Goal: Contribute content: Contribute content

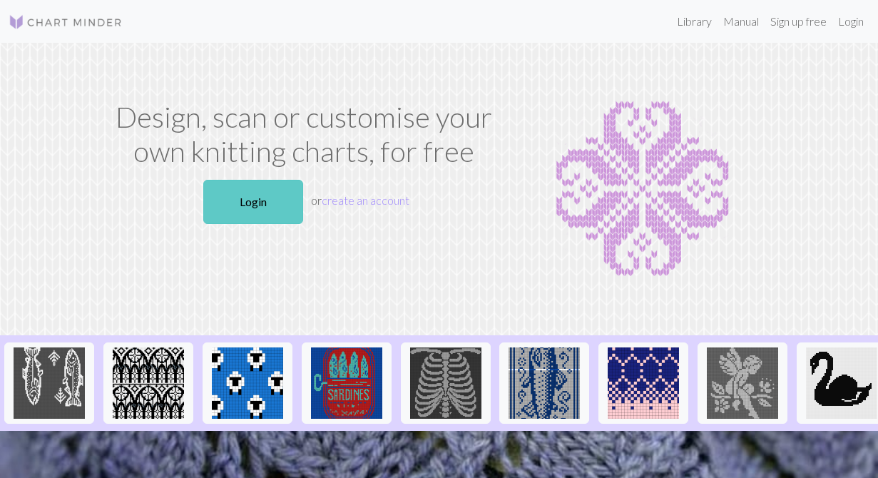
click at [241, 206] on link "Login" at bounding box center [253, 202] width 100 height 44
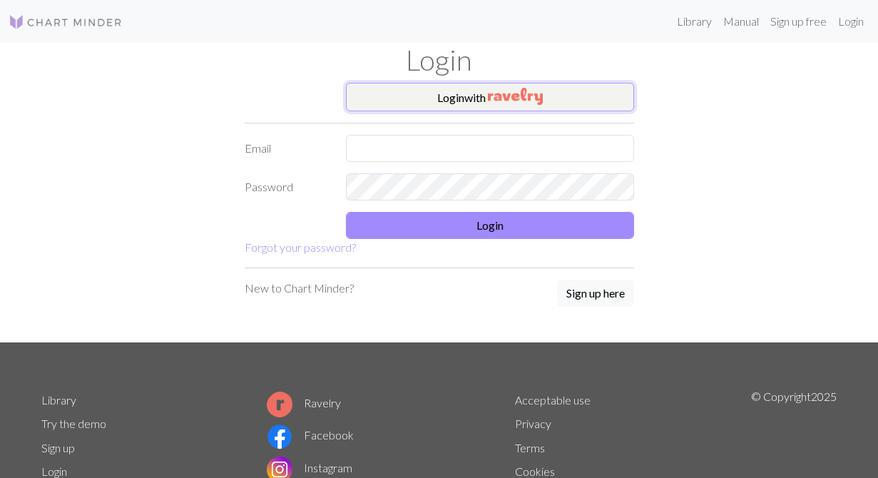
click at [446, 104] on button "Login with" at bounding box center [490, 97] width 288 height 29
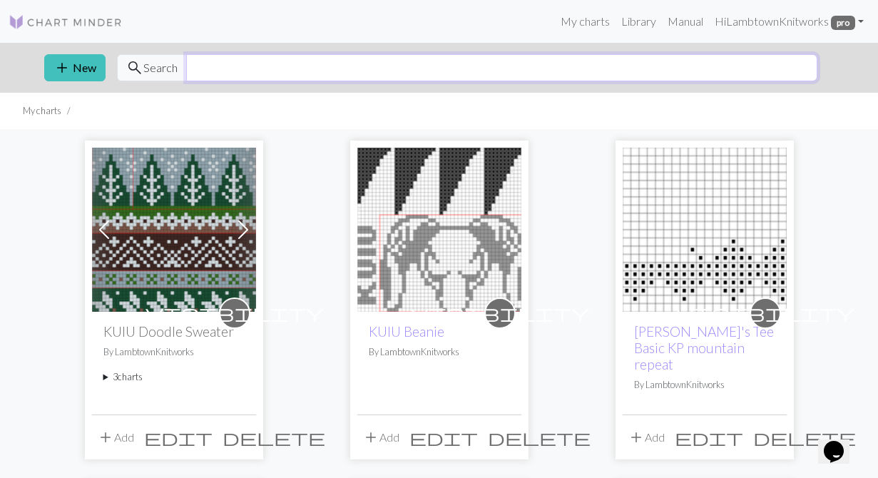
click at [598, 78] on input "text" at bounding box center [501, 67] width 631 height 27
type input "bear"
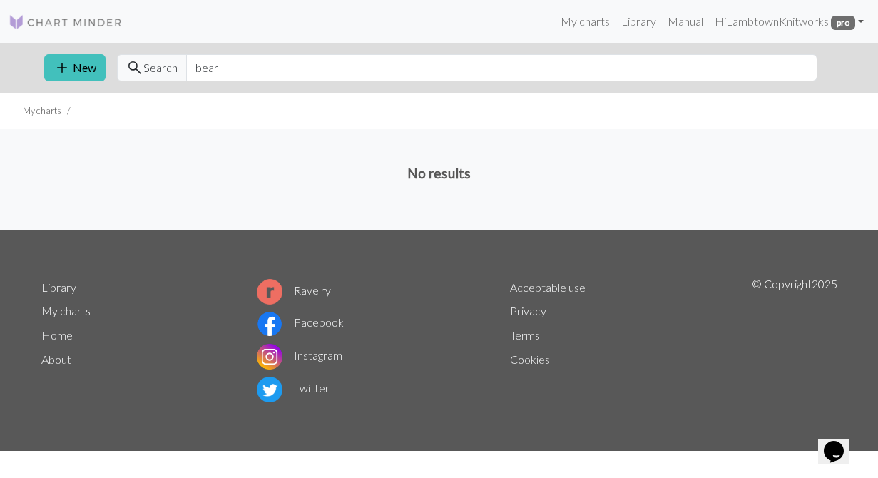
click at [94, 27] on img at bounding box center [66, 22] width 114 height 17
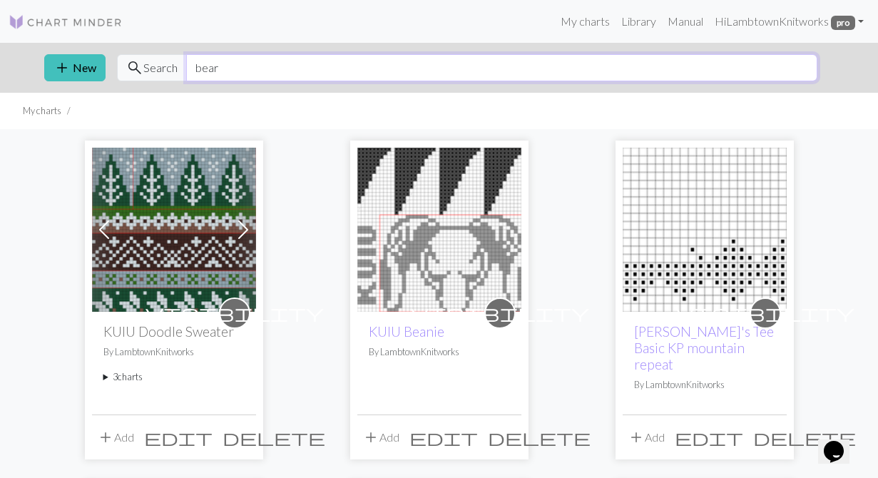
click at [222, 61] on input "bear" at bounding box center [501, 67] width 631 height 27
click at [638, 21] on link "Library" at bounding box center [638, 21] width 46 height 29
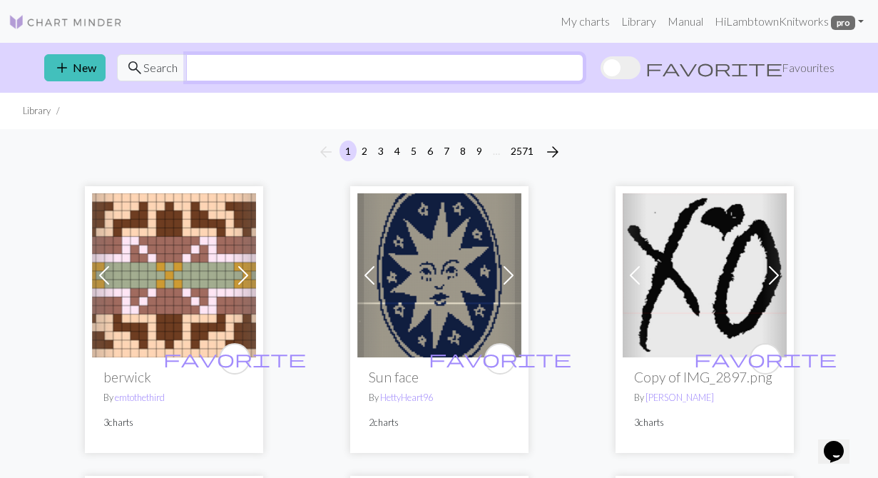
click at [427, 68] on input "text" at bounding box center [384, 67] width 397 height 27
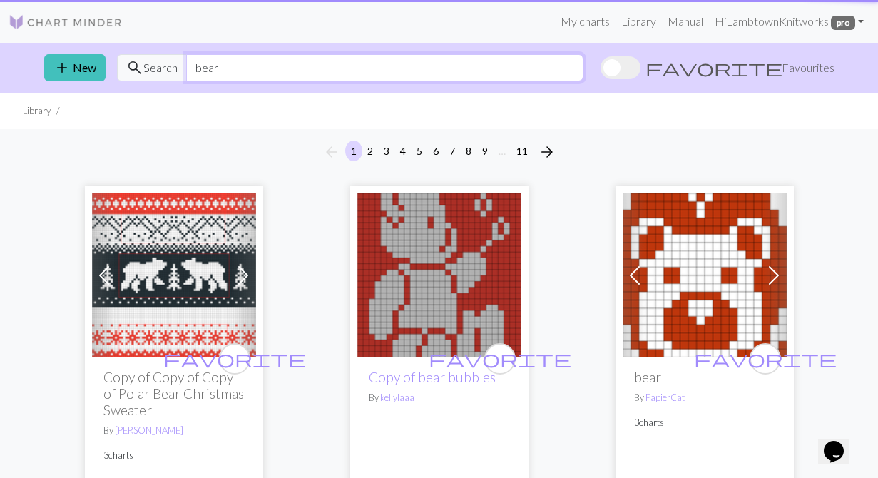
type input "bear"
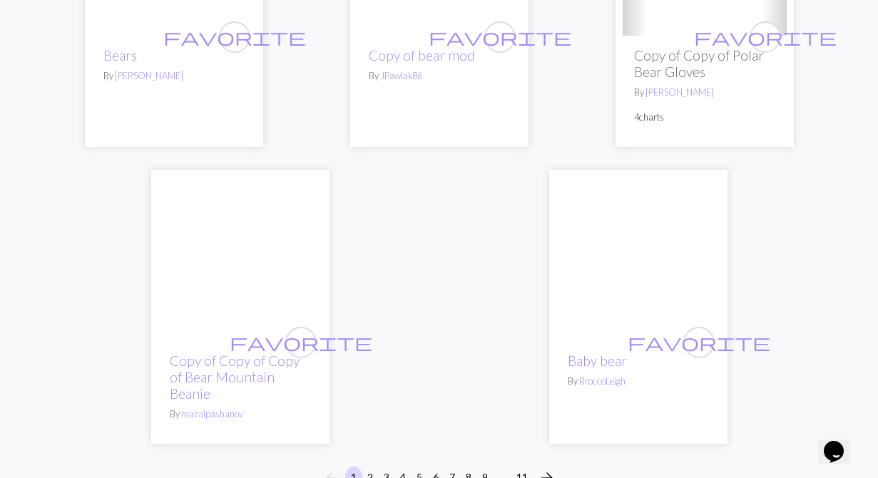
scroll to position [4790, 0]
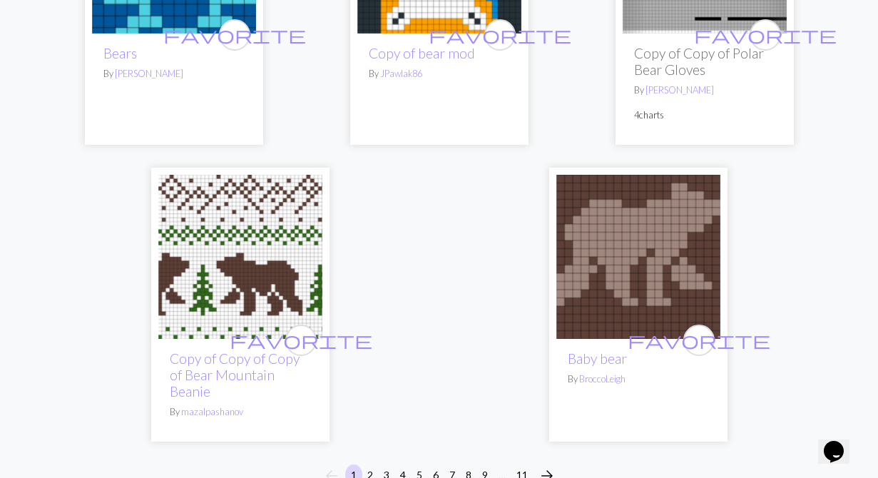
click at [237, 222] on img at bounding box center [240, 257] width 164 height 164
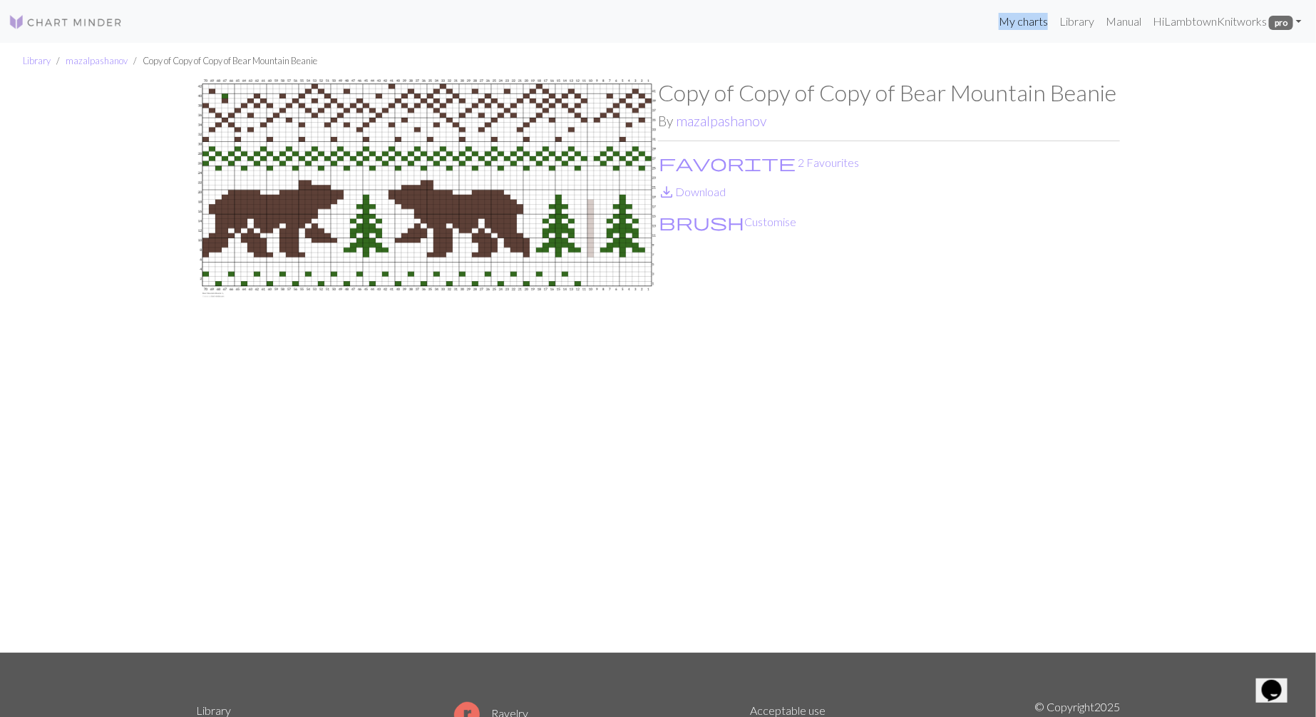
click at [502, 169] on img at bounding box center [427, 365] width 462 height 573
click at [411, 184] on img at bounding box center [427, 365] width 462 height 573
click at [702, 220] on button "brush Customise" at bounding box center [727, 222] width 139 height 19
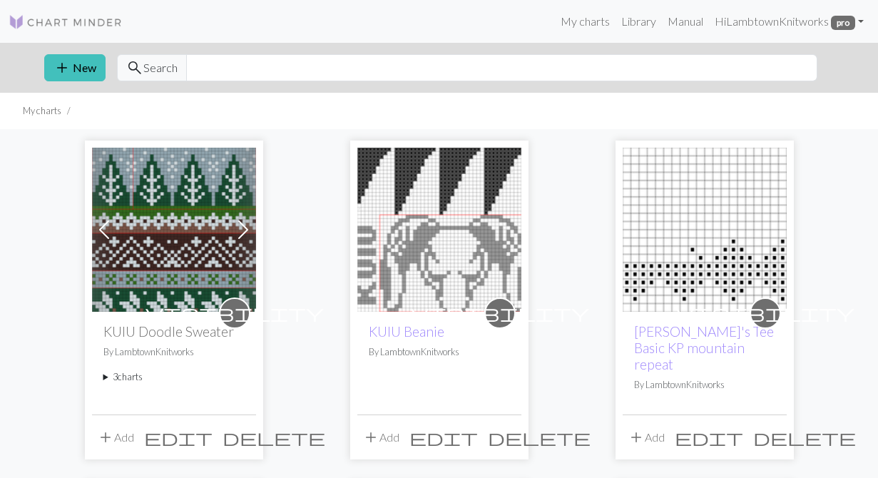
click at [165, 233] on img at bounding box center [174, 230] width 164 height 164
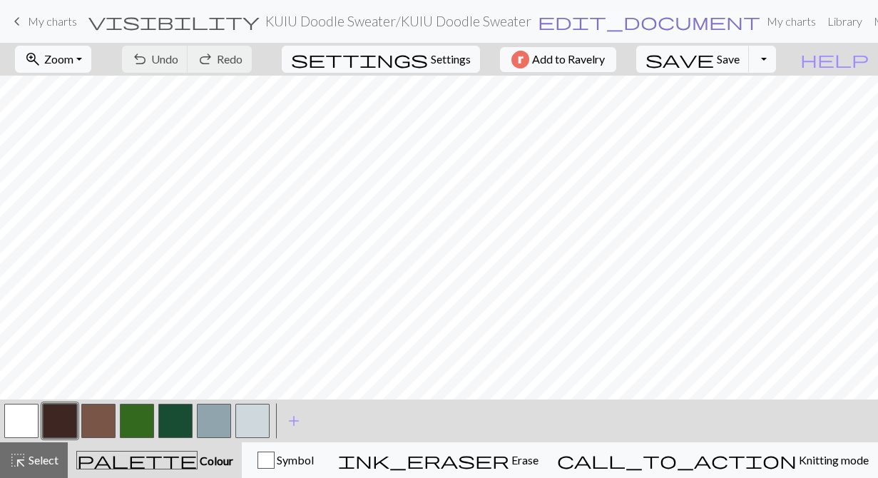
click at [538, 23] on span "edit_document" at bounding box center [649, 21] width 223 height 20
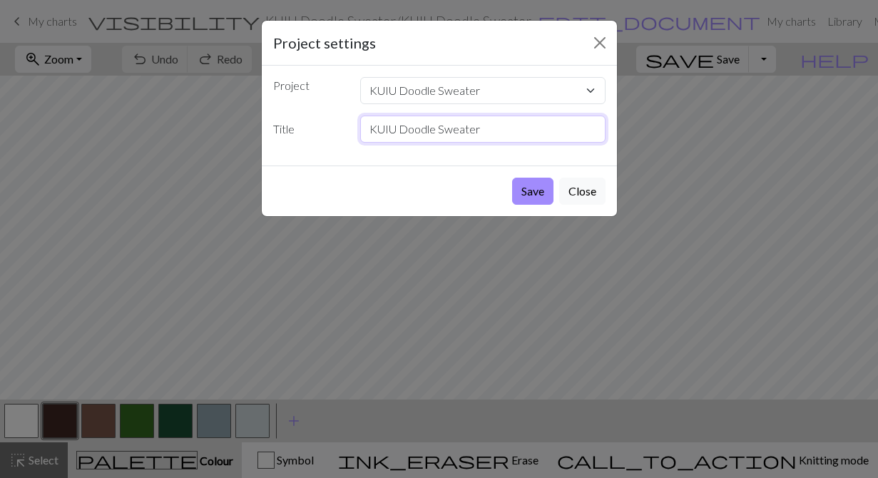
click at [489, 131] on input "KUIU Doodle Sweater" at bounding box center [482, 129] width 245 height 27
type input "KUIU Doodle Sweater Yoke"
click at [523, 193] on button "Save" at bounding box center [532, 191] width 41 height 27
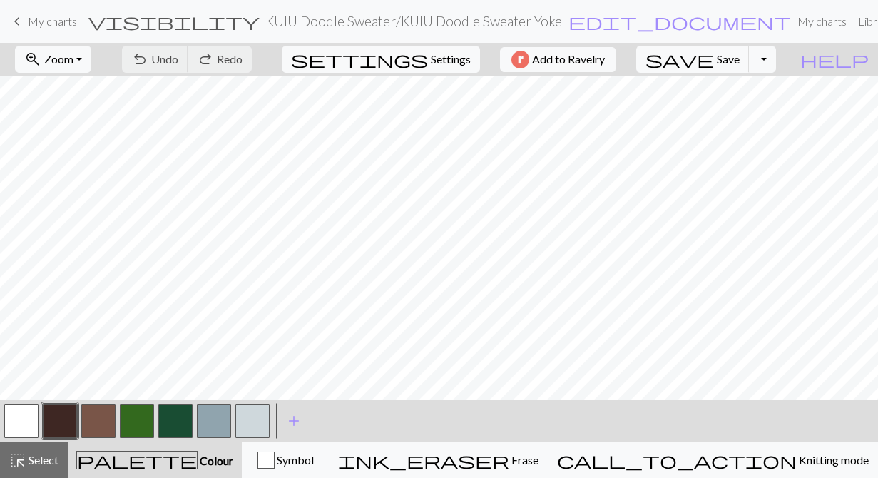
click at [410, 24] on h2 "KUIU Doodle Sweater / KUIU Doodle Sweater Yoke" at bounding box center [413, 21] width 297 height 16
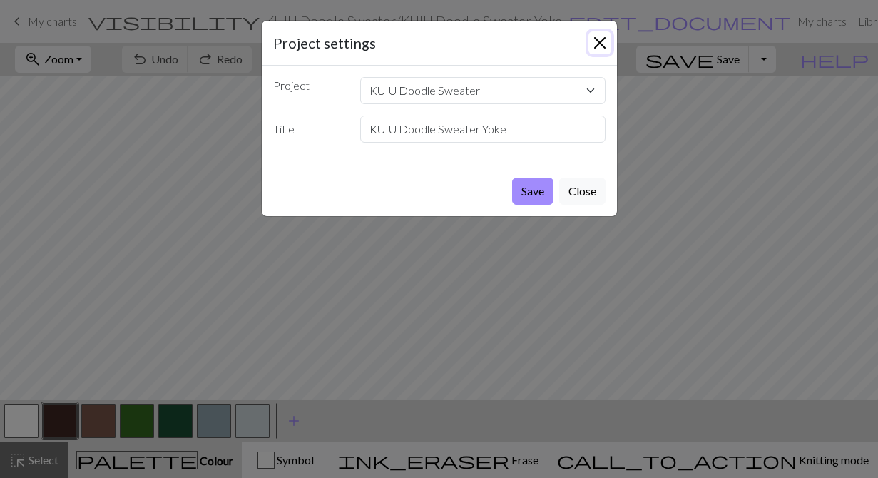
click at [595, 46] on button "Close" at bounding box center [599, 42] width 23 height 23
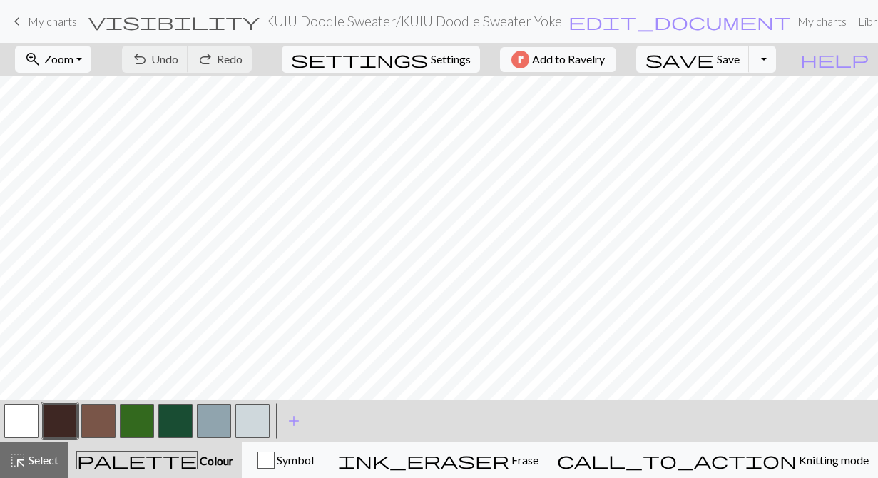
click at [287, 15] on h2 "KUIU Doodle Sweater / KUIU Doodle Sweater Yoke" at bounding box center [413, 21] width 297 height 16
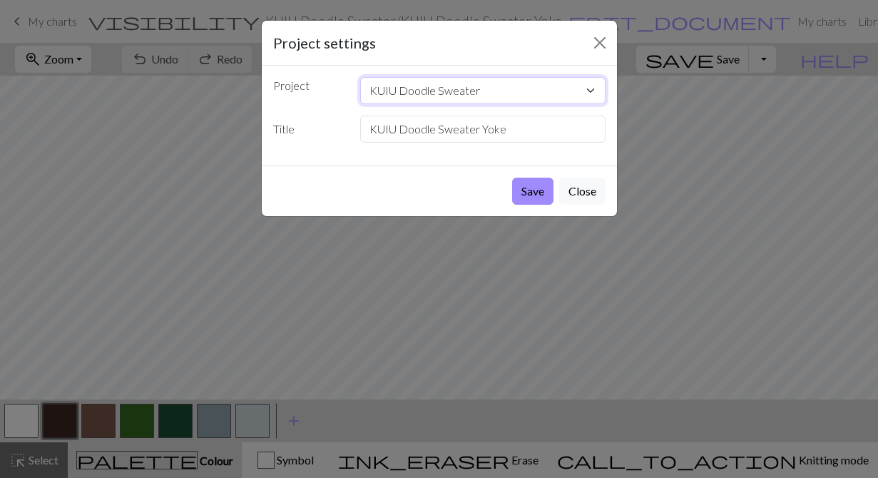
click at [590, 90] on select "KUIU Doodle Sweater KUIU Beanie Esther's Tee Basic KP mountain repeat Chunky sw…" at bounding box center [482, 90] width 245 height 27
click at [602, 36] on button "Close" at bounding box center [599, 42] width 23 height 23
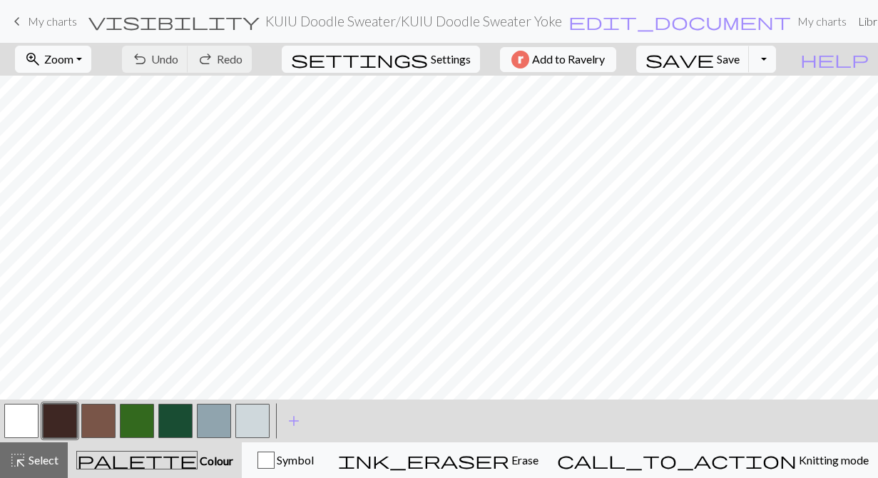
click at [852, 22] on link "Library" at bounding box center [875, 21] width 46 height 29
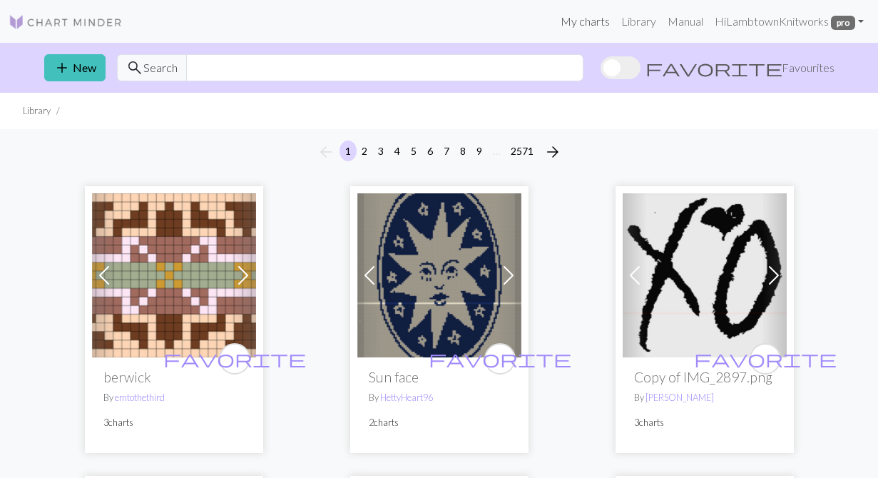
click at [588, 24] on link "My charts" at bounding box center [585, 21] width 61 height 29
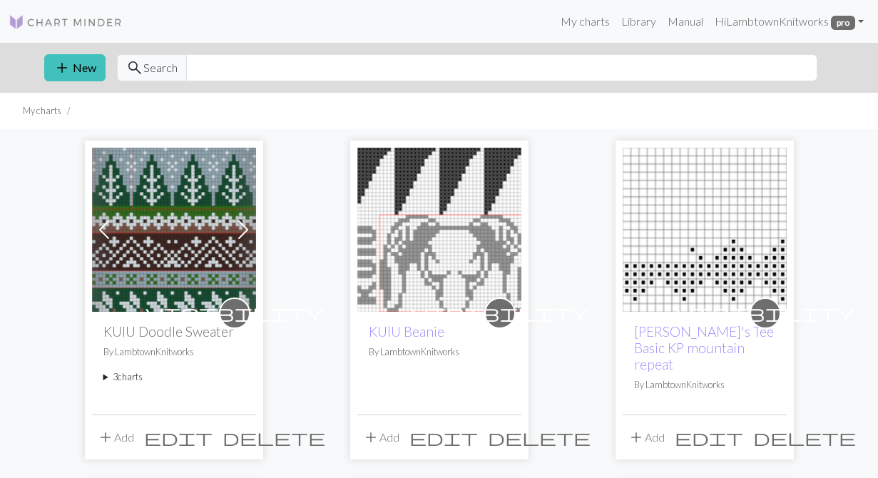
click at [103, 377] on summary "3 charts" at bounding box center [173, 377] width 141 height 14
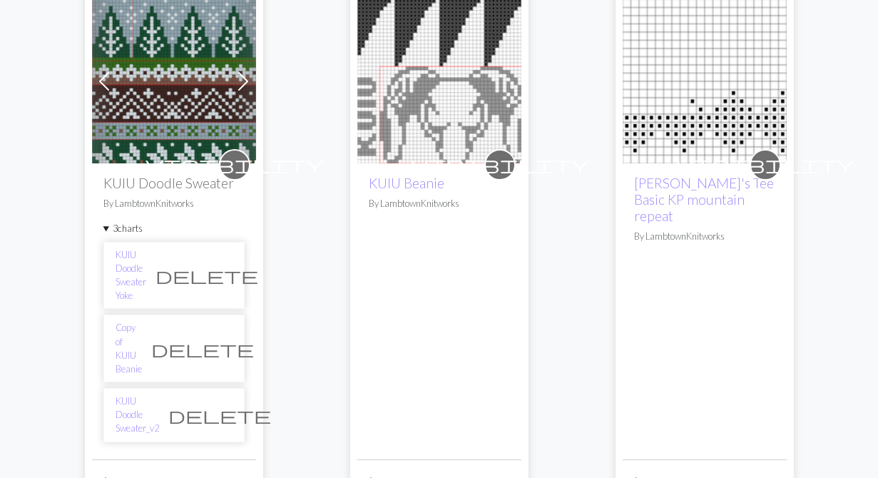
scroll to position [150, 0]
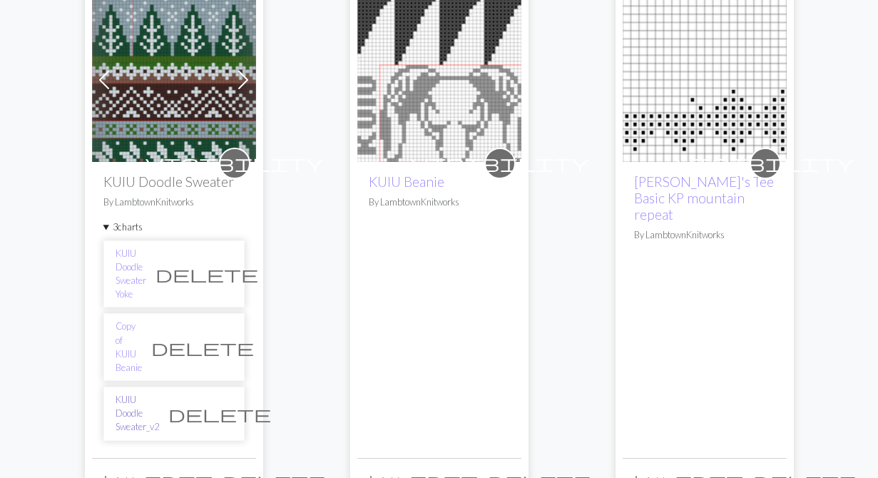
click at [138, 393] on link "KUIU Doodle Sweater_v2" at bounding box center [138, 413] width 44 height 41
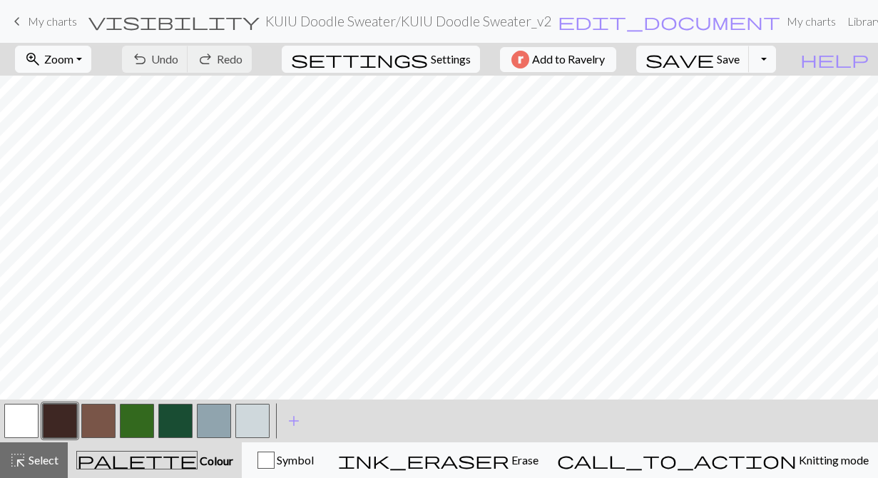
click at [431, 21] on h2 "KUIU Doodle Sweater / KUIU Doodle Sweater_v2" at bounding box center [408, 21] width 286 height 16
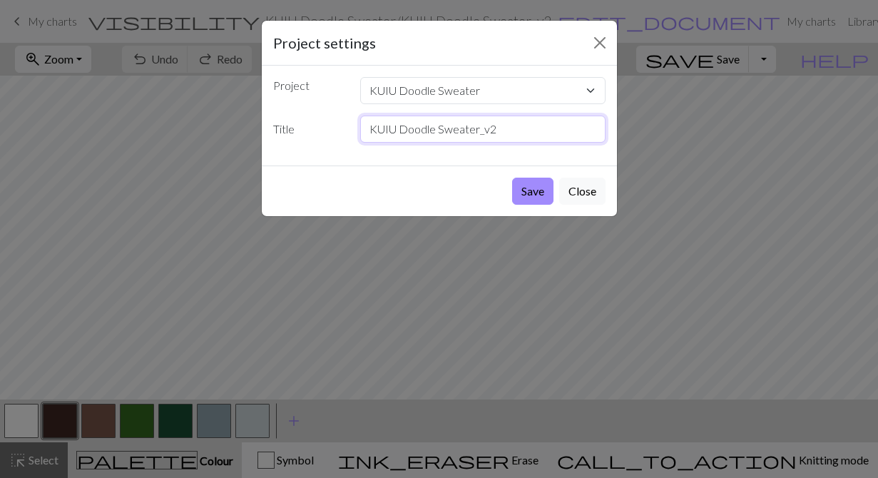
click at [509, 132] on input "KUIU Doodle Sweater_v2" at bounding box center [482, 129] width 245 height 27
type input "KUIU Doodle Sweater_below yoke"
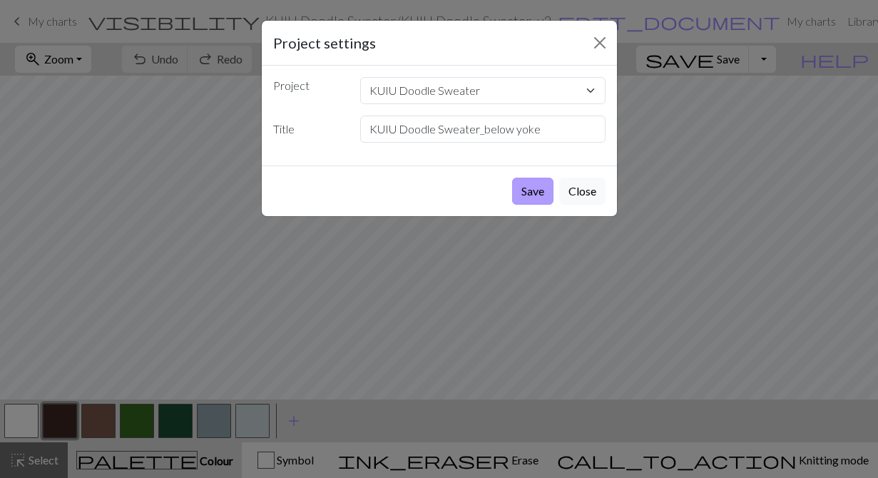
click at [538, 190] on button "Save" at bounding box center [532, 191] width 41 height 27
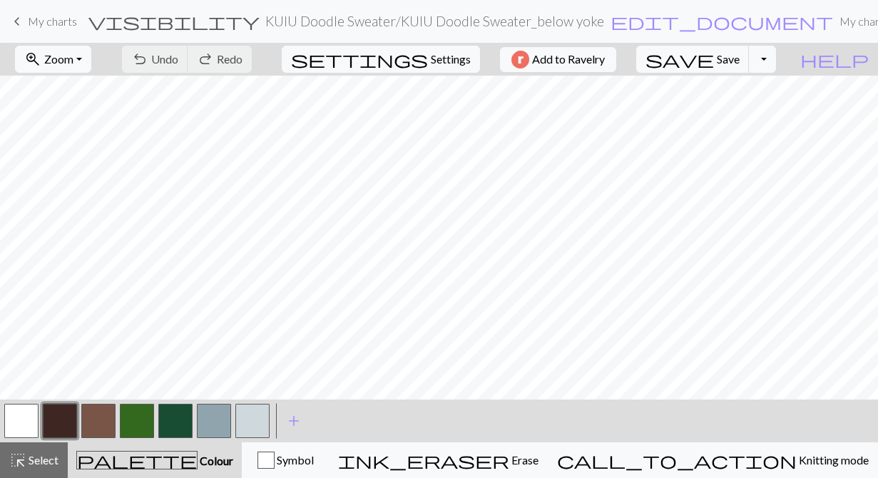
click at [441, 26] on h2 "KUIU Doodle Sweater / KUIU Doodle Sweater_below yoke" at bounding box center [434, 21] width 339 height 16
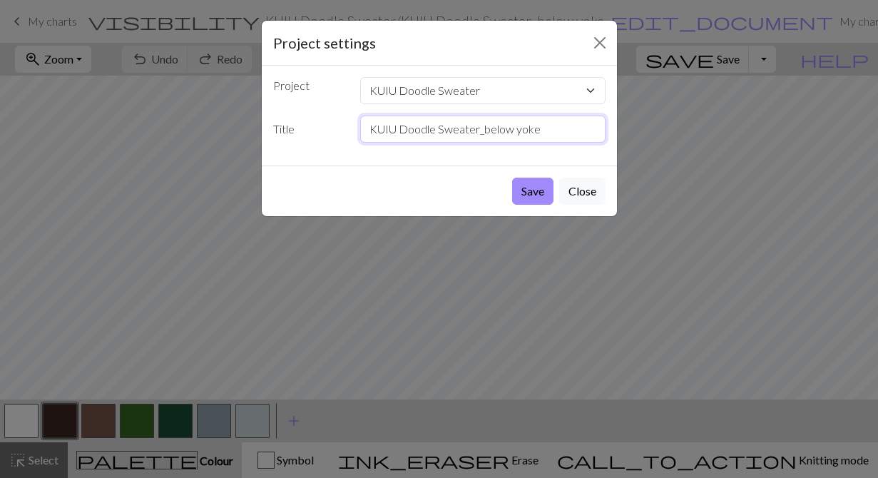
drag, startPoint x: 487, startPoint y: 133, endPoint x: 542, endPoint y: 127, distance: 55.2
click at [545, 129] on input "KUIU Doodle Sweater_below yoke" at bounding box center [482, 129] width 245 height 27
type input "KUIU Doodle Sweater_body"
click at [533, 194] on button "Save" at bounding box center [532, 191] width 41 height 27
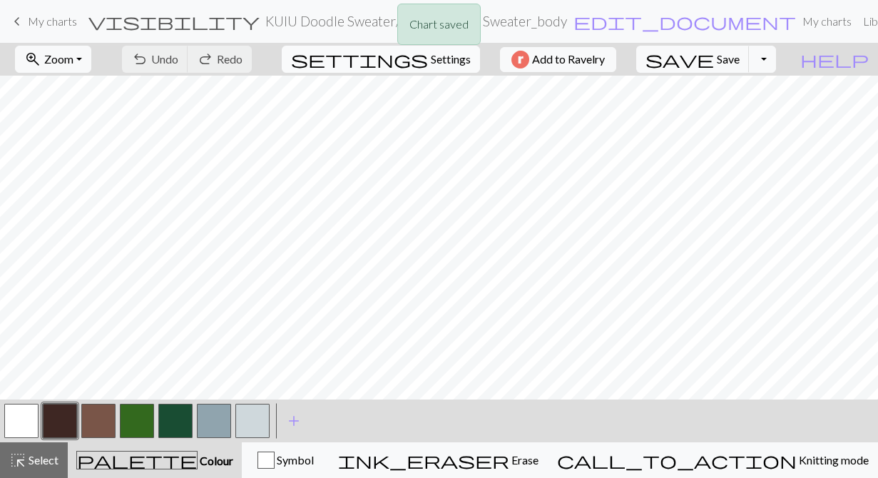
click at [432, 69] on button "settings Settings" at bounding box center [381, 59] width 198 height 27
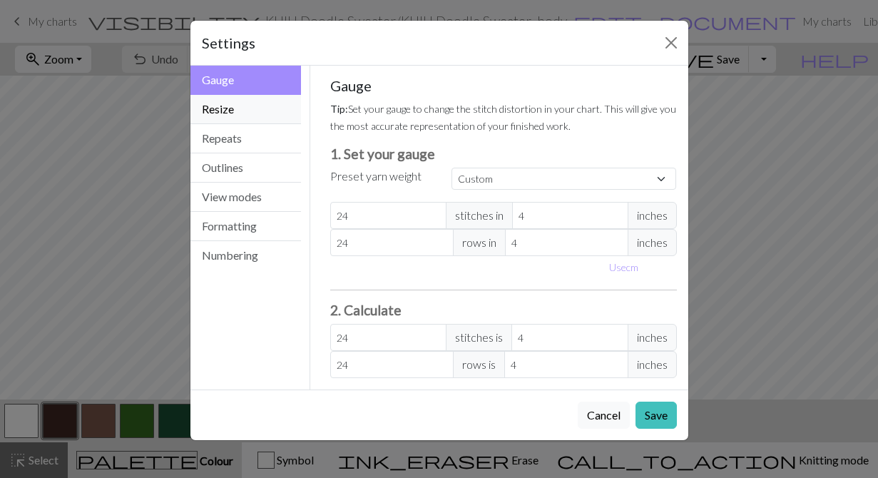
click at [260, 116] on button "Resize" at bounding box center [245, 109] width 111 height 29
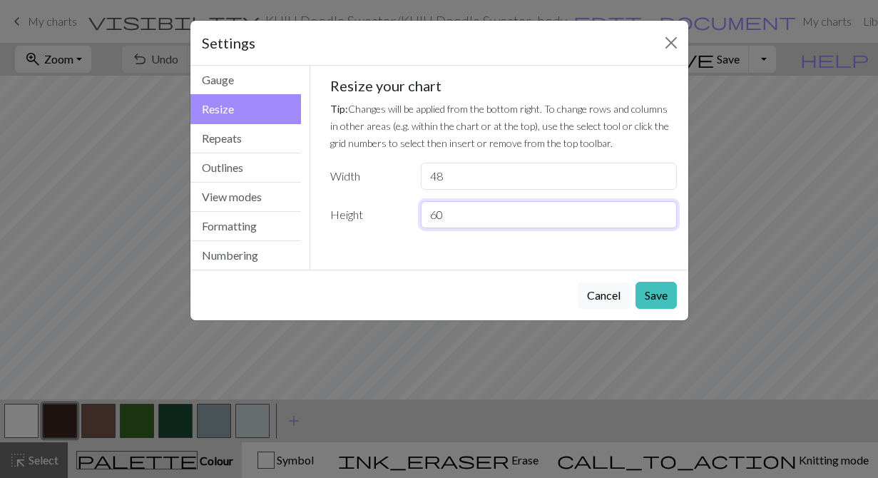
click at [477, 215] on input "60" at bounding box center [548, 214] width 255 height 27
click at [661, 210] on input "61" at bounding box center [548, 214] width 255 height 27
click at [661, 210] on input "62" at bounding box center [548, 214] width 255 height 27
click at [661, 210] on input "63" at bounding box center [548, 214] width 255 height 27
click at [661, 210] on input "64" at bounding box center [548, 214] width 255 height 27
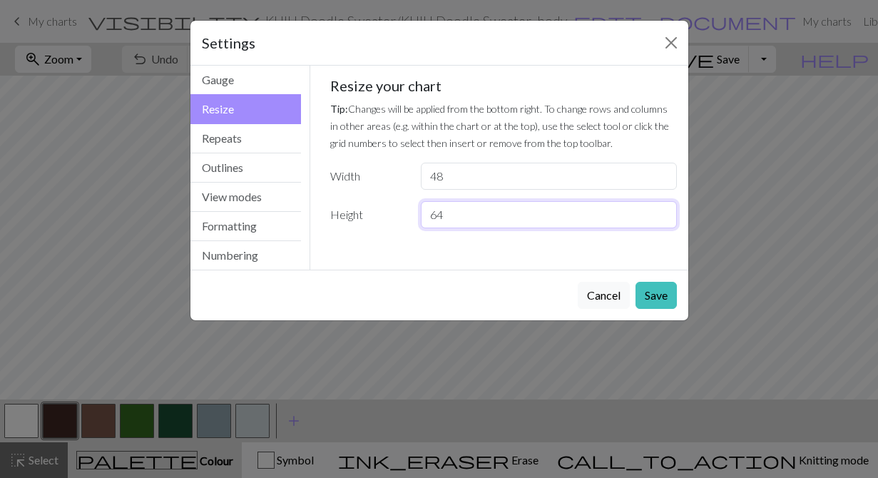
click at [661, 210] on input "65" at bounding box center [548, 214] width 255 height 27
click at [661, 210] on input "66" at bounding box center [548, 214] width 255 height 27
click at [661, 210] on input "67" at bounding box center [548, 214] width 255 height 27
type input "68"
click at [661, 210] on input "68" at bounding box center [548, 214] width 255 height 27
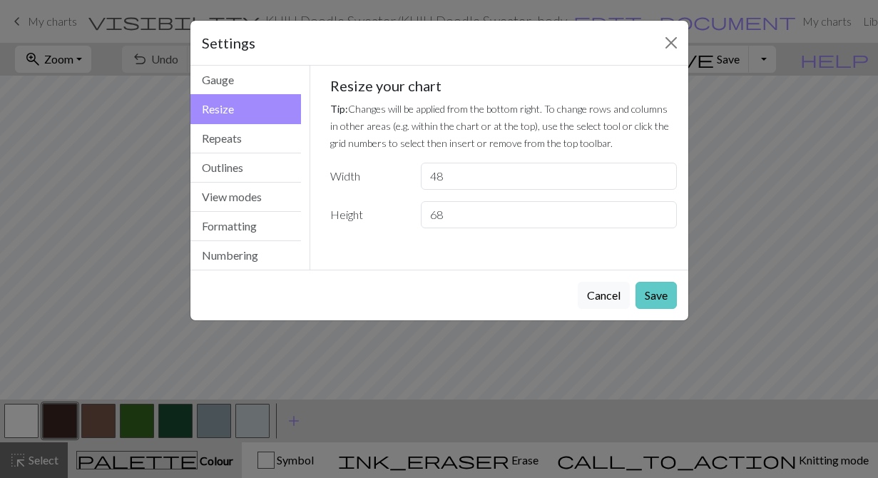
click at [651, 299] on button "Save" at bounding box center [655, 295] width 41 height 27
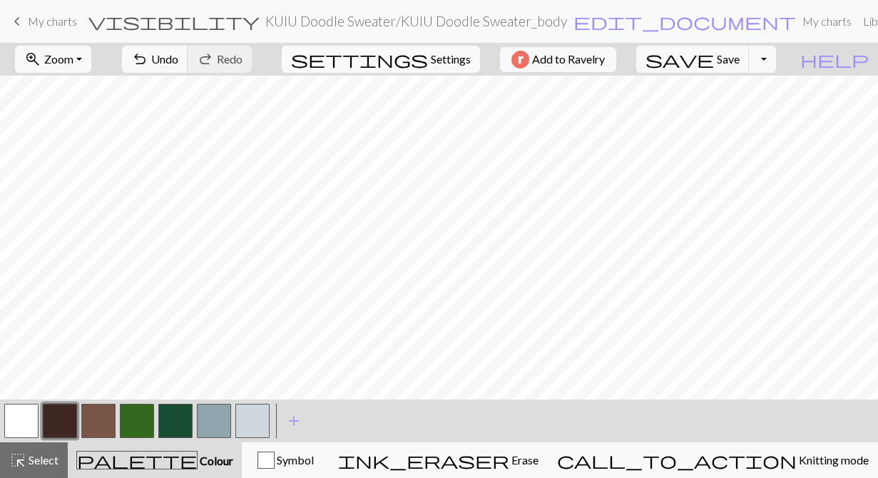
click at [446, 61] on span "Settings" at bounding box center [451, 59] width 40 height 17
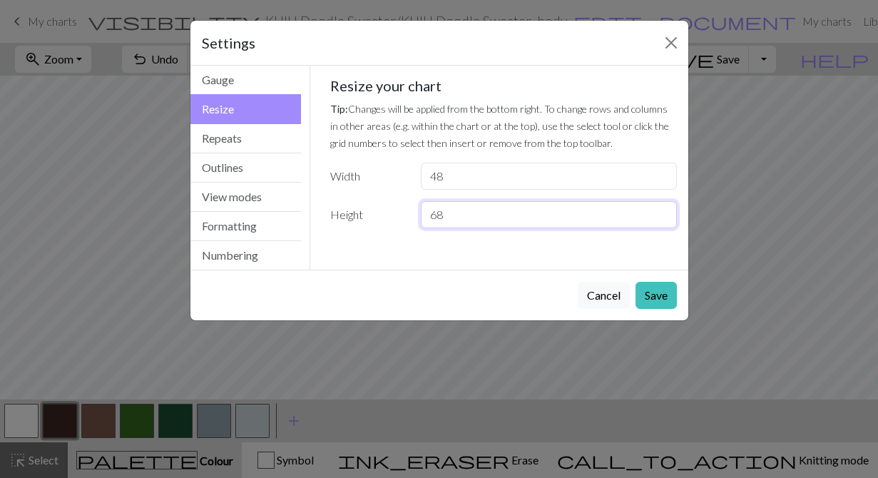
click at [485, 217] on input "68" at bounding box center [548, 214] width 255 height 27
type input "74"
click at [654, 282] on button "Save" at bounding box center [655, 295] width 41 height 27
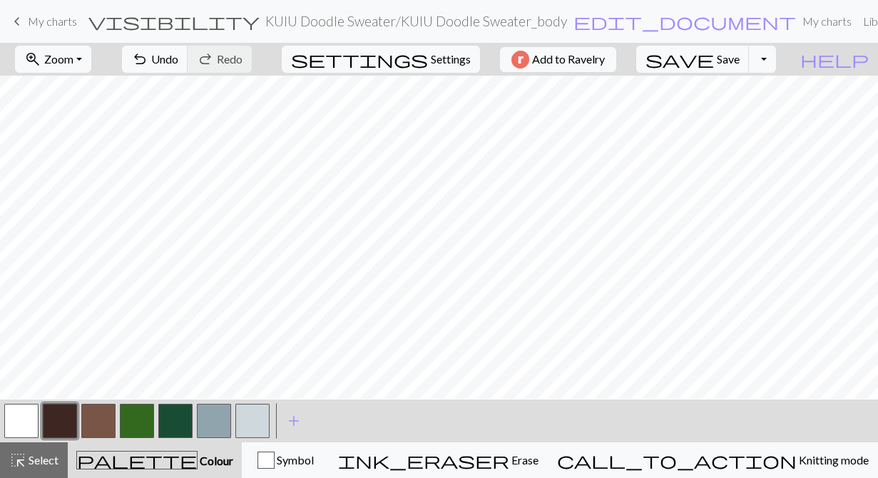
scroll to position [675, 0]
click at [37, 469] on button "highlight_alt Select Select" at bounding box center [34, 460] width 68 height 36
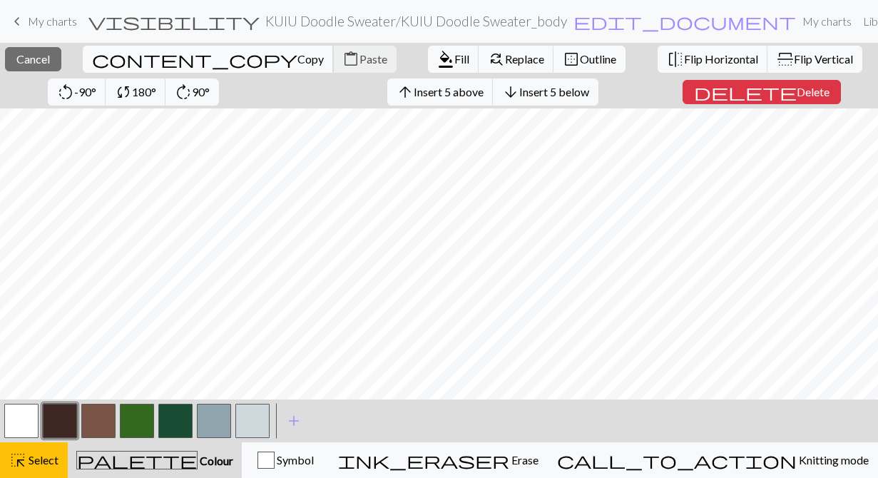
click at [297, 58] on span "Copy" at bounding box center [310, 59] width 26 height 14
click at [333, 50] on button "content_paste Paste" at bounding box center [364, 59] width 63 height 27
click at [33, 414] on button "button" at bounding box center [21, 421] width 34 height 34
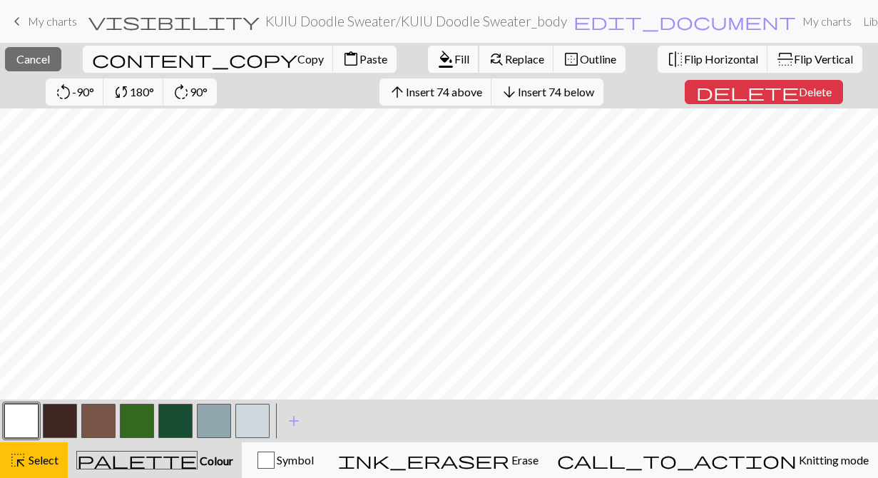
click at [437, 51] on span "format_color_fill" at bounding box center [445, 59] width 17 height 20
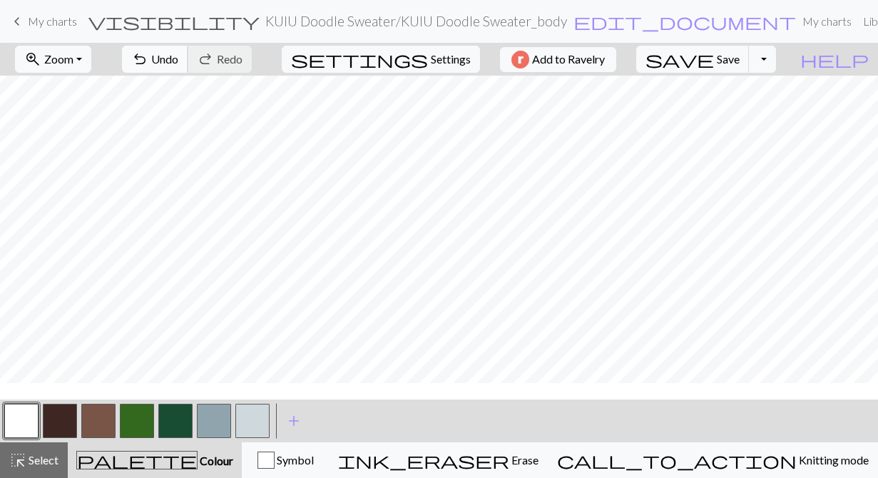
scroll to position [0, 0]
click at [178, 61] on span "Undo" at bounding box center [164, 59] width 27 height 14
click at [188, 59] on button "undo Undo Undo" at bounding box center [155, 59] width 66 height 27
click at [29, 459] on span "Select" at bounding box center [42, 460] width 32 height 14
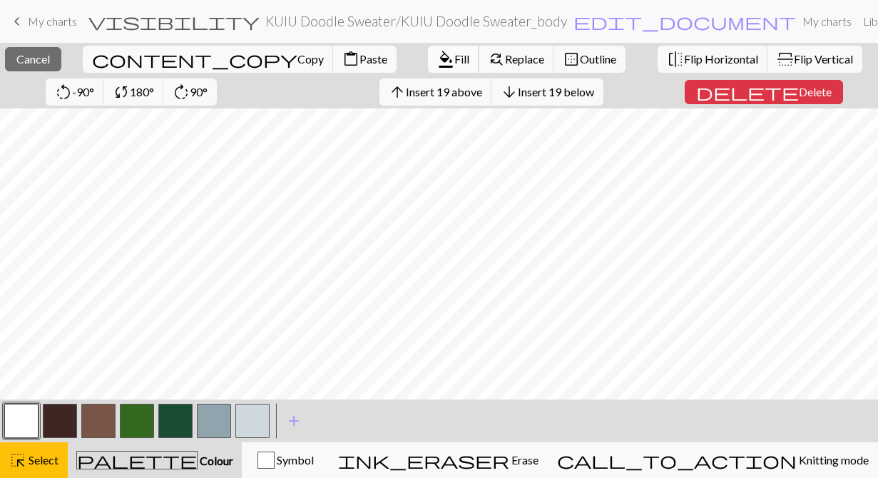
click at [437, 62] on span "format_color_fill" at bounding box center [445, 59] width 17 height 20
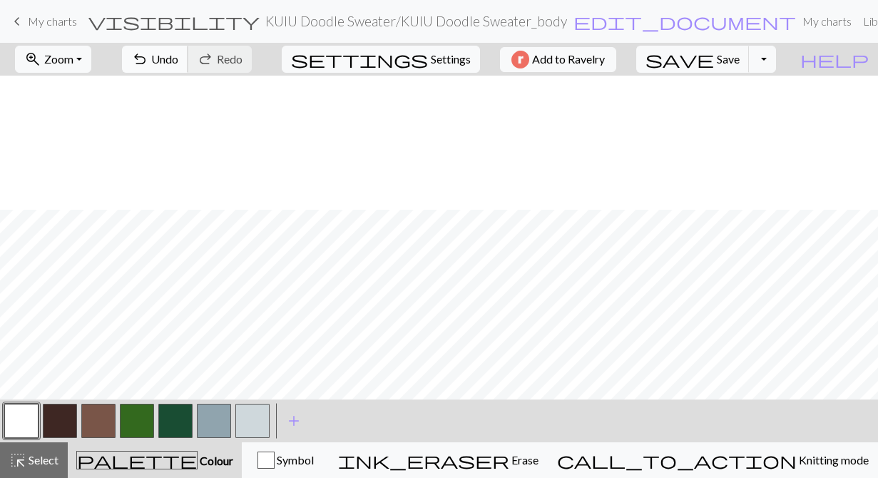
scroll to position [278, 0]
click at [178, 56] on span "Undo" at bounding box center [164, 59] width 27 height 14
click at [33, 457] on span "Select" at bounding box center [42, 460] width 32 height 14
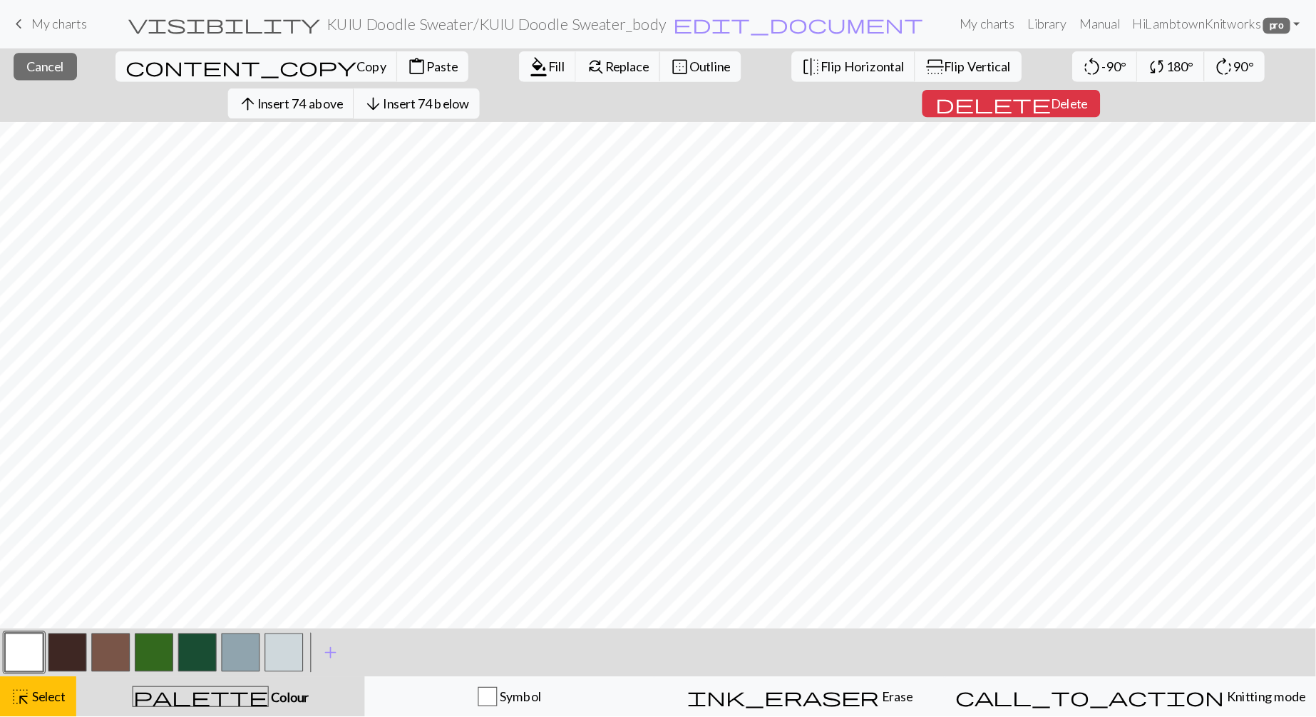
scroll to position [297, 0]
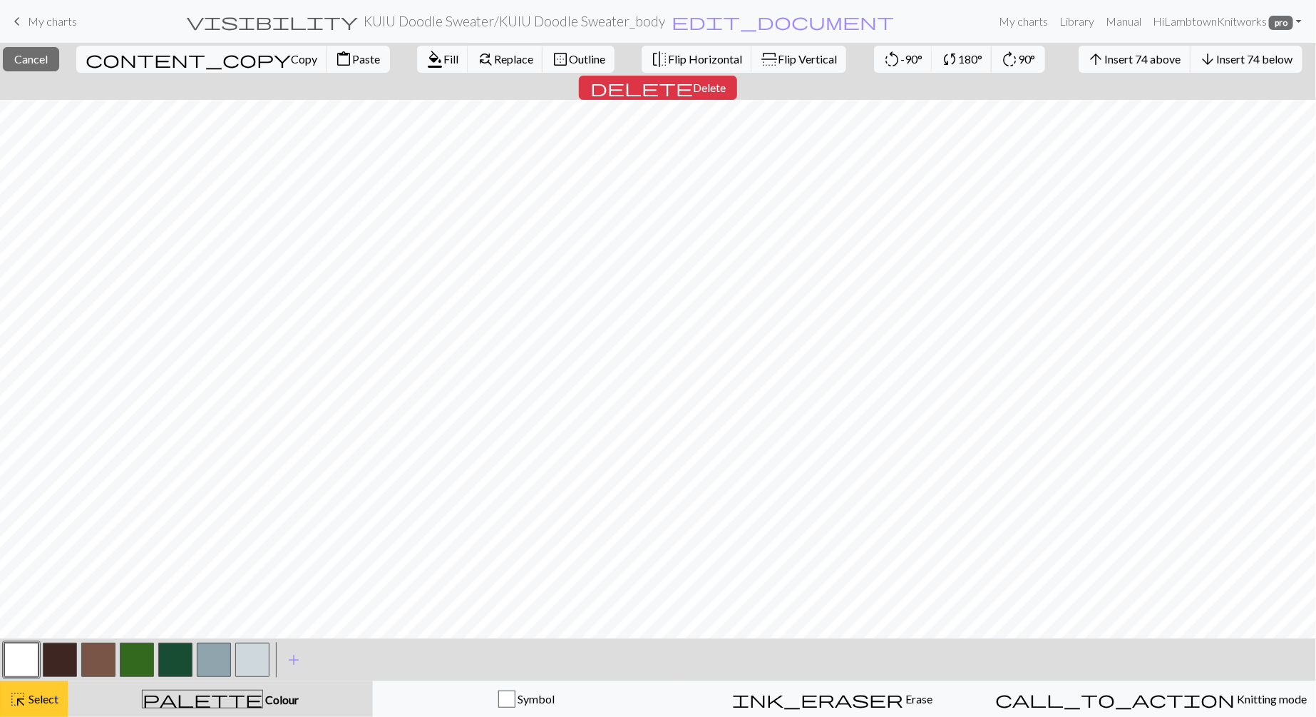
click at [30, 477] on span "Select" at bounding box center [42, 699] width 32 height 14
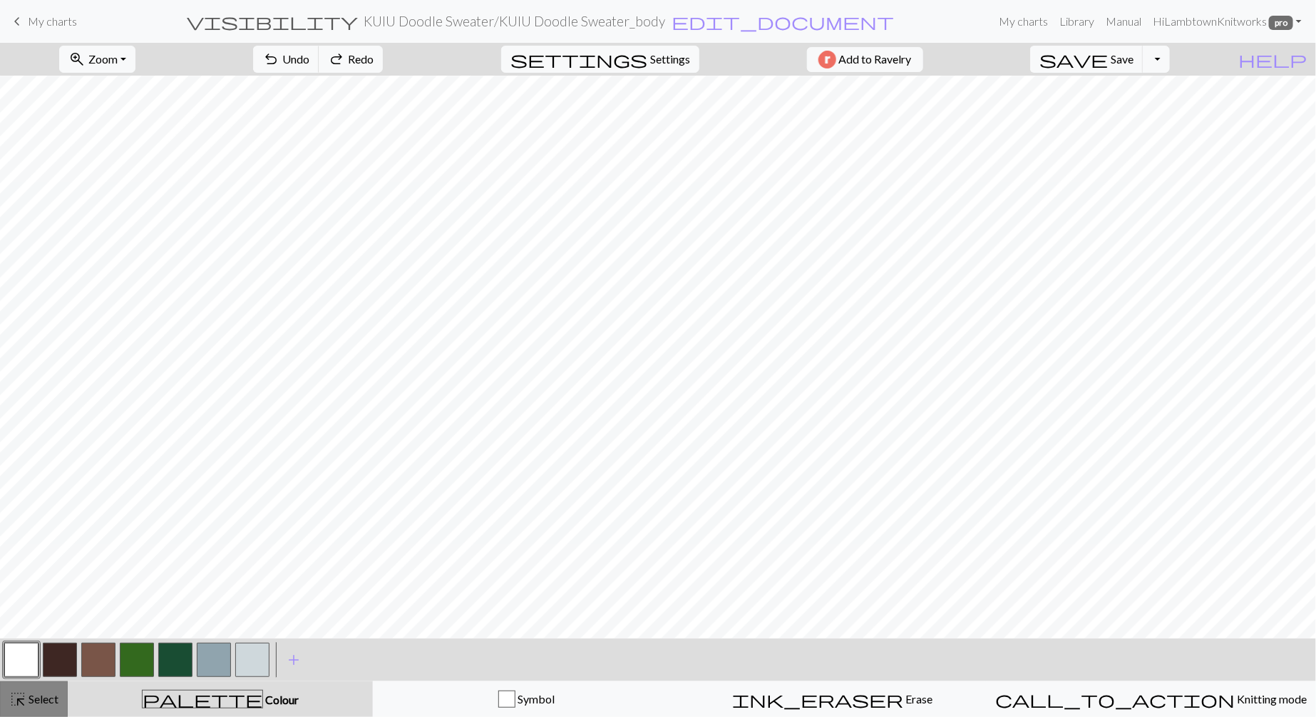
click at [50, 477] on span "Select" at bounding box center [42, 699] width 32 height 14
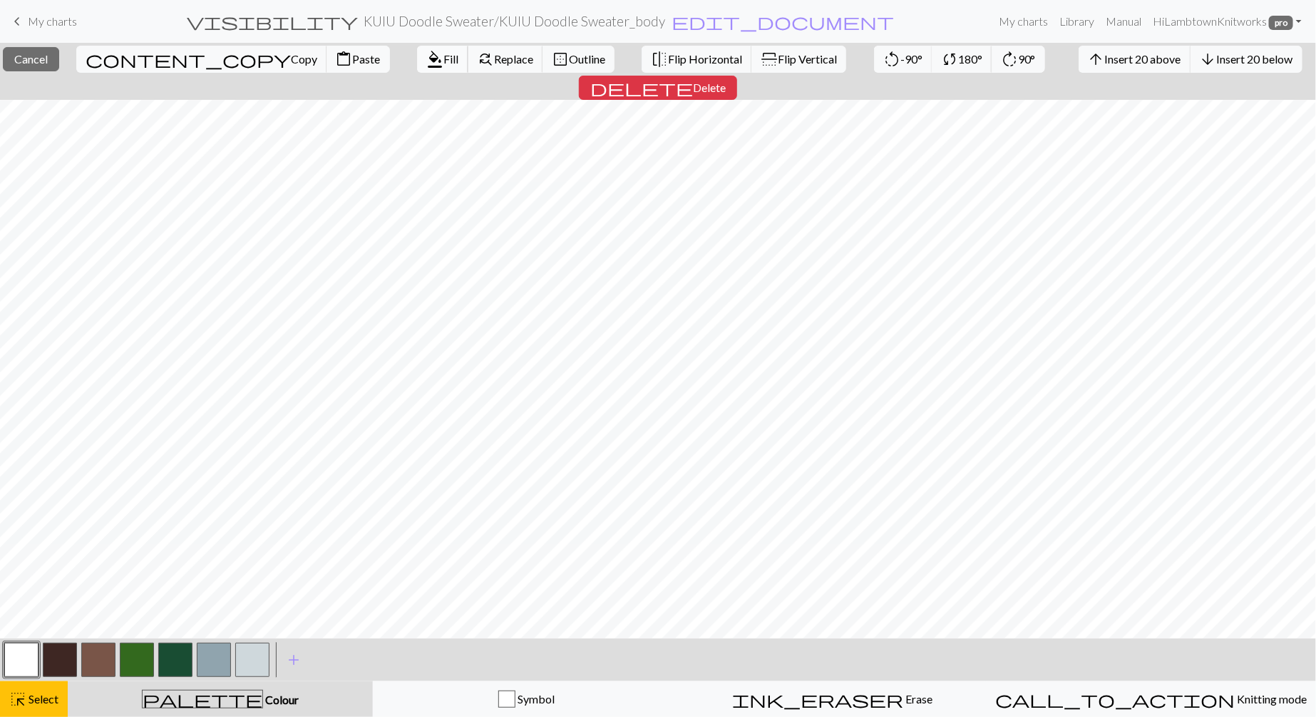
click at [426, 61] on span "format_color_fill" at bounding box center [434, 59] width 17 height 20
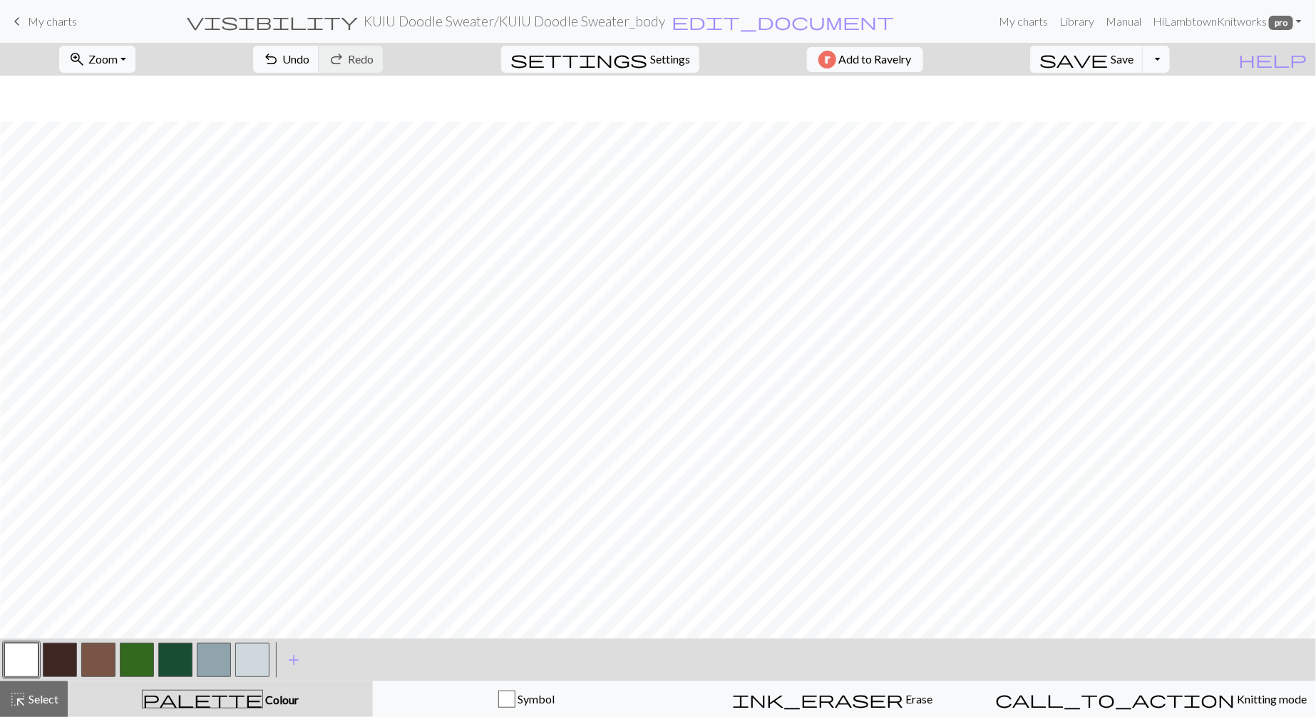
scroll to position [556, 0]
click at [46, 477] on span "Select" at bounding box center [42, 699] width 32 height 14
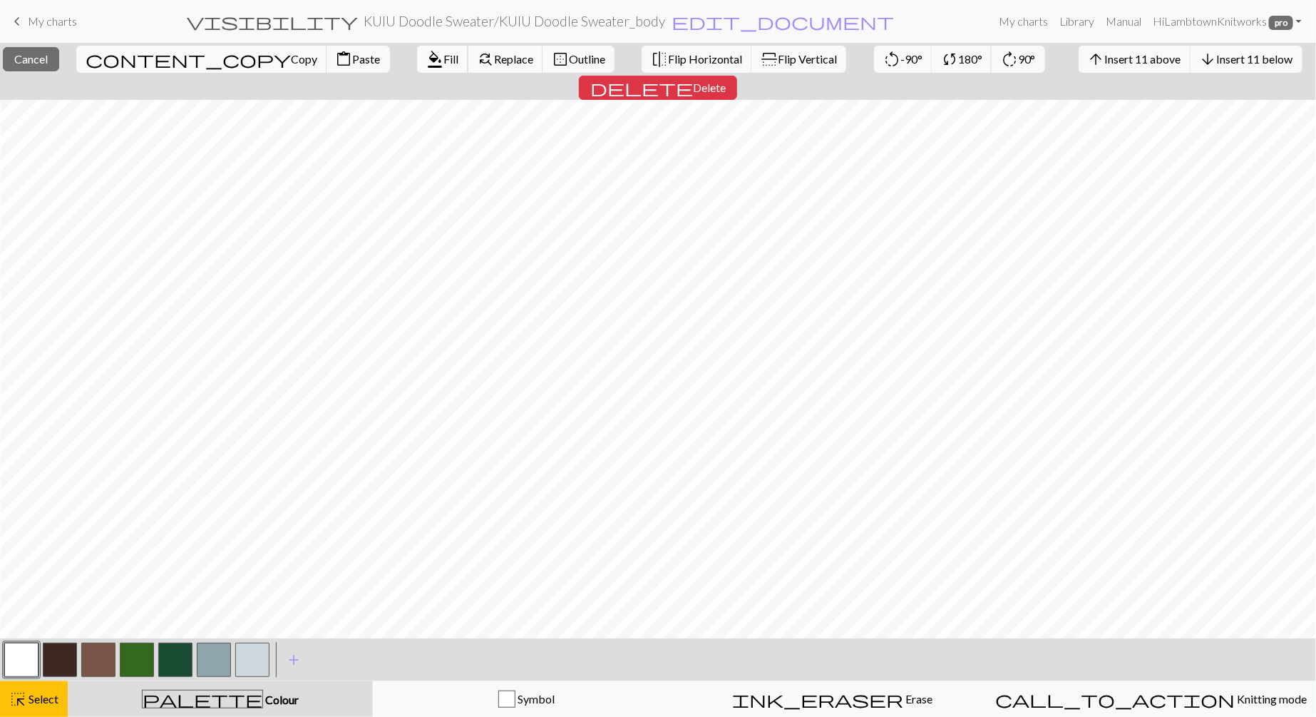
click at [426, 57] on span "format_color_fill" at bounding box center [434, 59] width 17 height 20
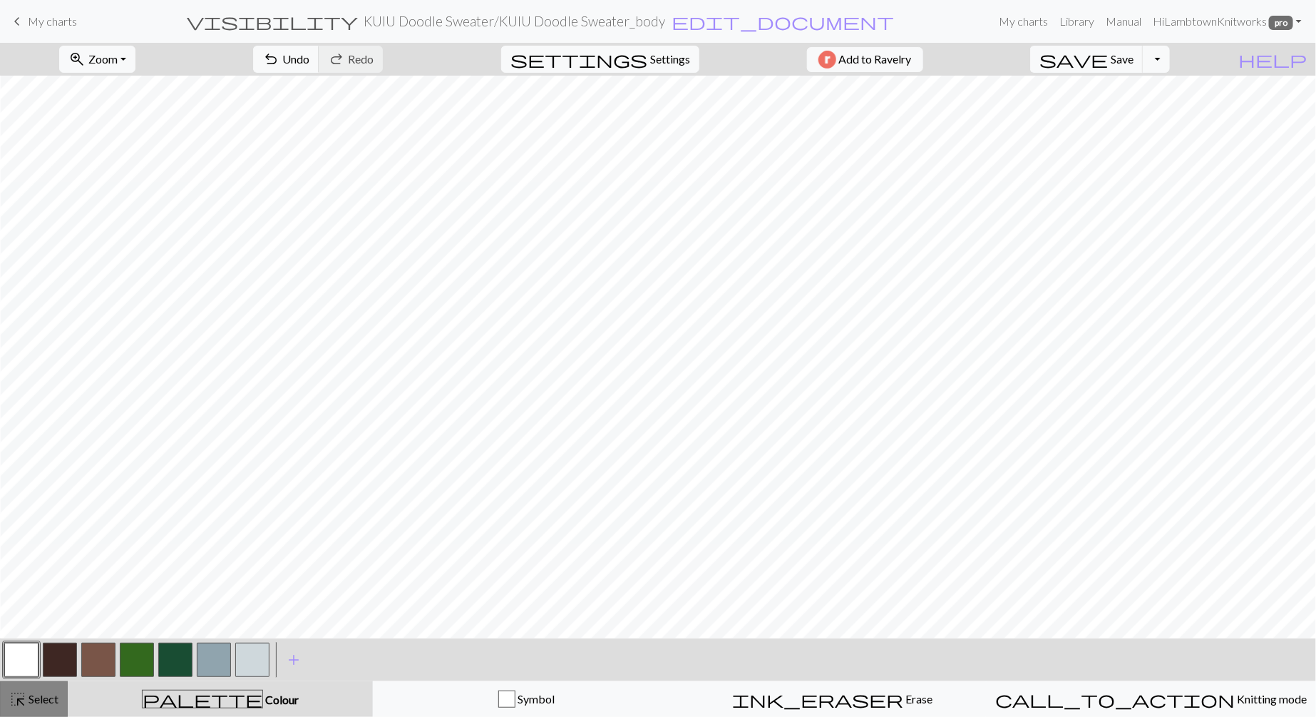
click at [44, 477] on span "Select" at bounding box center [42, 699] width 32 height 14
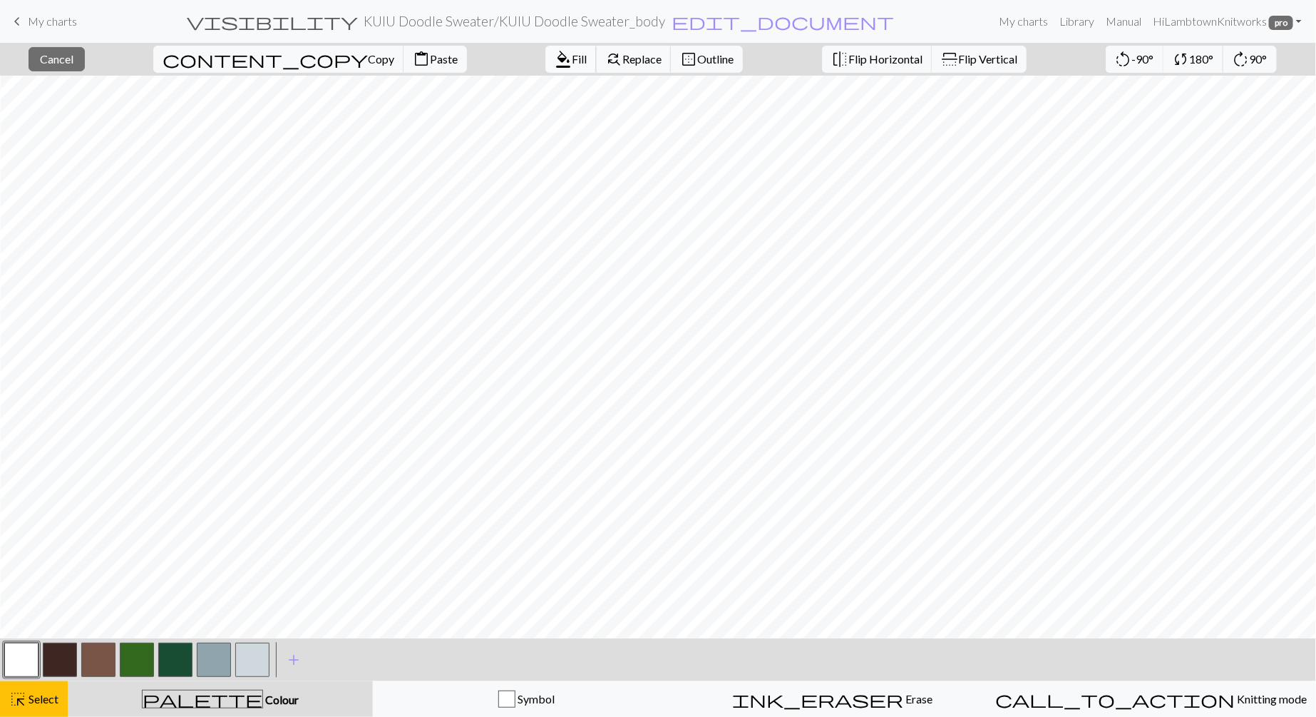
click at [555, 57] on span "format_color_fill" at bounding box center [563, 59] width 17 height 20
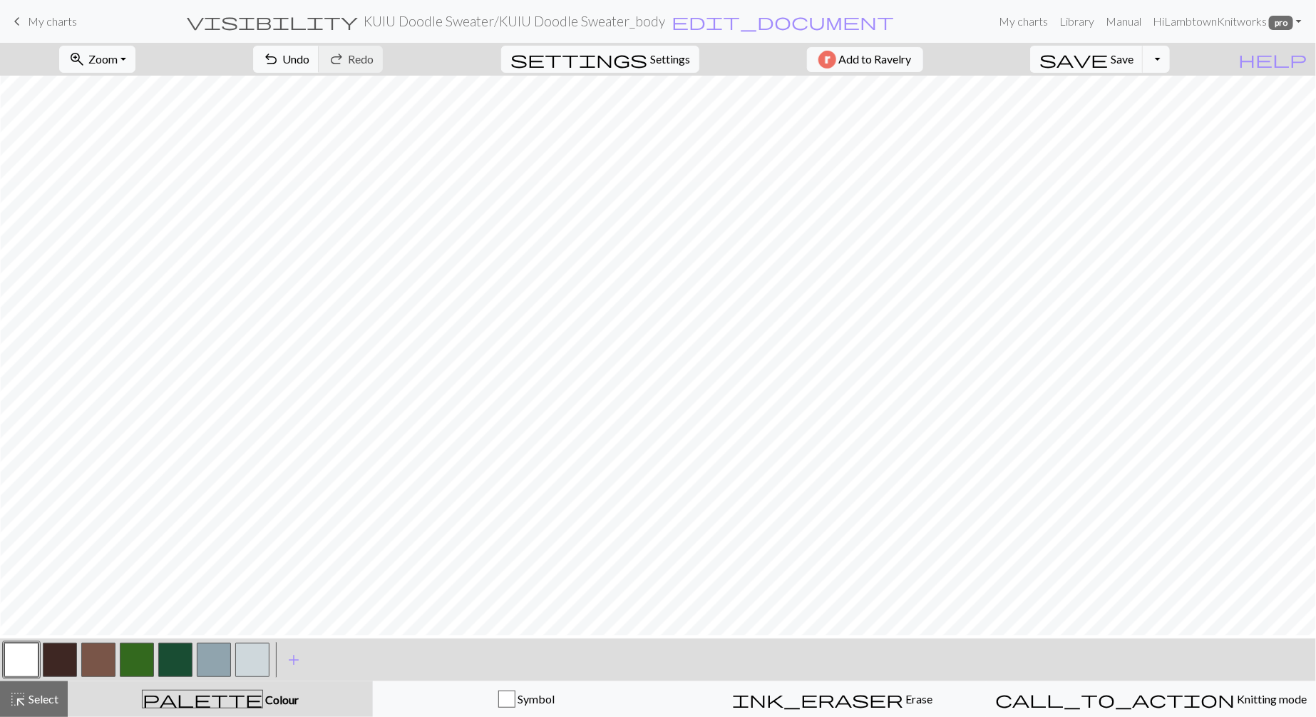
scroll to position [451, 0]
click at [36, 477] on span "Select" at bounding box center [42, 699] width 32 height 14
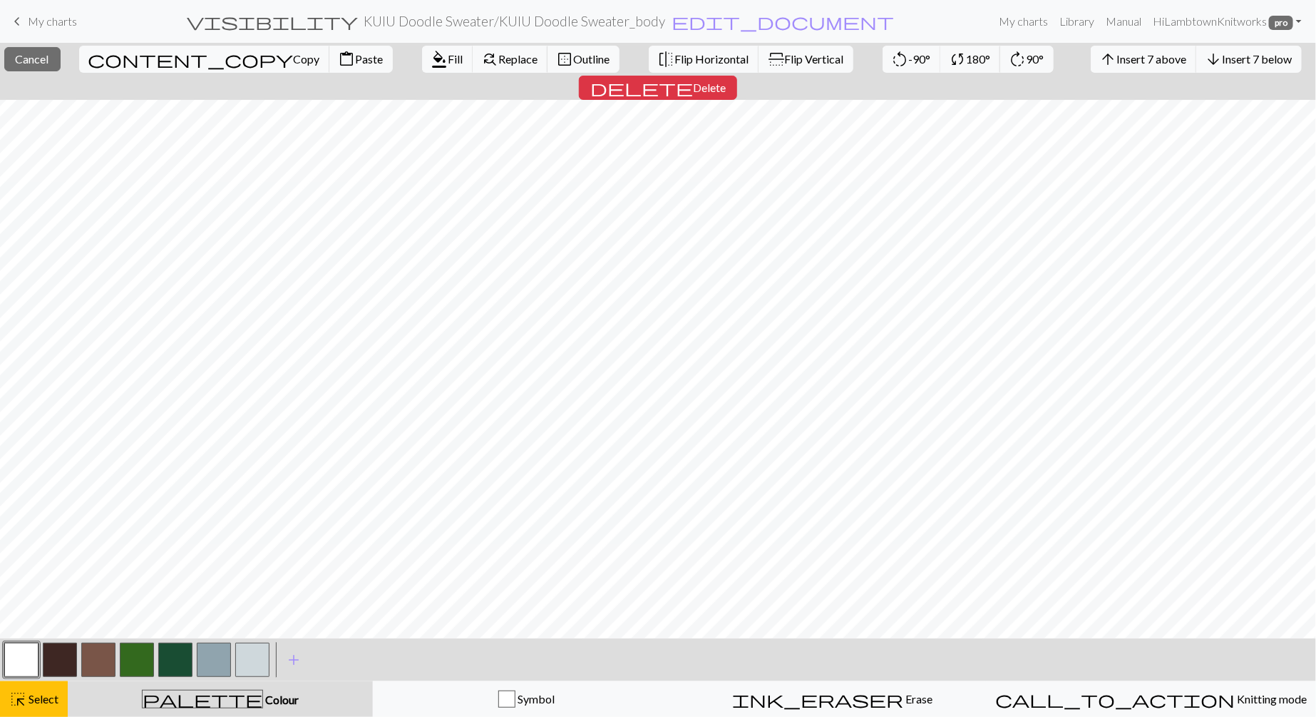
scroll to position [345, 0]
click at [574, 64] on span "Outline" at bounding box center [592, 59] width 36 height 14
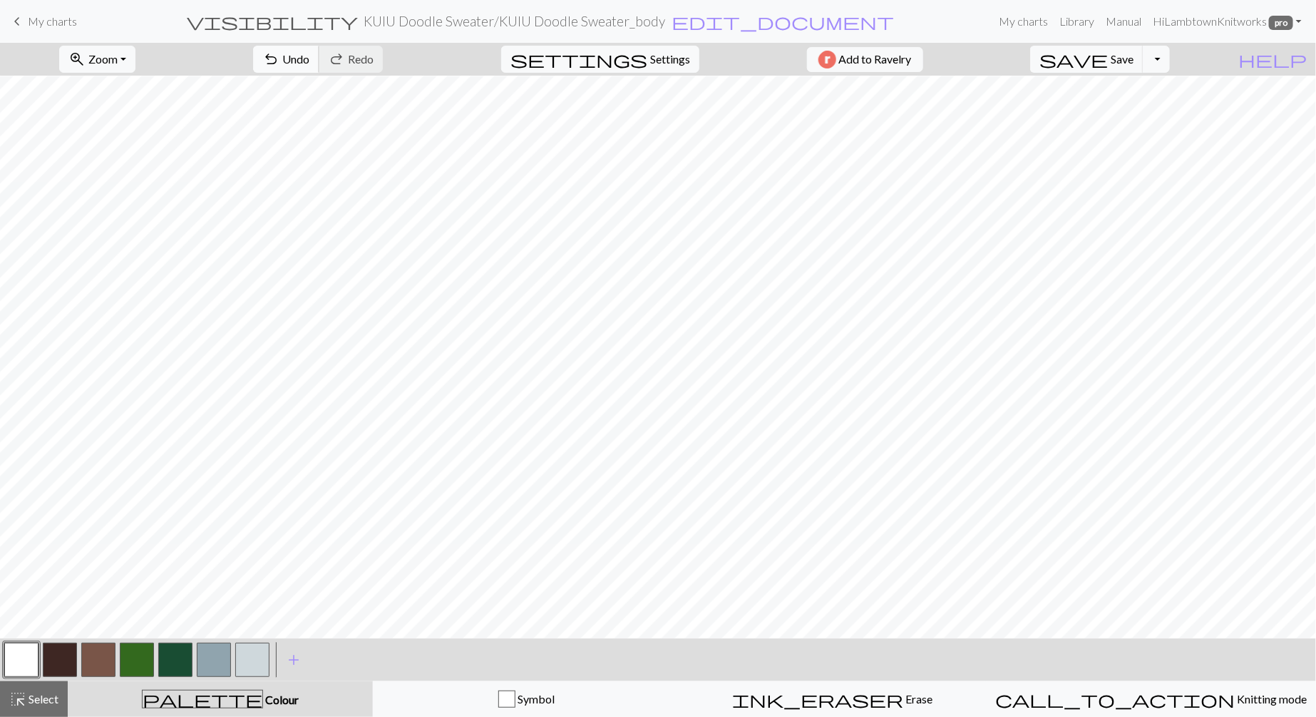
click at [319, 67] on button "undo Undo Undo" at bounding box center [286, 59] width 66 height 27
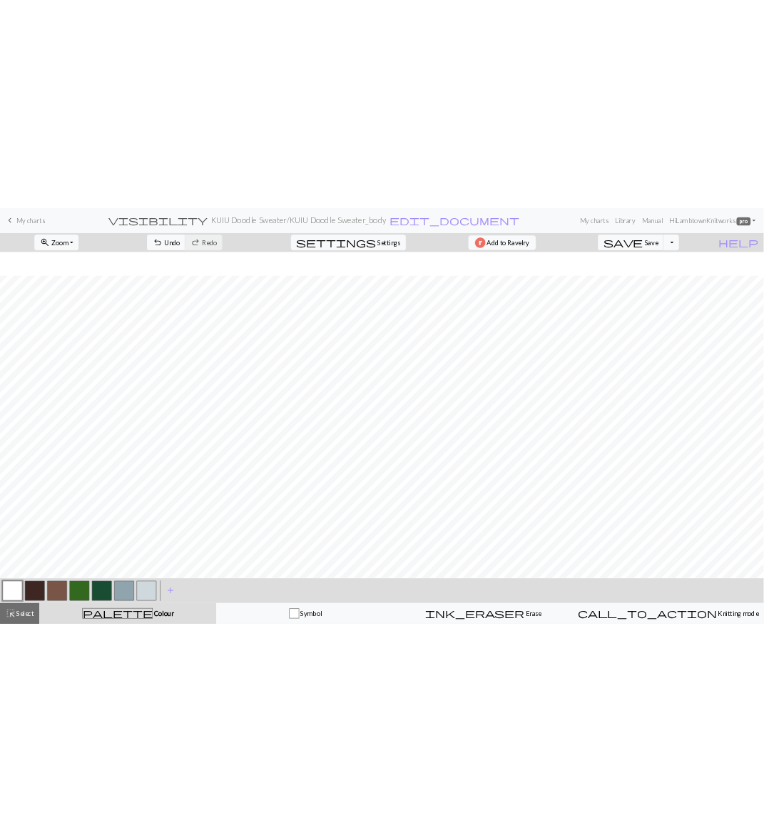
scroll to position [556, 0]
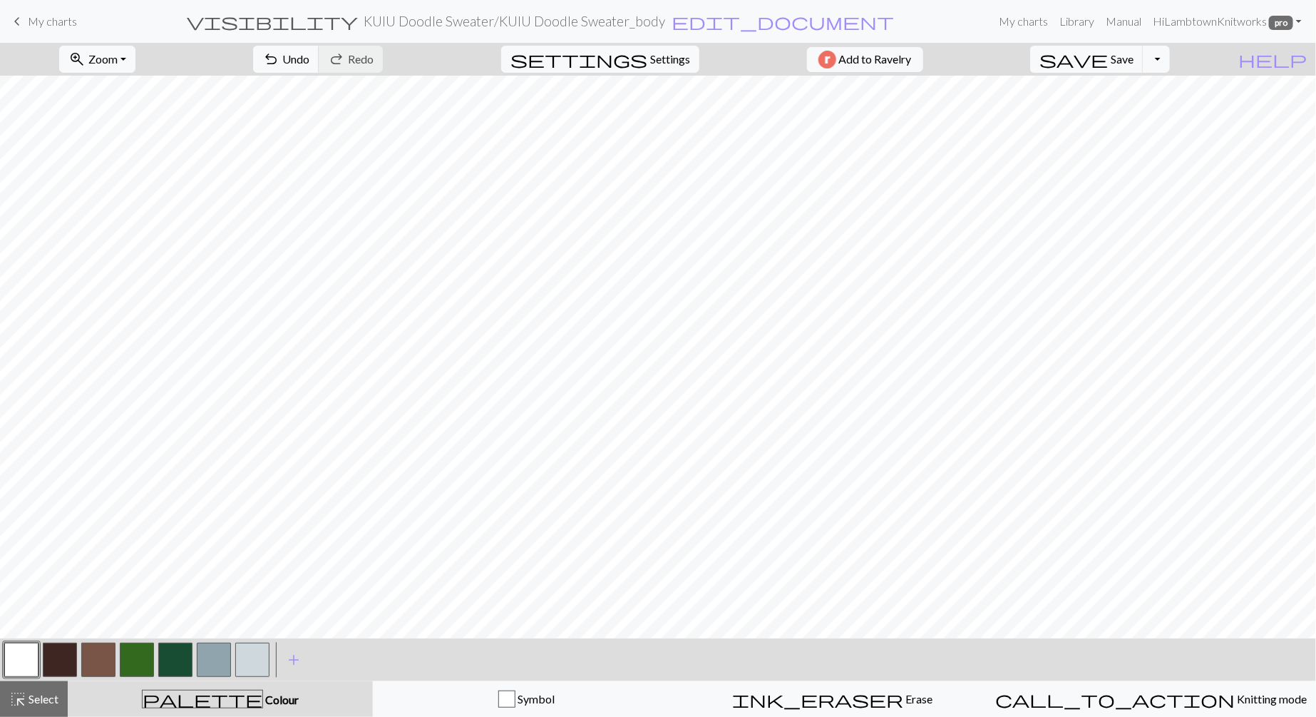
click at [69, 477] on button "button" at bounding box center [60, 660] width 34 height 34
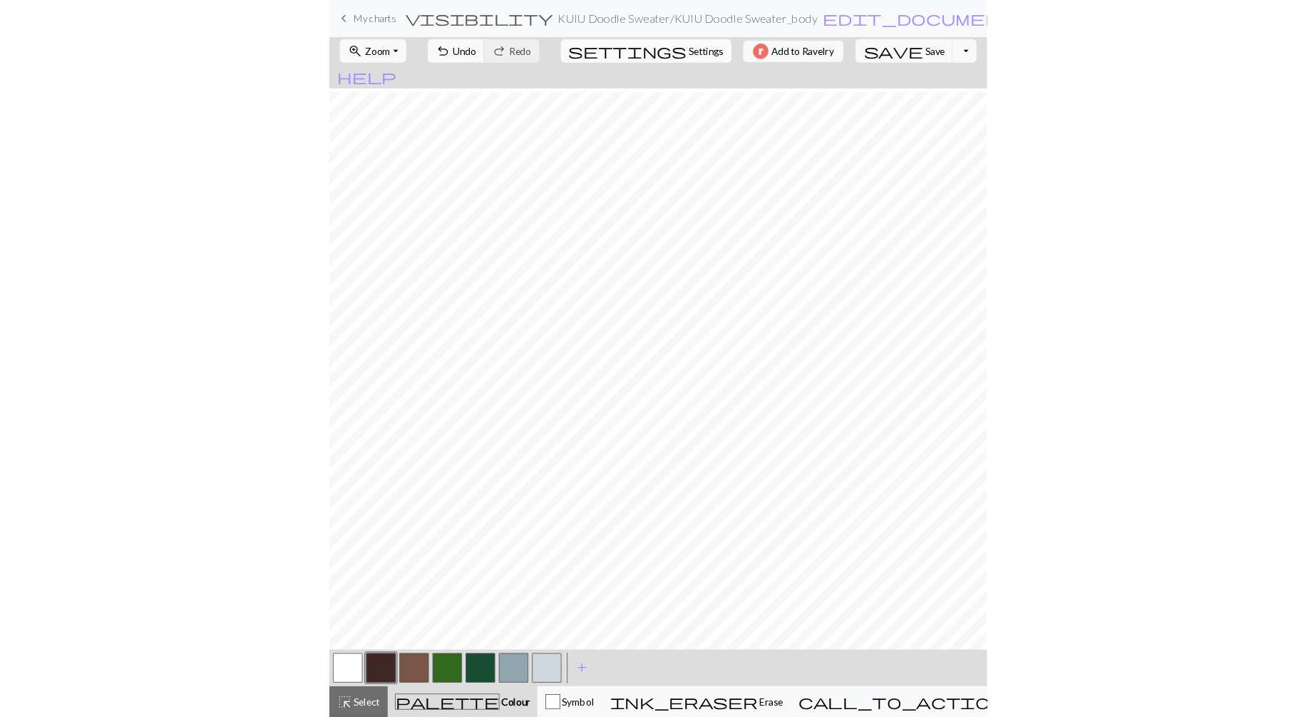
scroll to position [441, 0]
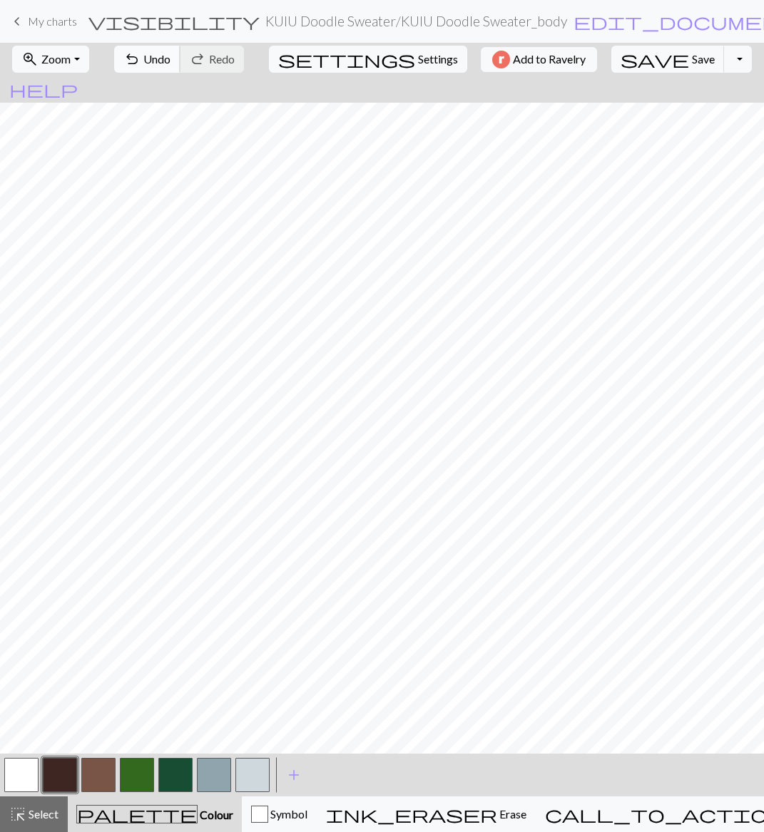
click at [170, 56] on span "Undo" at bounding box center [156, 59] width 27 height 14
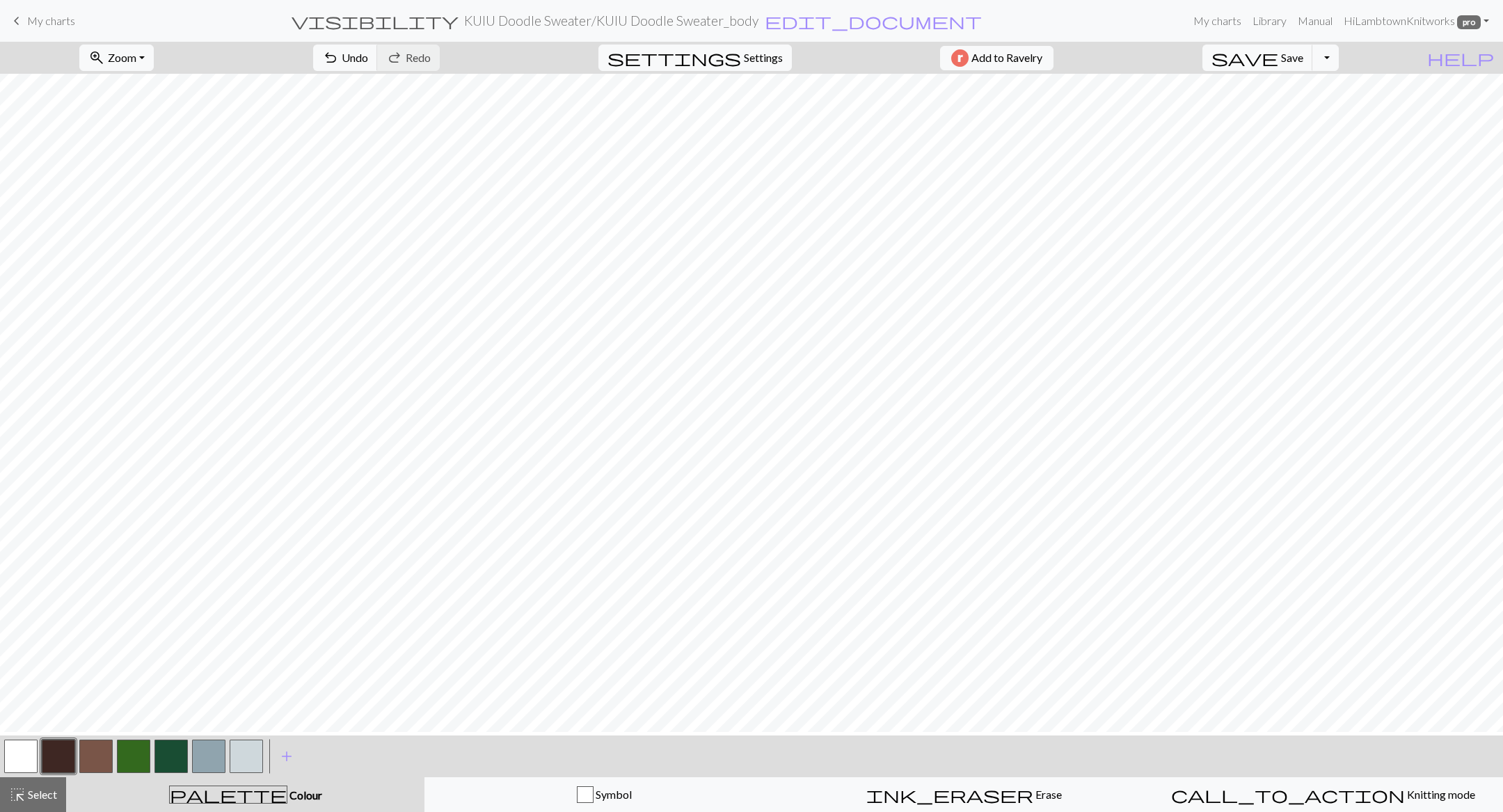
scroll to position [257, 0]
click at [856, 61] on span "Save" at bounding box center [1292, 58] width 22 height 14
click at [27, 466] on button "button" at bounding box center [20, 756] width 33 height 33
click at [39, 466] on button "highlight_alt Select Select" at bounding box center [33, 795] width 66 height 35
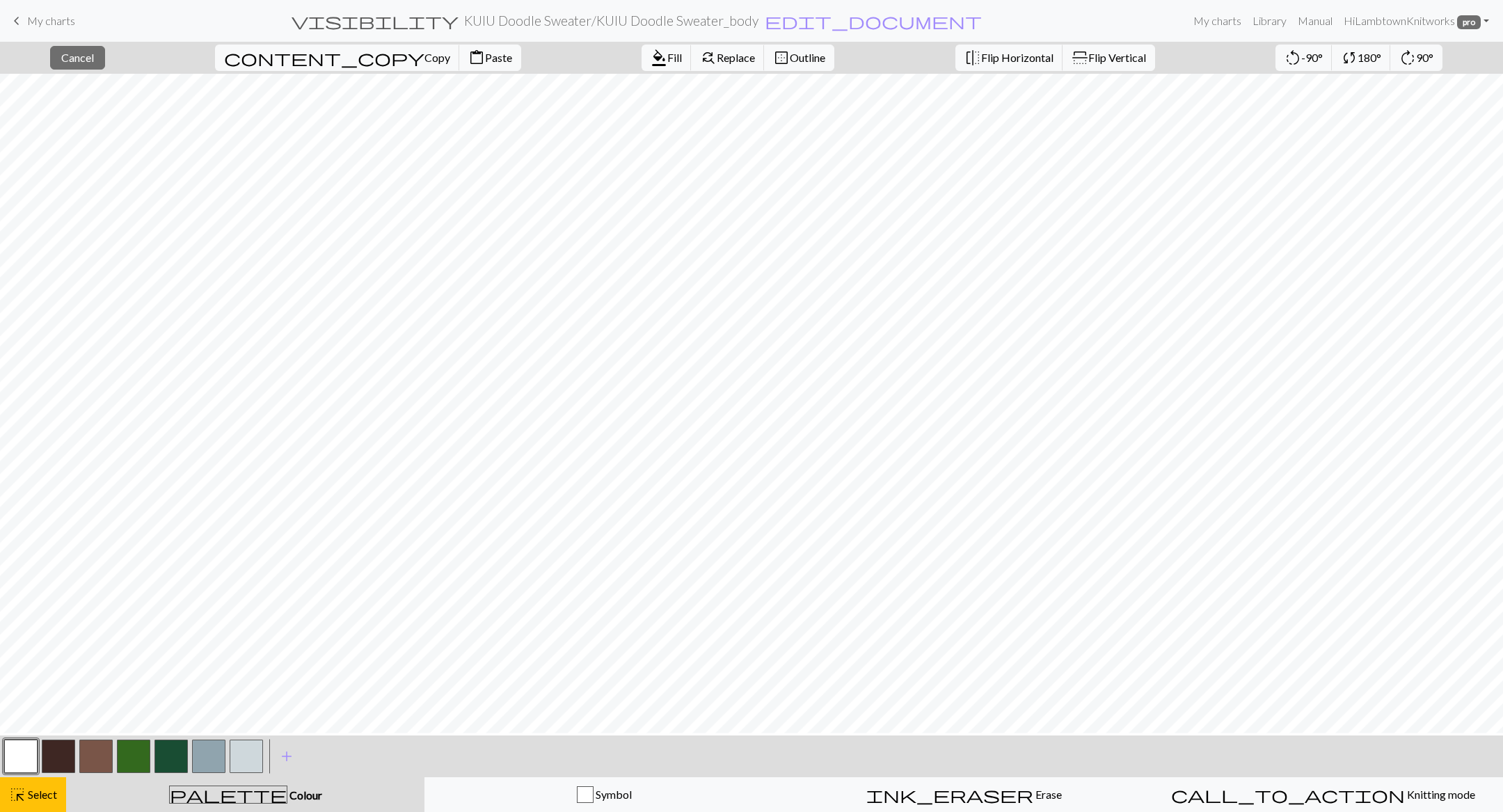
scroll to position [171, 0]
click at [790, 52] on span "Outline" at bounding box center [807, 58] width 35 height 14
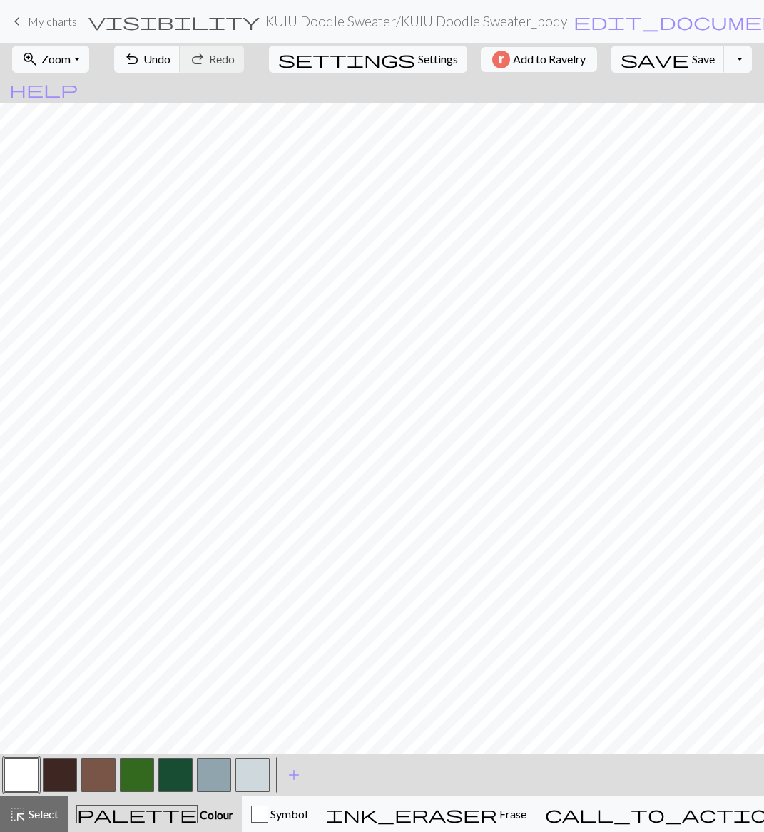
scroll to position [394, 0]
click at [101, 477] on button "button" at bounding box center [98, 775] width 34 height 34
click at [170, 62] on span "Undo" at bounding box center [156, 59] width 27 height 14
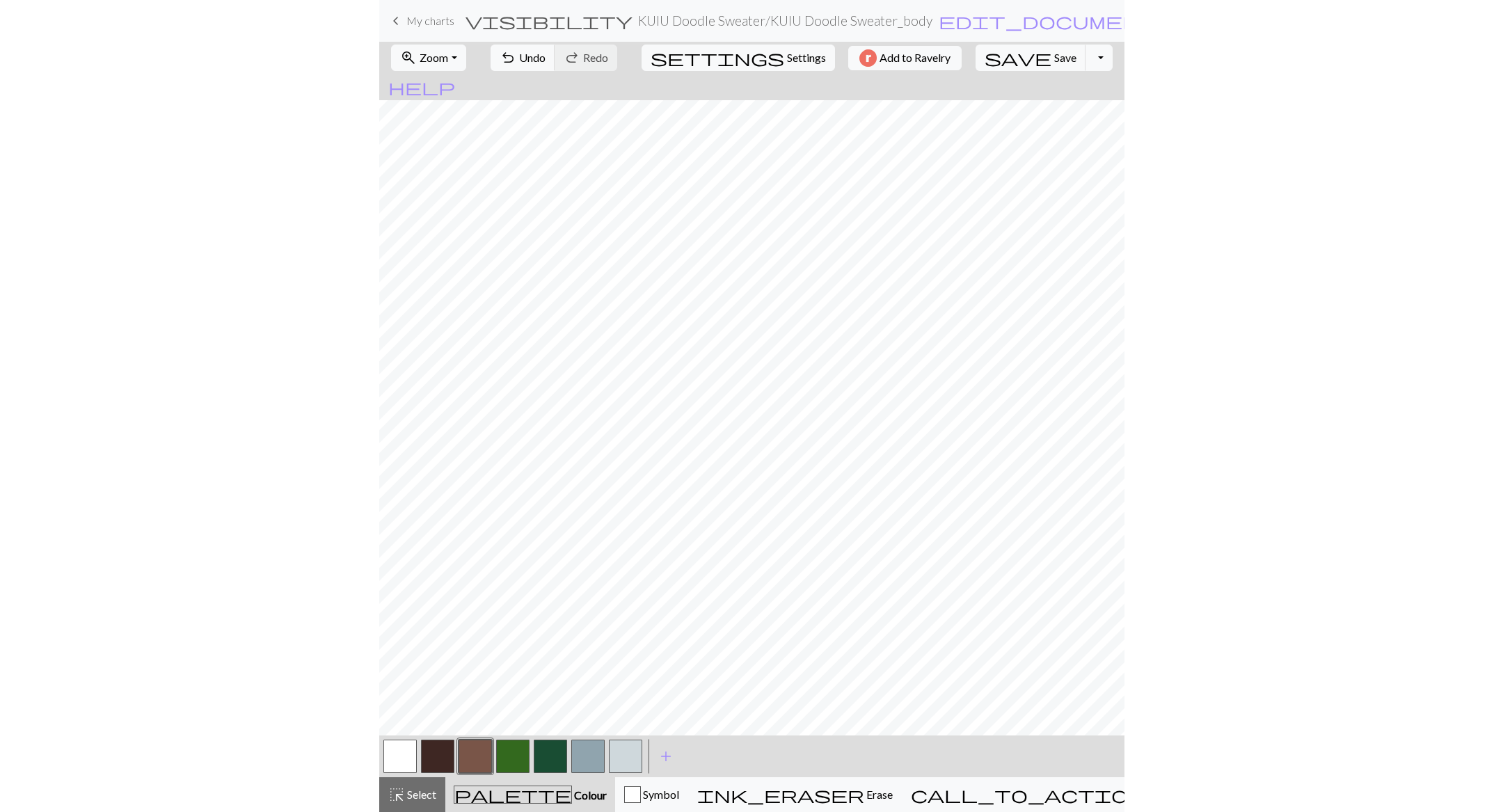
scroll to position [227, 0]
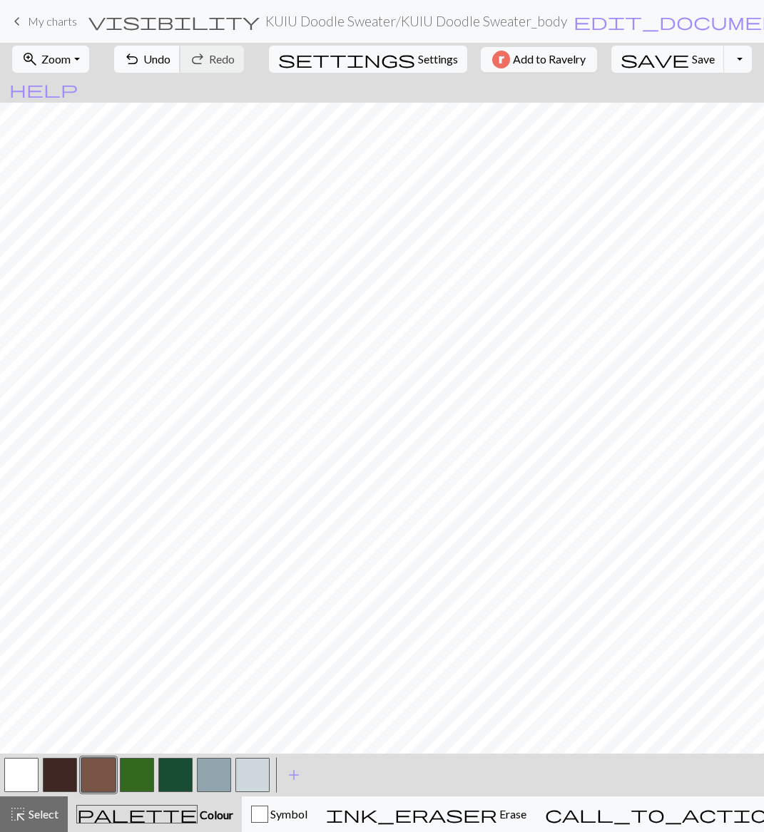
click at [170, 58] on span "Undo" at bounding box center [156, 59] width 27 height 14
click at [170, 55] on span "Undo" at bounding box center [156, 59] width 27 height 14
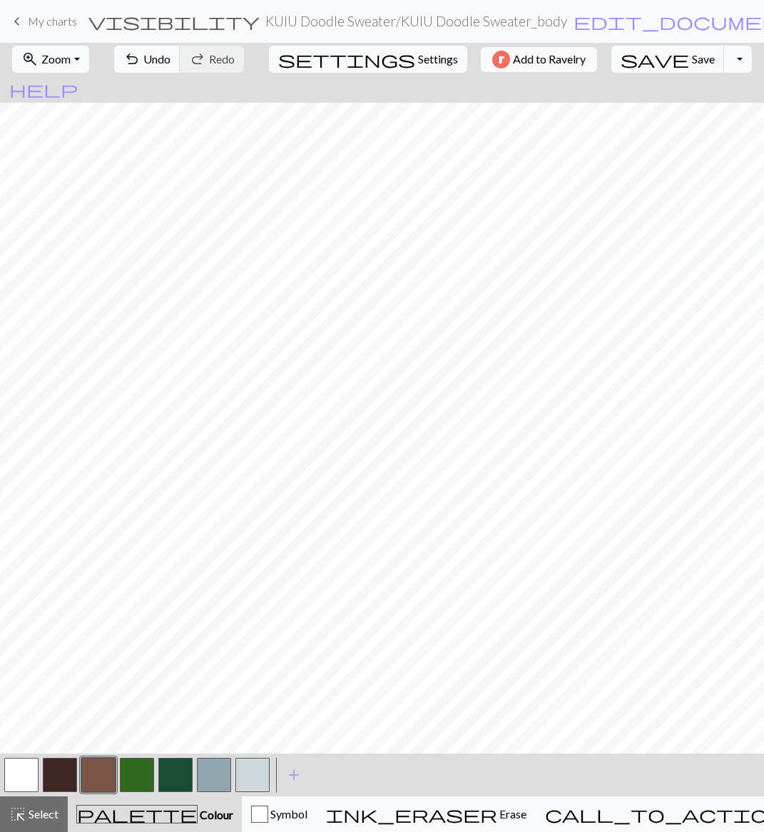
click at [16, 477] on button "button" at bounding box center [21, 775] width 34 height 34
click at [100, 477] on button "button" at bounding box center [98, 775] width 34 height 34
click at [25, 477] on button "button" at bounding box center [21, 775] width 34 height 34
click at [170, 58] on span "Undo" at bounding box center [156, 59] width 27 height 14
click at [98, 477] on button "button" at bounding box center [98, 775] width 34 height 34
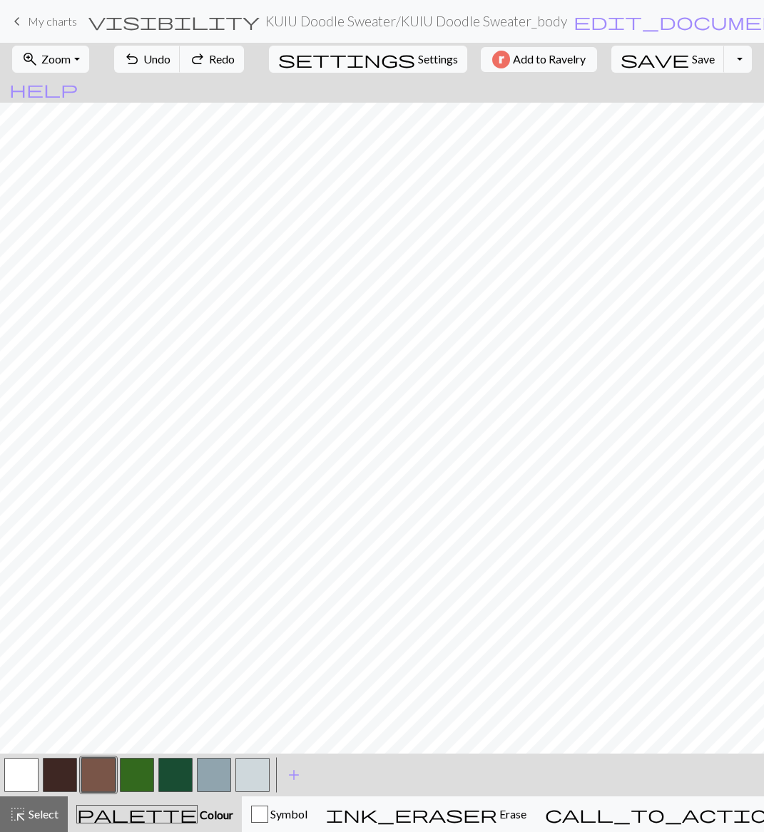
click at [93, 477] on button "button" at bounding box center [98, 775] width 34 height 34
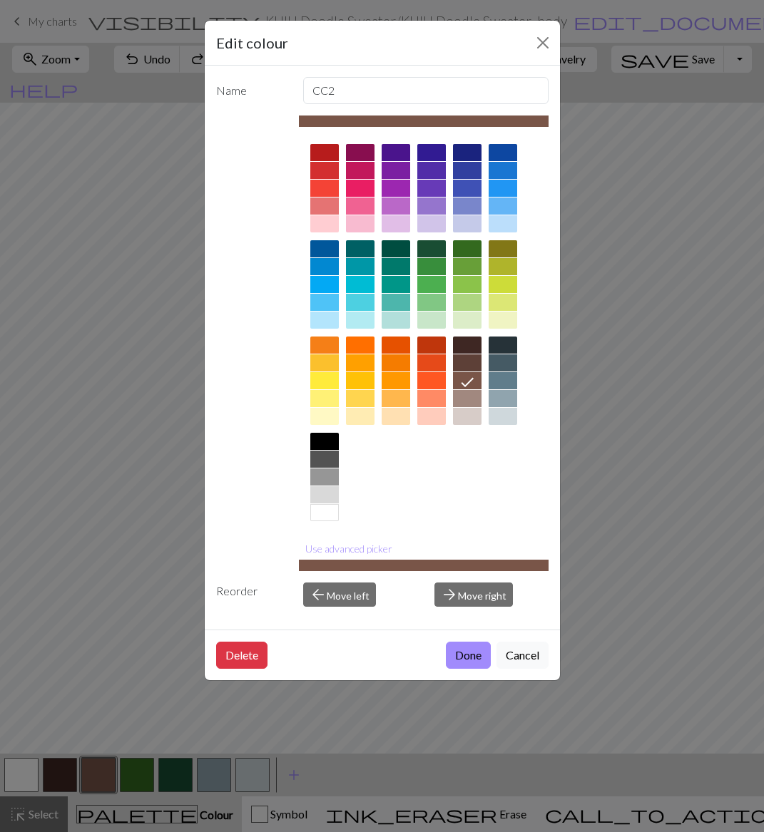
click at [511, 477] on div "Delete Done Cancel" at bounding box center [382, 655] width 355 height 51
click at [522, 477] on button "Cancel" at bounding box center [522, 655] width 52 height 27
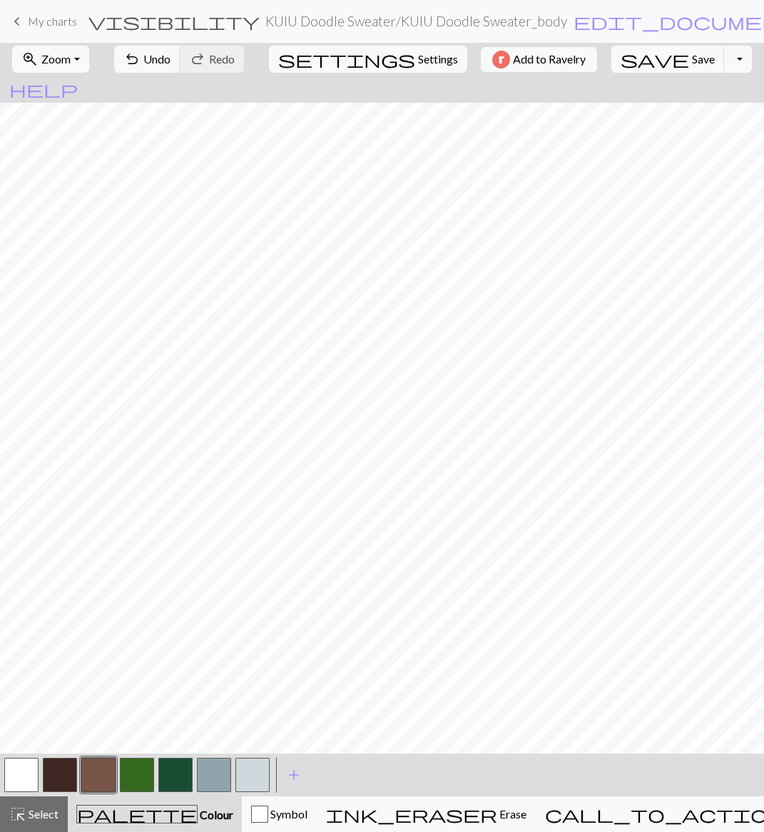
click at [20, 477] on button "button" at bounding box center [21, 775] width 34 height 34
click at [101, 477] on button "button" at bounding box center [98, 775] width 34 height 34
click at [24, 477] on button "button" at bounding box center [21, 775] width 34 height 34
click at [101, 477] on button "button" at bounding box center [98, 775] width 34 height 34
click at [15, 477] on button "button" at bounding box center [21, 775] width 34 height 34
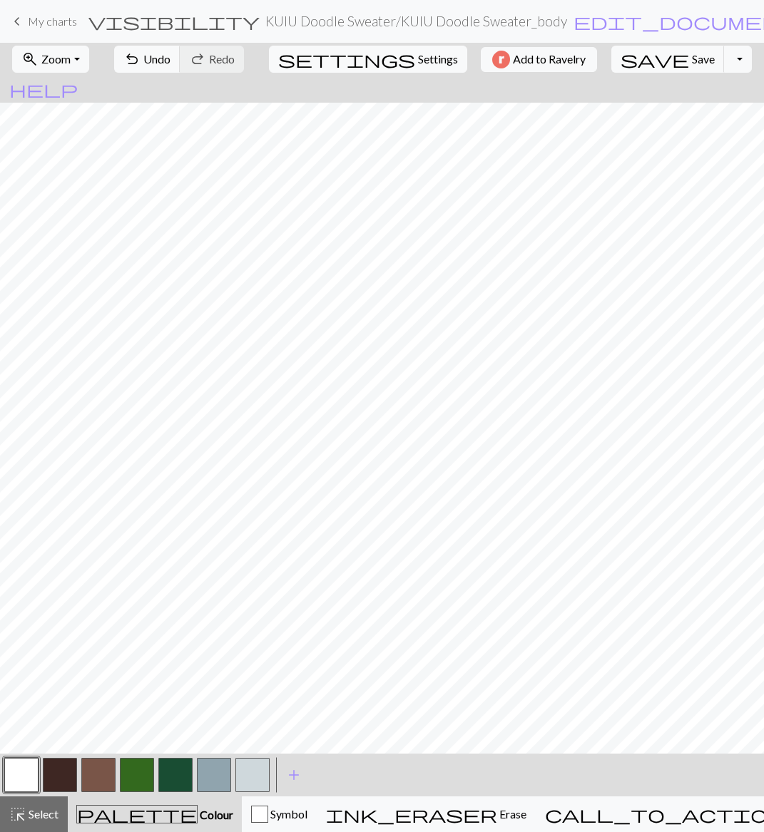
click at [100, 477] on button "button" at bounding box center [98, 775] width 34 height 34
click at [20, 477] on button "button" at bounding box center [21, 775] width 34 height 34
click at [93, 477] on button "button" at bounding box center [98, 775] width 34 height 34
click at [180, 46] on button "undo Undo Undo" at bounding box center [147, 59] width 66 height 27
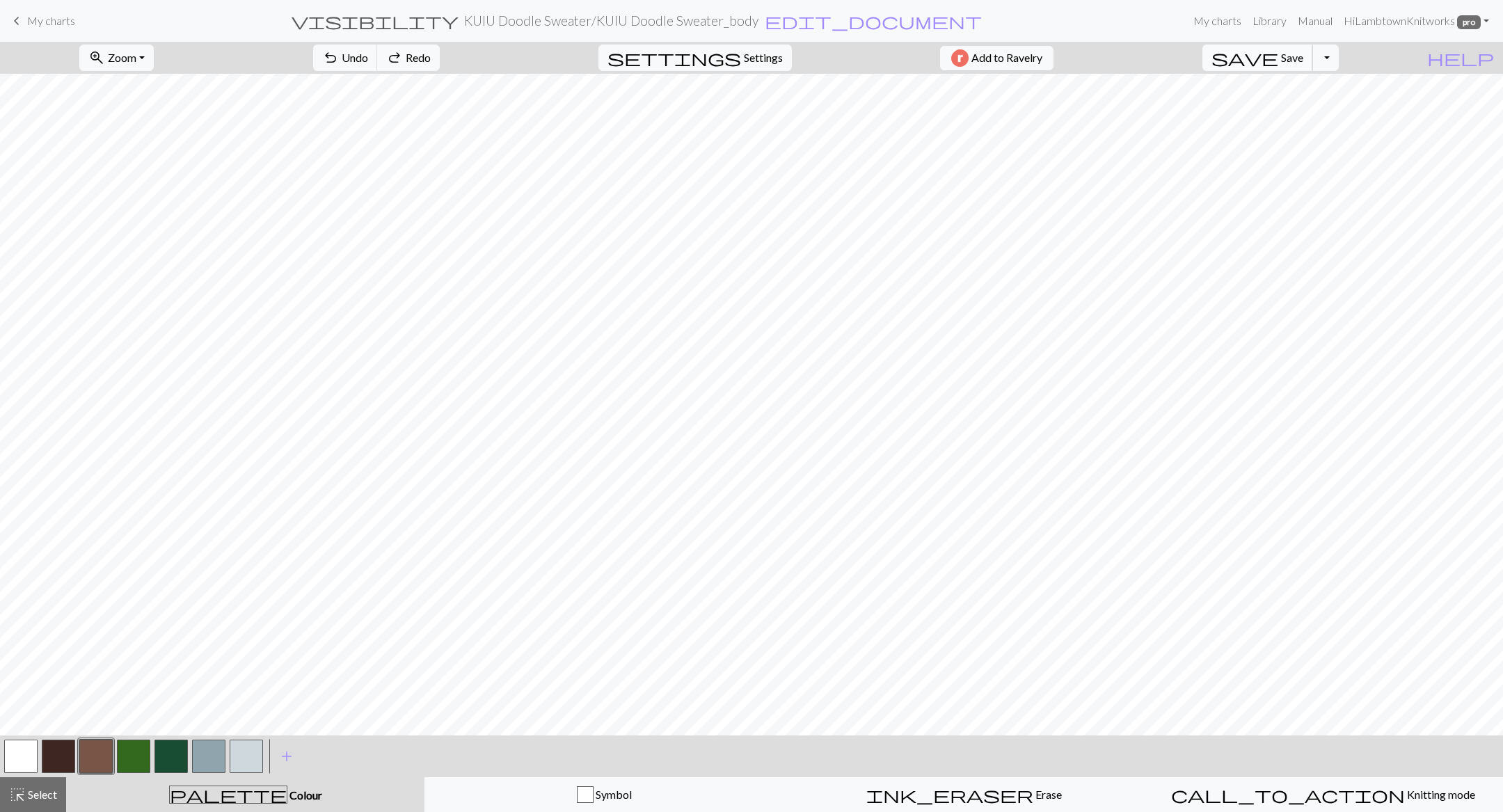
click at [856, 57] on button "save Save Save" at bounding box center [1257, 58] width 110 height 26
click at [90, 466] on button "button" at bounding box center [96, 756] width 33 height 33
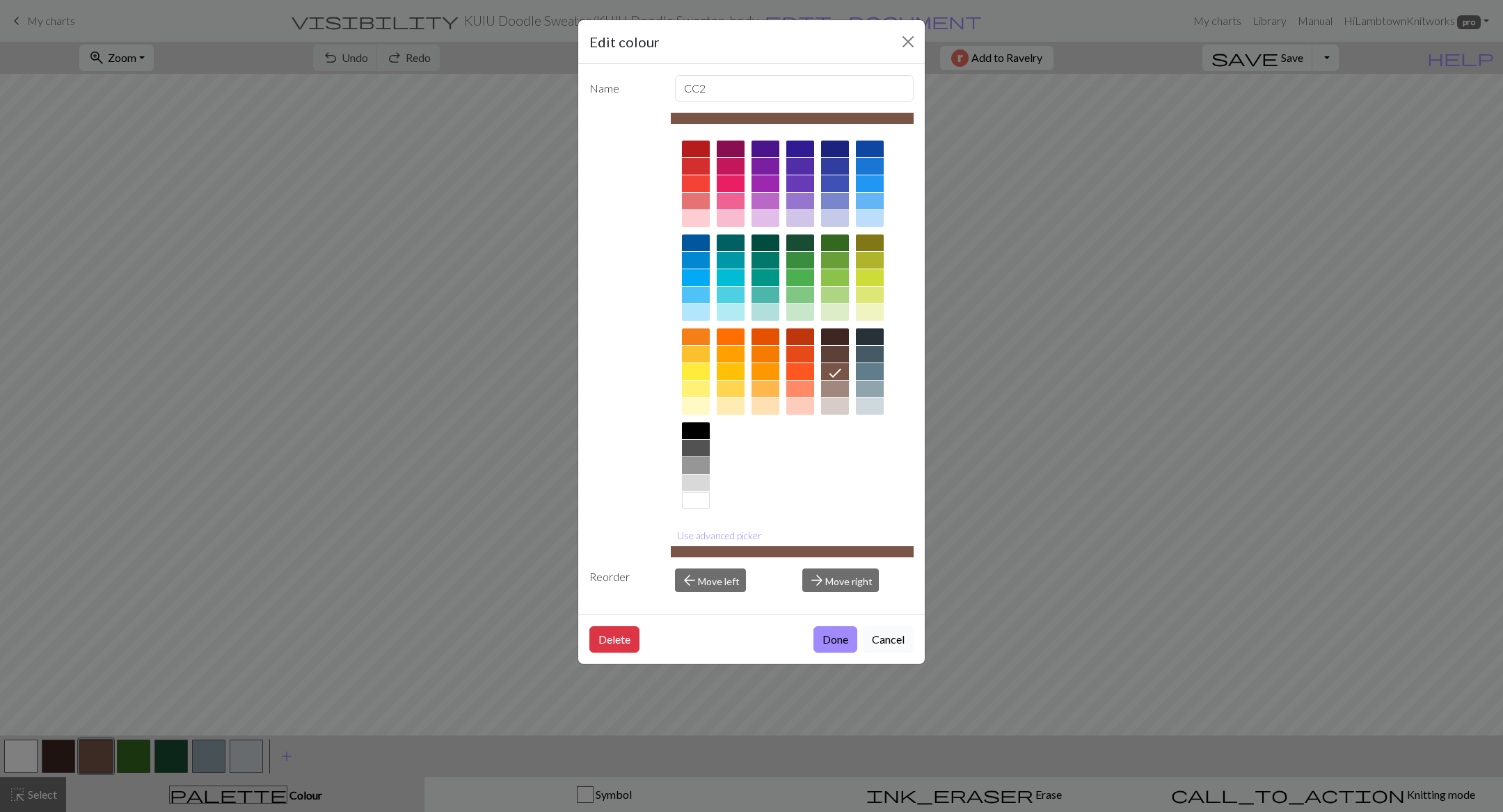
click at [856, 466] on button "Cancel" at bounding box center [888, 639] width 51 height 26
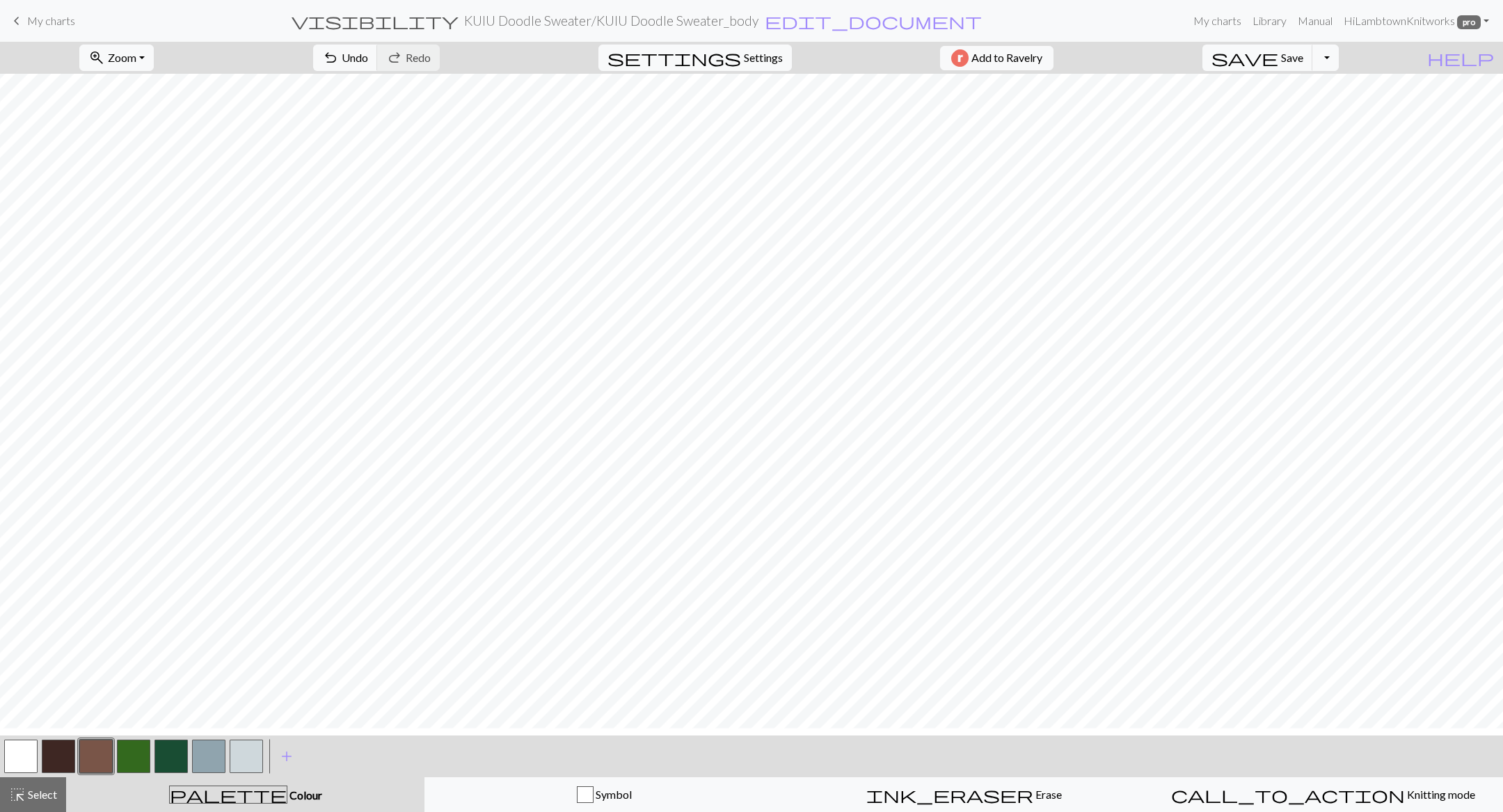
scroll to position [188, 0]
click at [26, 466] on button "button" at bounding box center [20, 756] width 33 height 33
click at [92, 466] on button "button" at bounding box center [96, 756] width 33 height 33
click at [102, 466] on div at bounding box center [96, 756] width 38 height 38
click at [99, 466] on button "button" at bounding box center [96, 756] width 33 height 33
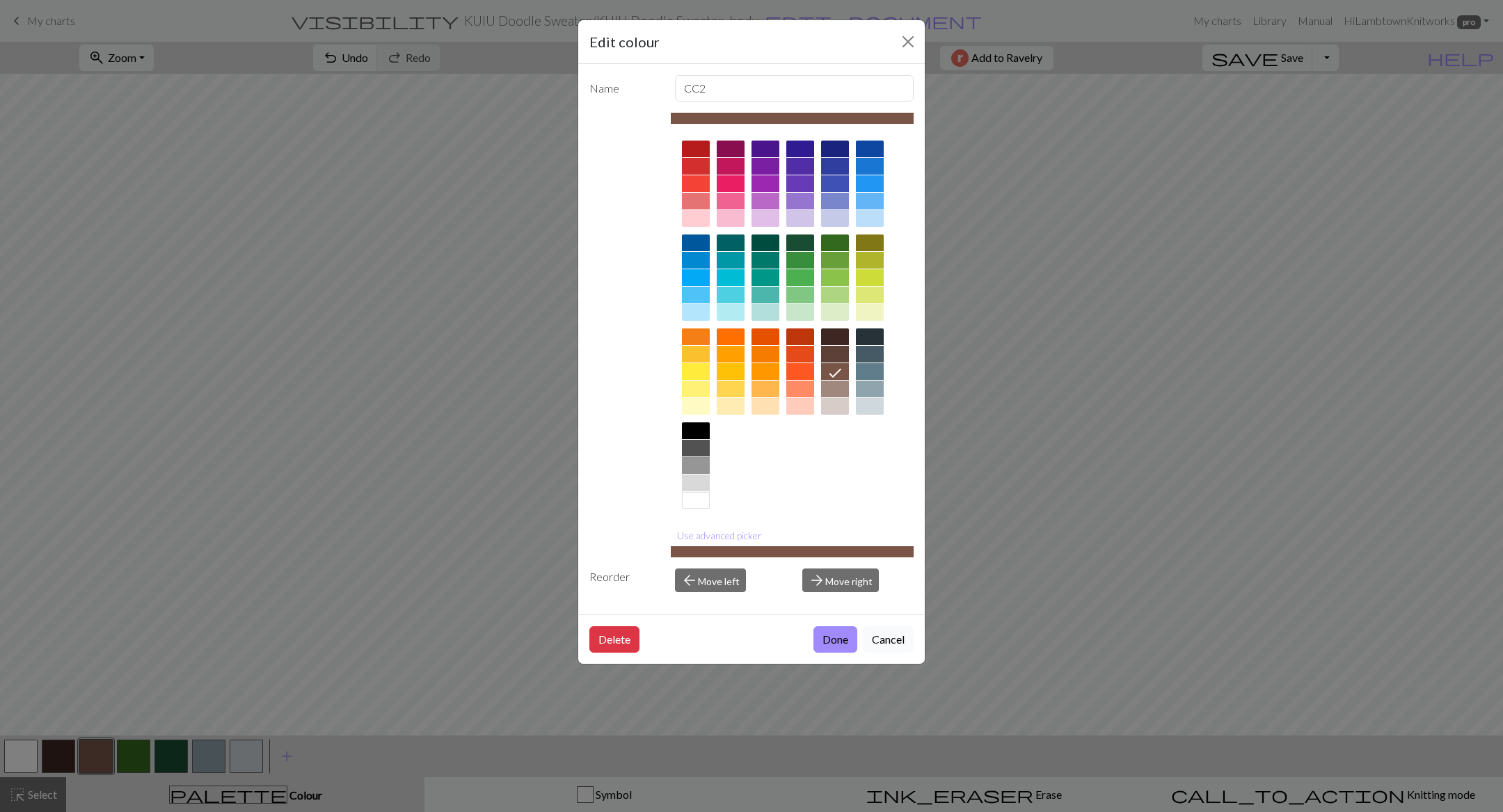
click at [856, 466] on button "Cancel" at bounding box center [888, 639] width 51 height 26
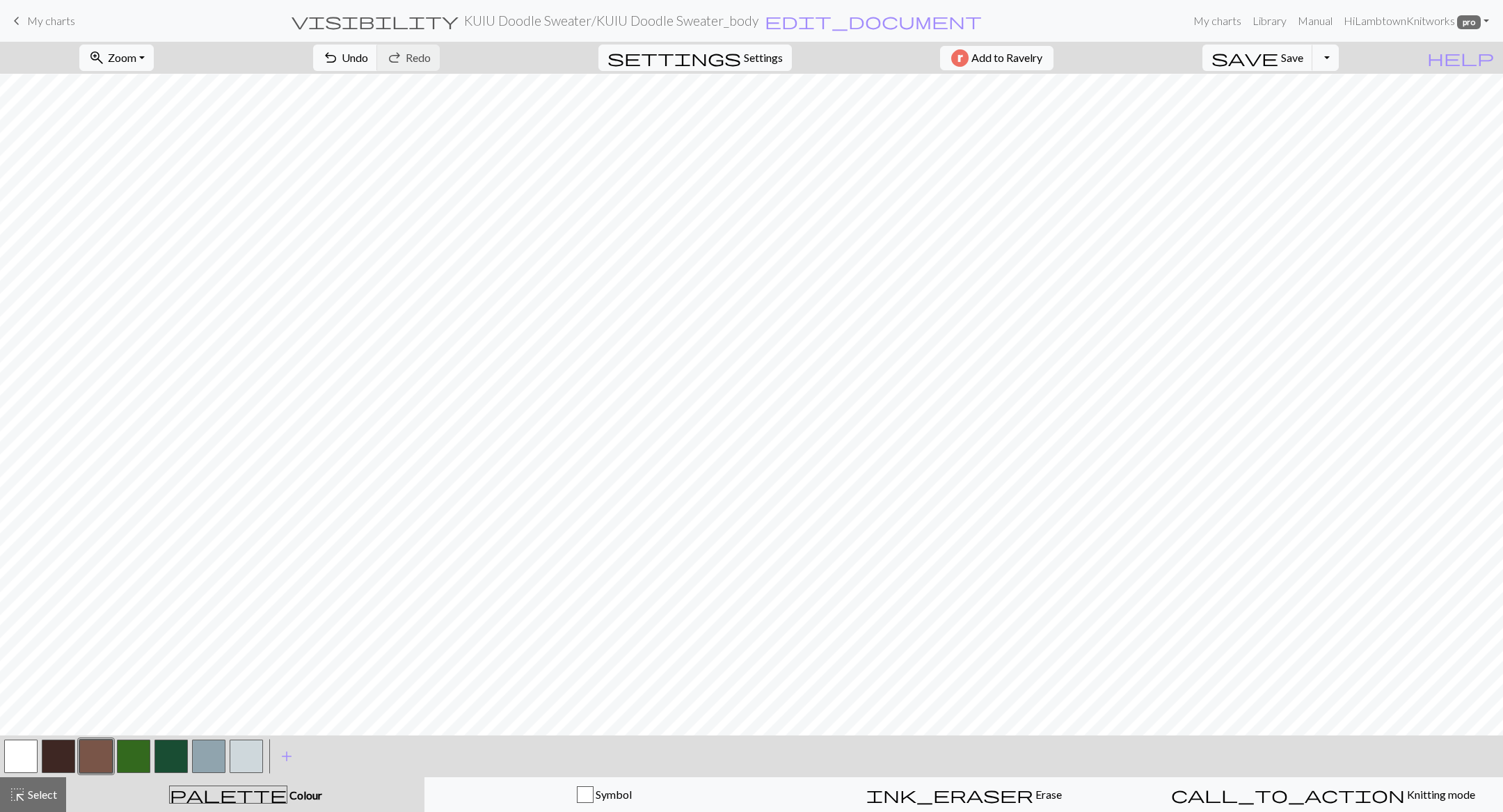
click at [33, 466] on button "button" at bounding box center [20, 756] width 33 height 33
click at [89, 466] on button "button" at bounding box center [96, 756] width 33 height 33
click at [22, 466] on button "button" at bounding box center [20, 756] width 33 height 33
click at [95, 466] on button "button" at bounding box center [96, 756] width 33 height 33
click at [13, 466] on button "button" at bounding box center [20, 756] width 33 height 33
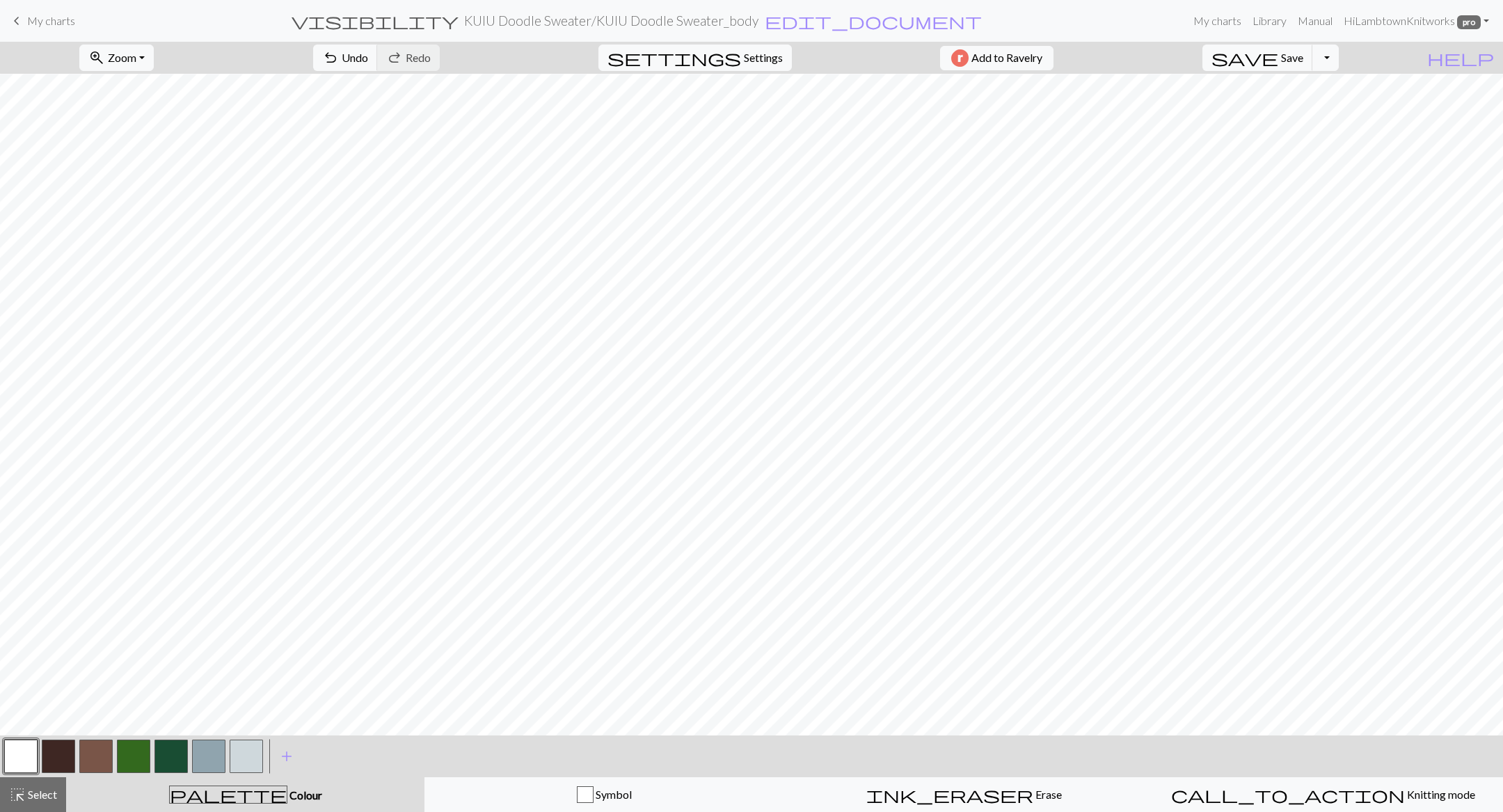
click at [106, 466] on button "button" at bounding box center [96, 756] width 33 height 33
click at [31, 466] on button "button" at bounding box center [20, 756] width 33 height 33
click at [8, 466] on button "button" at bounding box center [20, 756] width 33 height 33
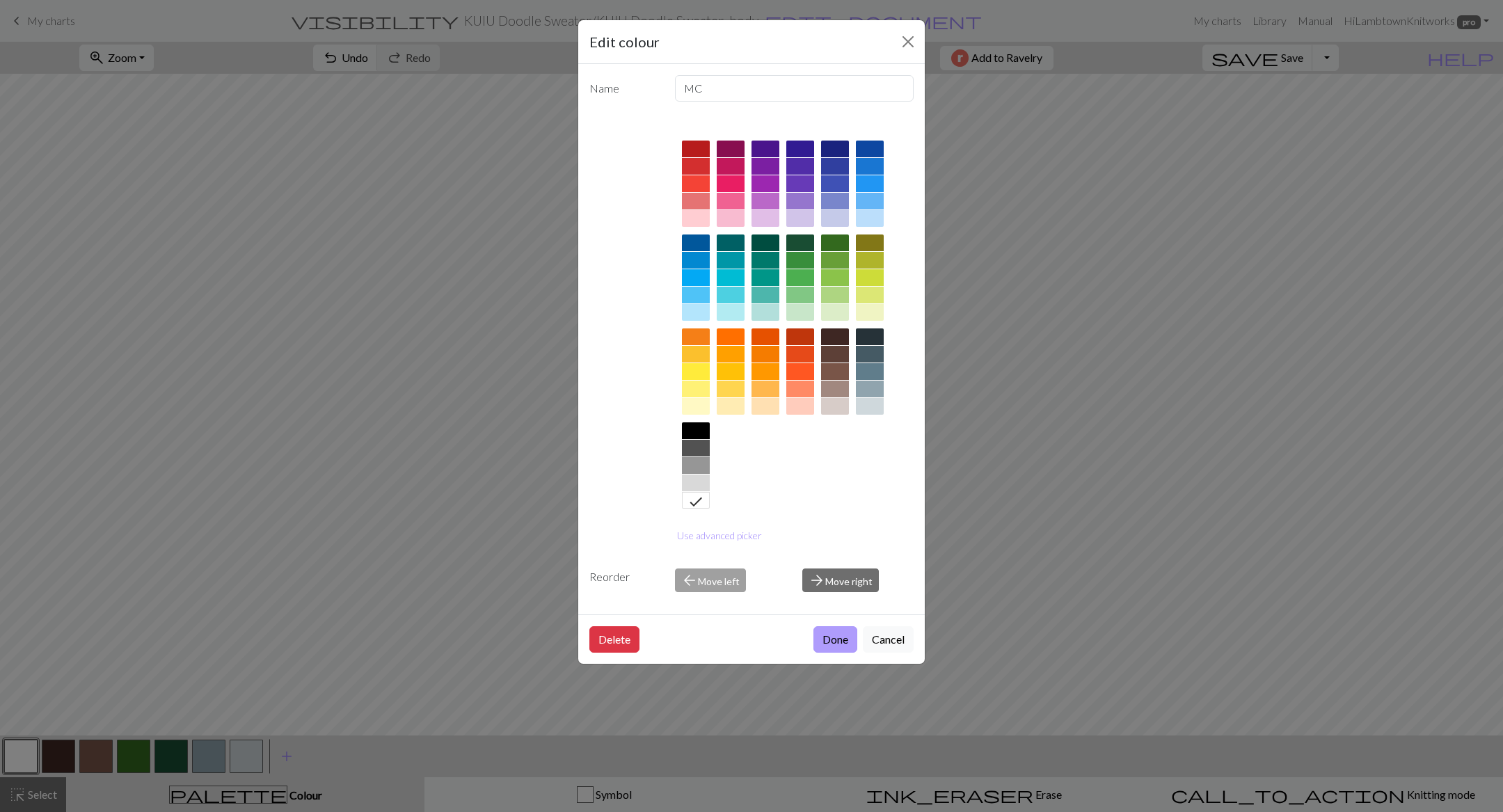
click at [850, 466] on button "Done" at bounding box center [835, 639] width 44 height 26
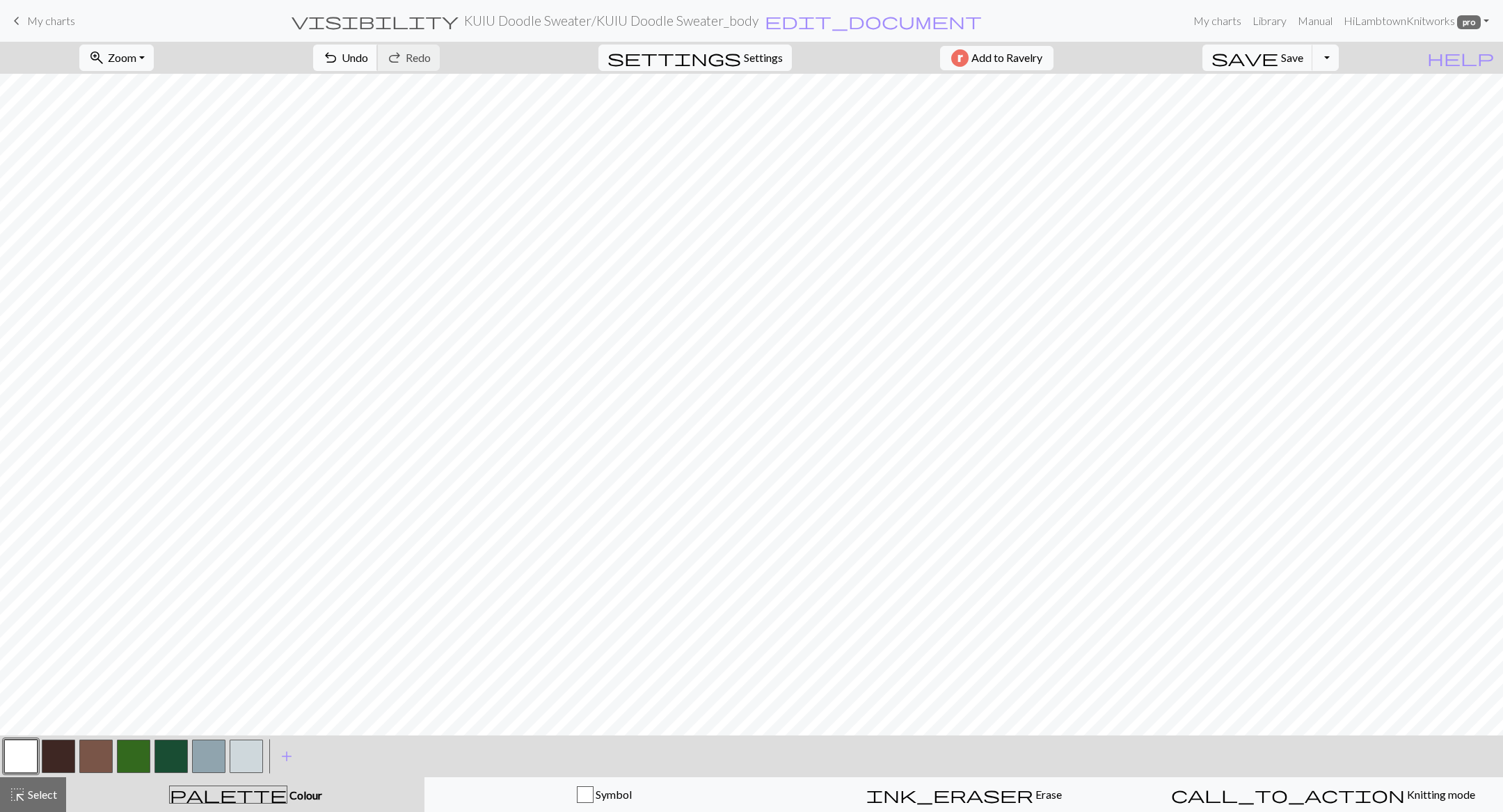
click at [368, 51] on span "Undo" at bounding box center [354, 58] width 26 height 14
click at [106, 466] on button "button" at bounding box center [96, 756] width 33 height 33
click at [14, 466] on button "button" at bounding box center [20, 756] width 33 height 33
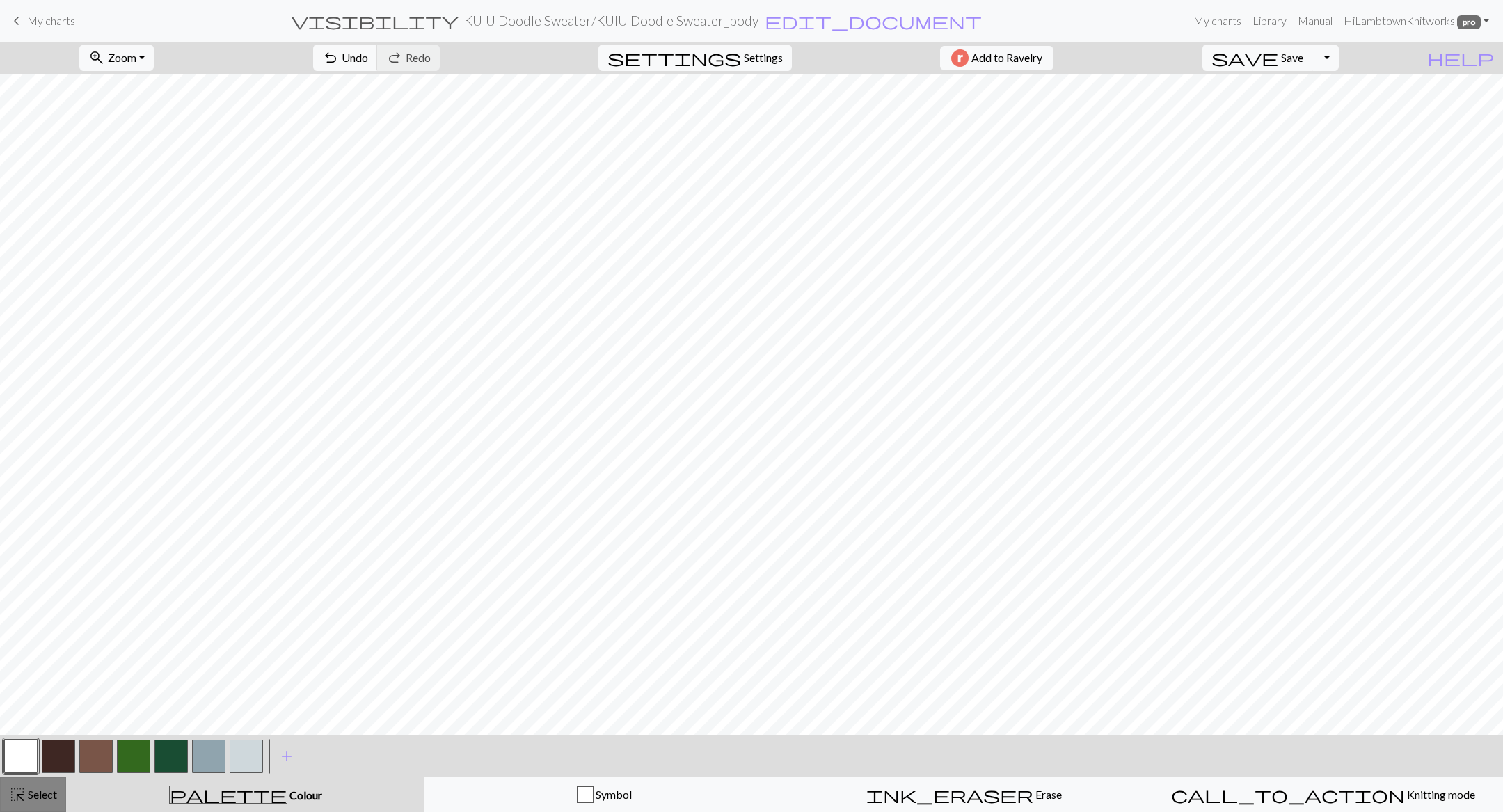
click at [54, 466] on span "Select" at bounding box center [41, 794] width 31 height 14
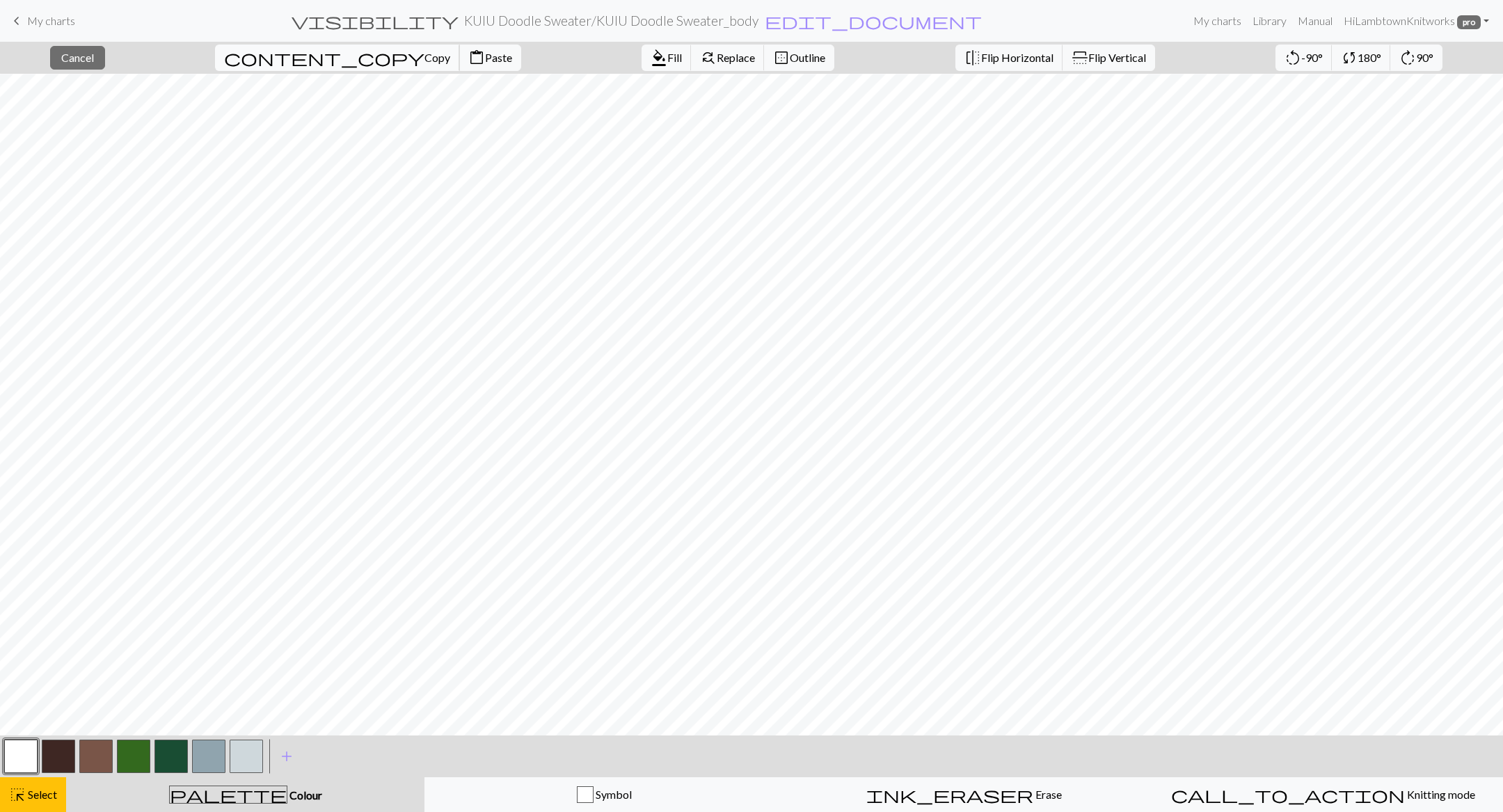
click at [425, 52] on span "Copy" at bounding box center [437, 58] width 25 height 14
click at [460, 64] on button "content_paste Paste" at bounding box center [490, 58] width 61 height 26
click at [28, 466] on div "highlight_alt Select Select" at bounding box center [32, 794] width 48 height 17
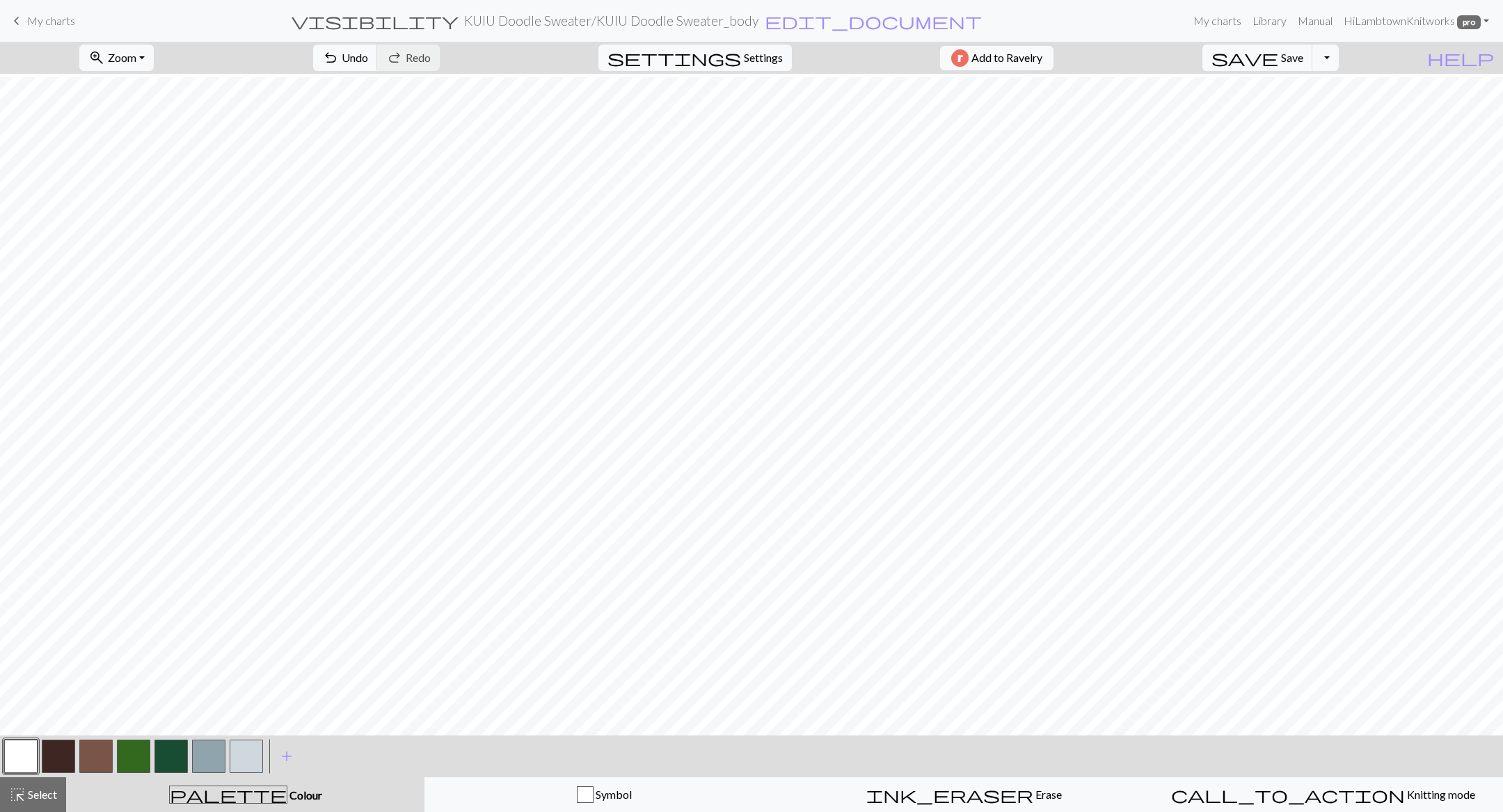
scroll to position [124, 0]
click at [20, 466] on button "highlight_alt Select Select" at bounding box center [33, 795] width 66 height 35
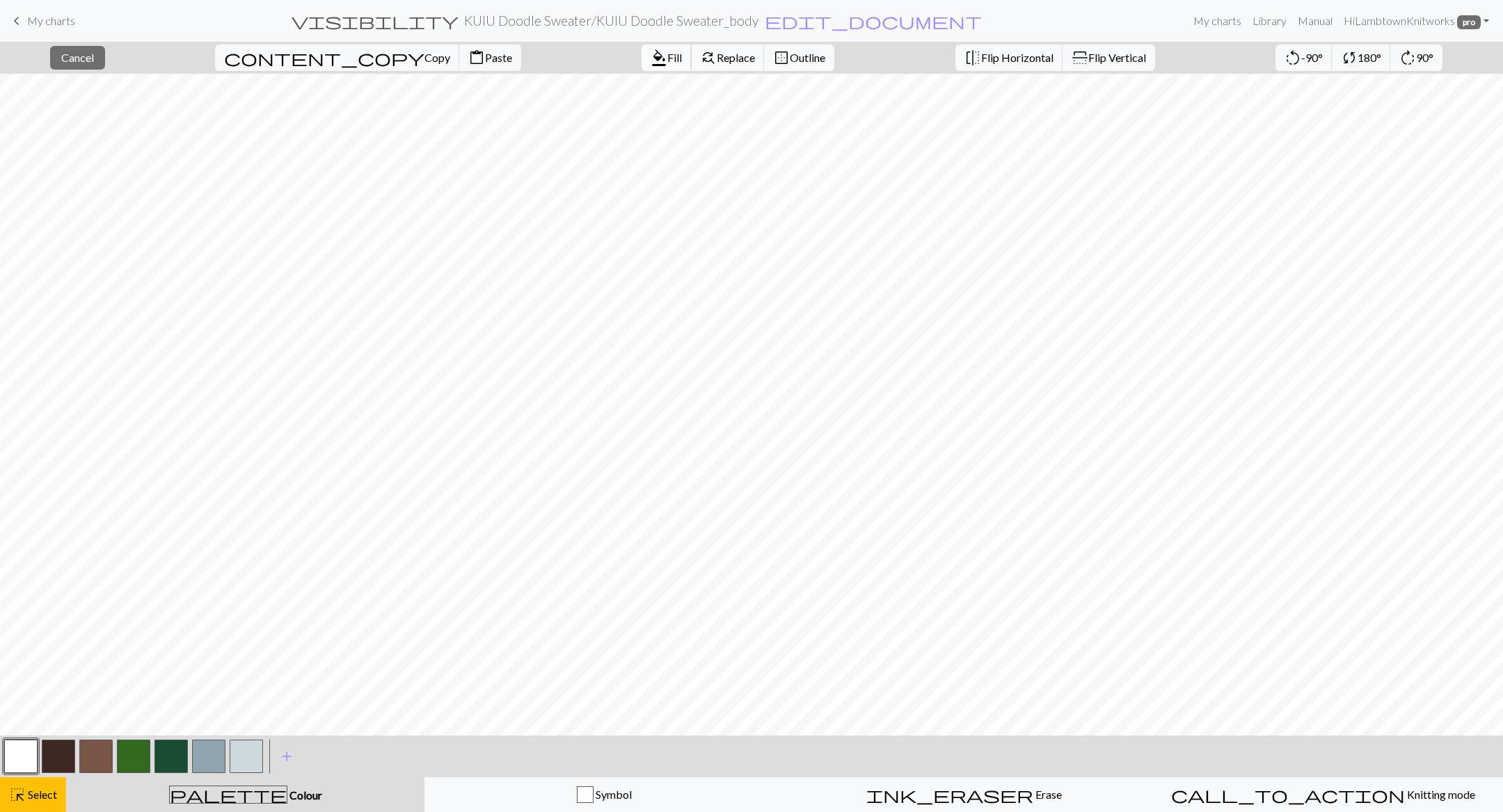
click at [651, 51] on span "format_color_fill" at bounding box center [659, 58] width 17 height 20
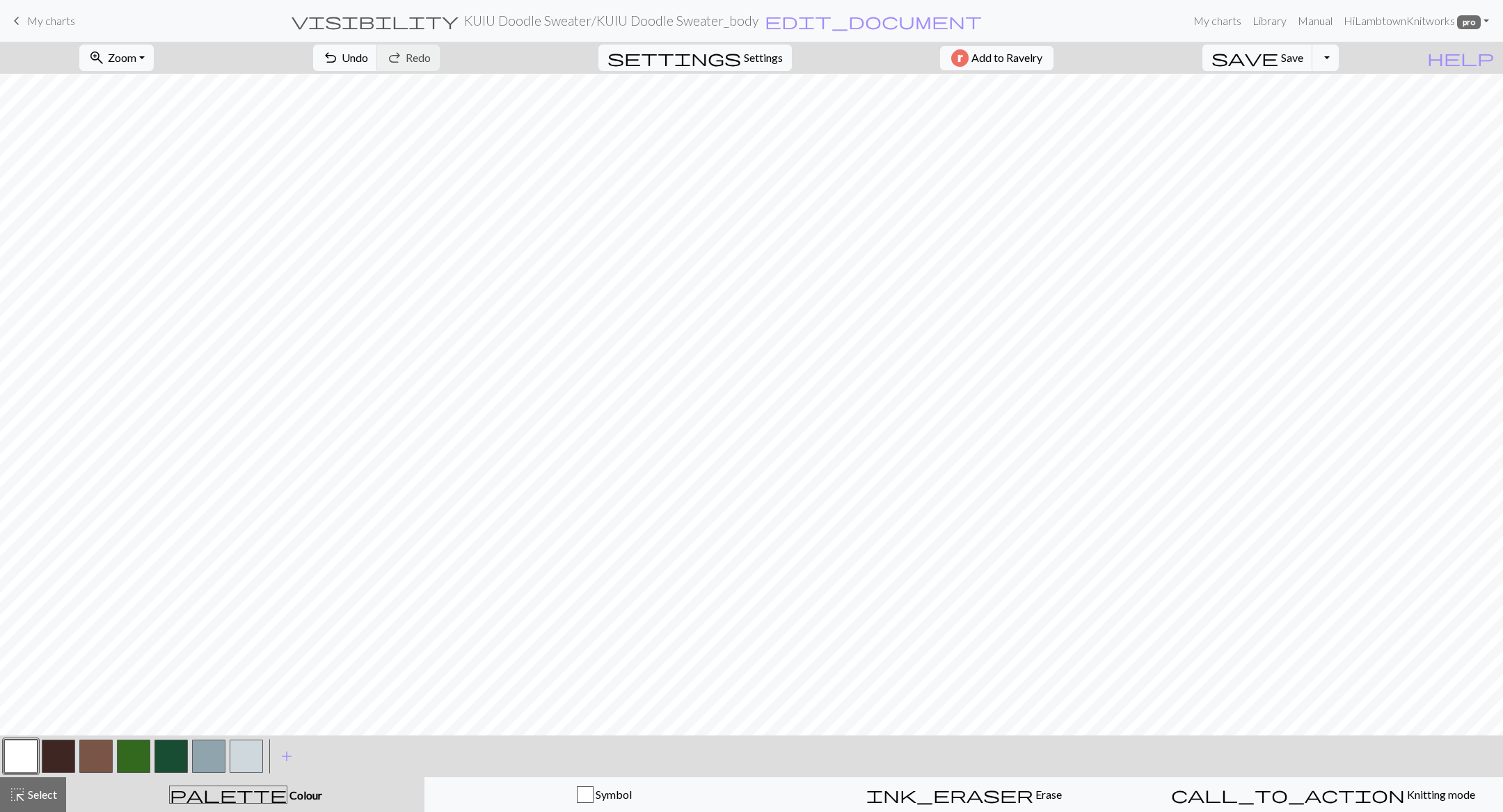
click at [19, 466] on button "button" at bounding box center [20, 756] width 33 height 33
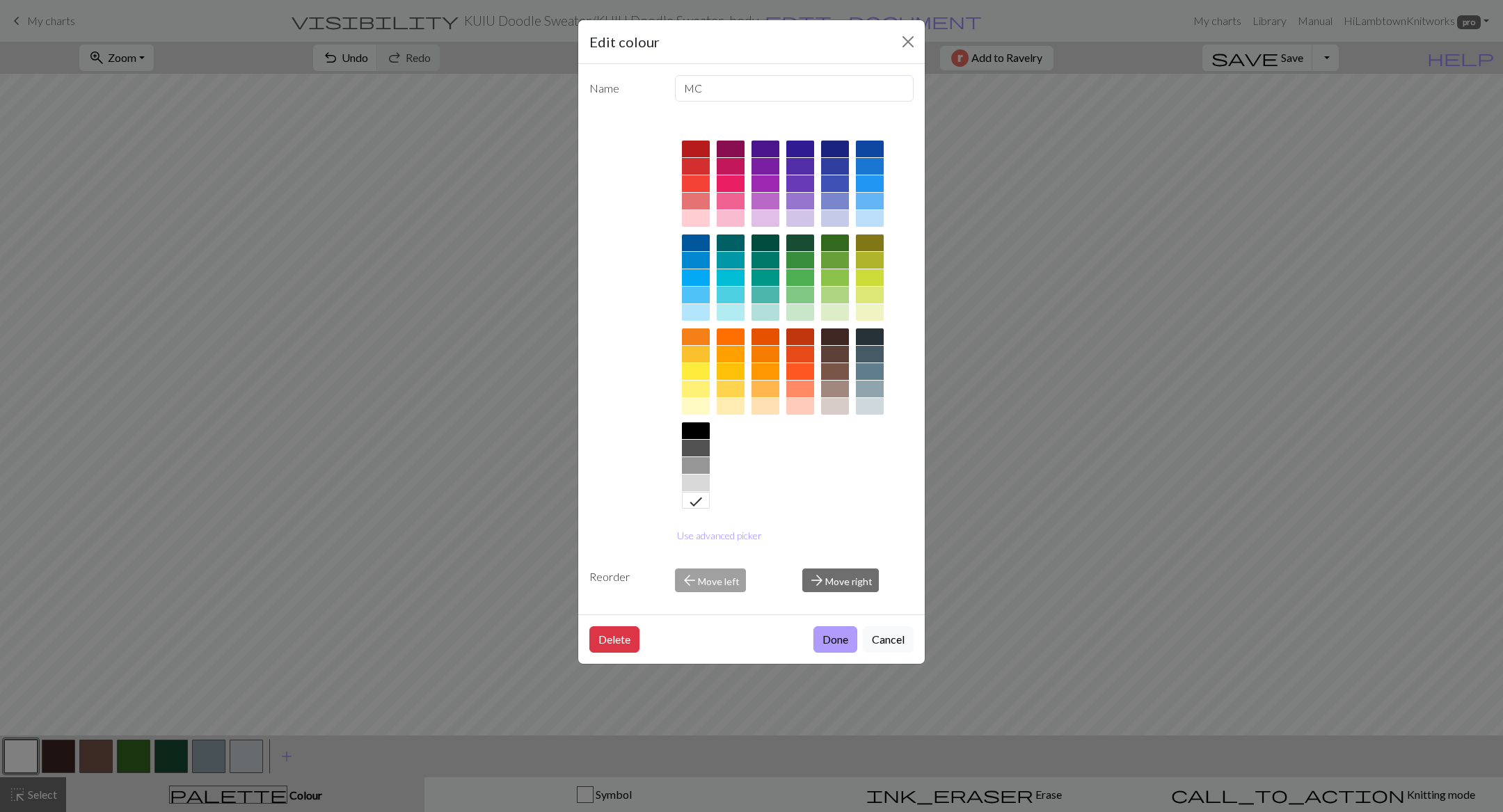
click at [842, 466] on button "Done" at bounding box center [835, 639] width 44 height 26
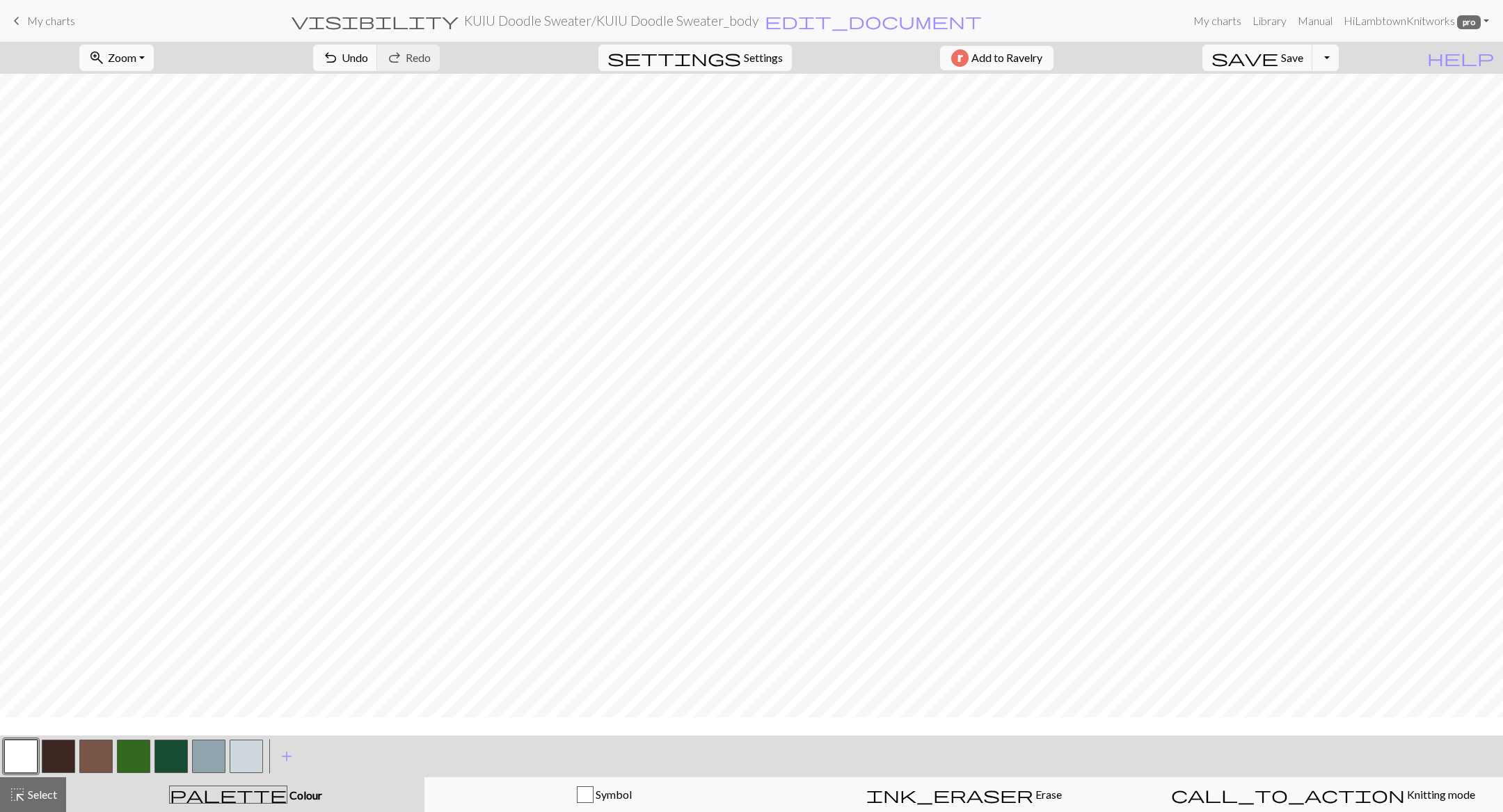
scroll to position [0, 0]
click at [171, 466] on button "button" at bounding box center [171, 756] width 33 height 33
click at [368, 57] on span "Undo" at bounding box center [354, 58] width 26 height 14
click at [43, 466] on span "Select" at bounding box center [41, 794] width 31 height 14
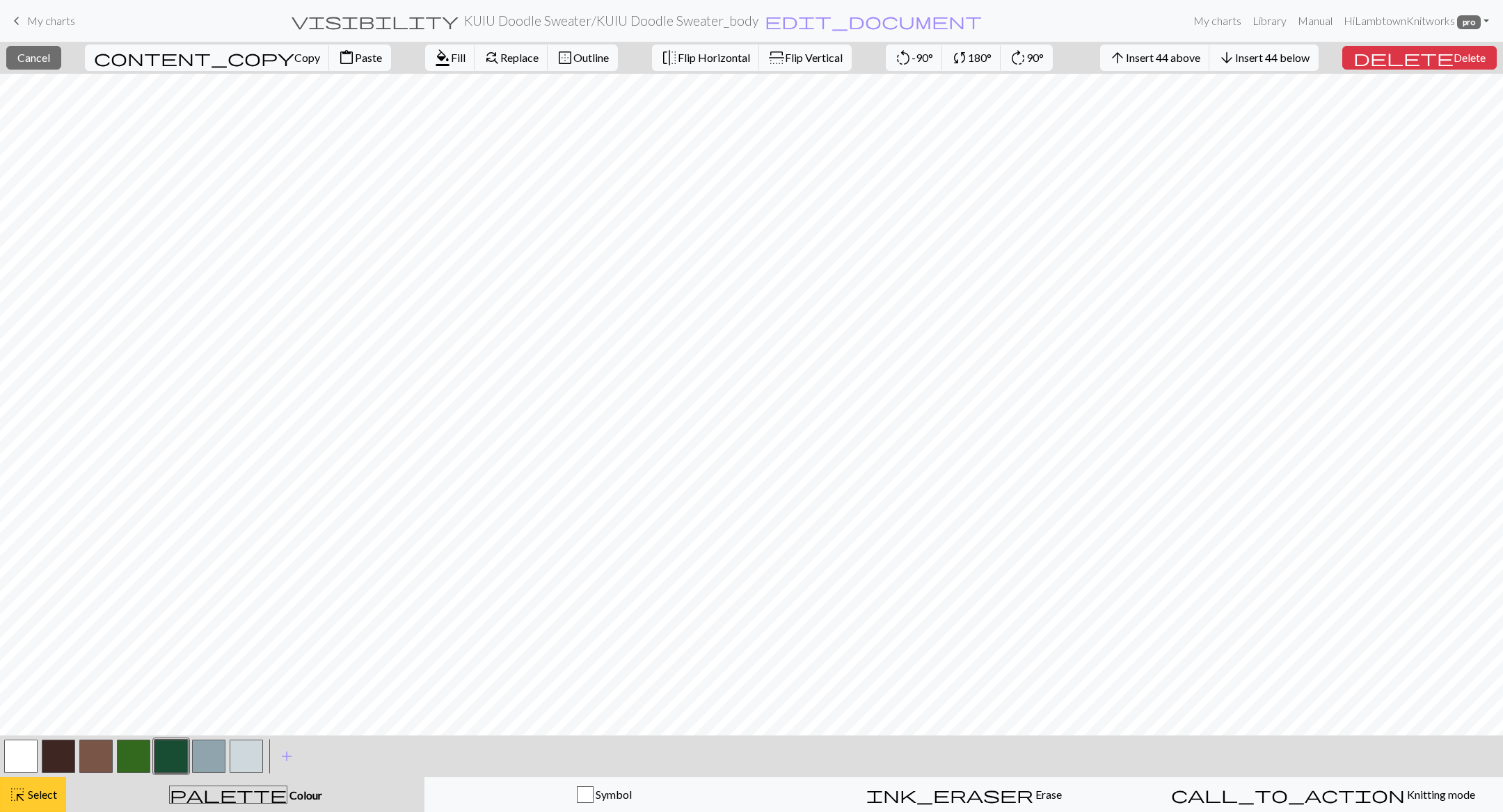
click at [42, 466] on span "Select" at bounding box center [41, 794] width 31 height 14
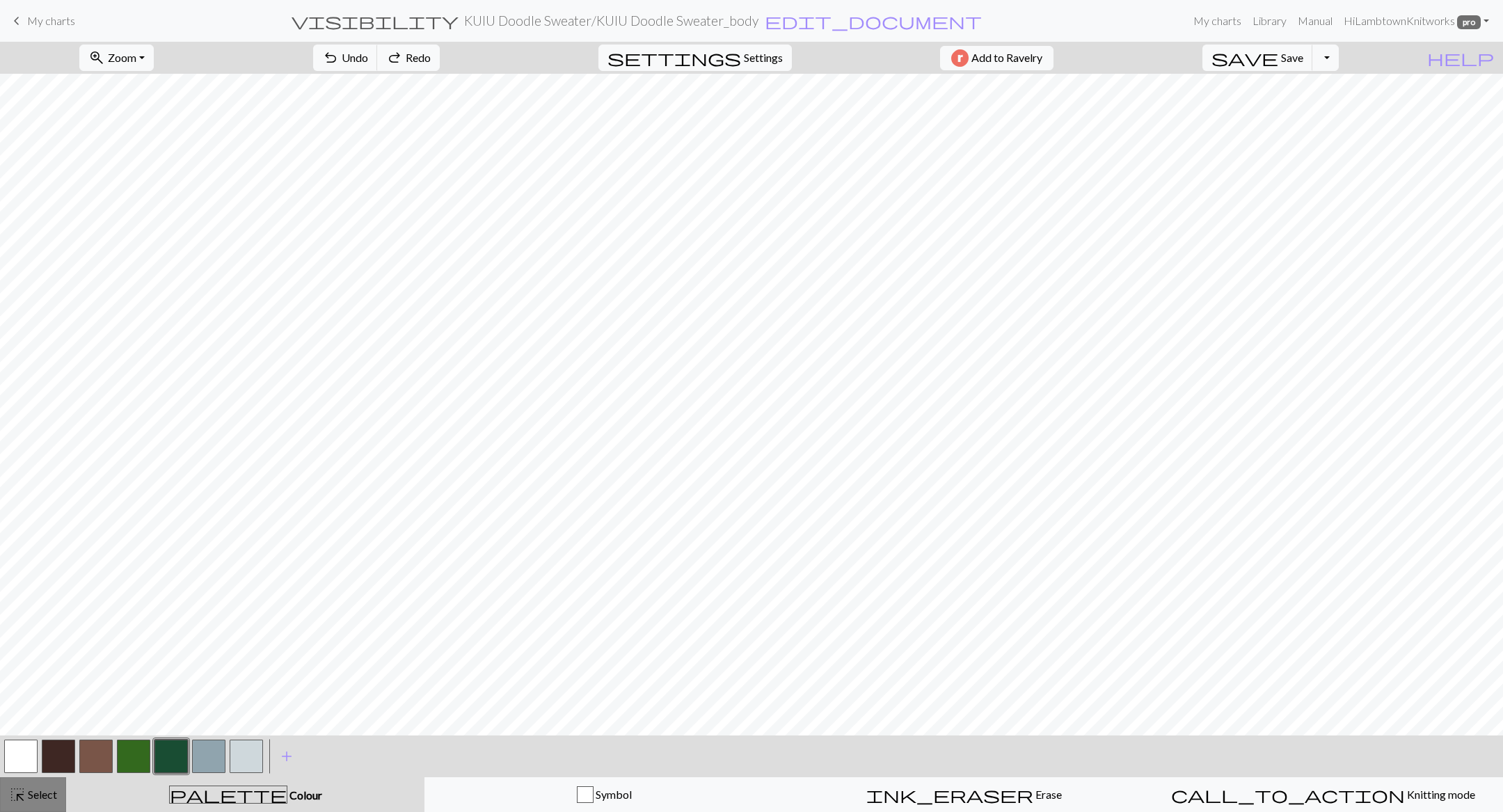
click at [42, 466] on span "Select" at bounding box center [41, 794] width 31 height 14
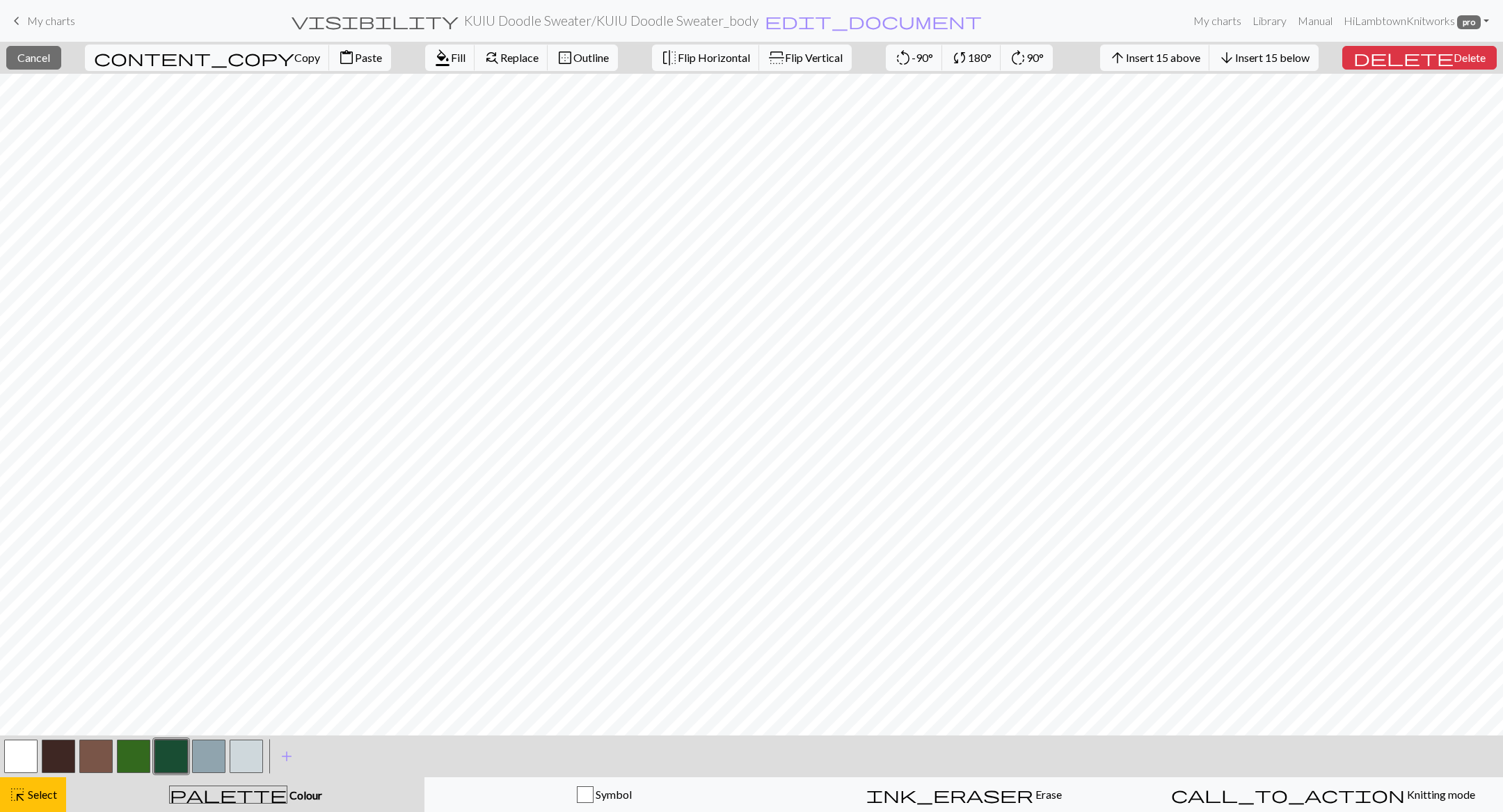
click at [137, 466] on button "button" at bounding box center [134, 756] width 33 height 33
click at [451, 57] on span "Fill" at bounding box center [458, 58] width 15 height 14
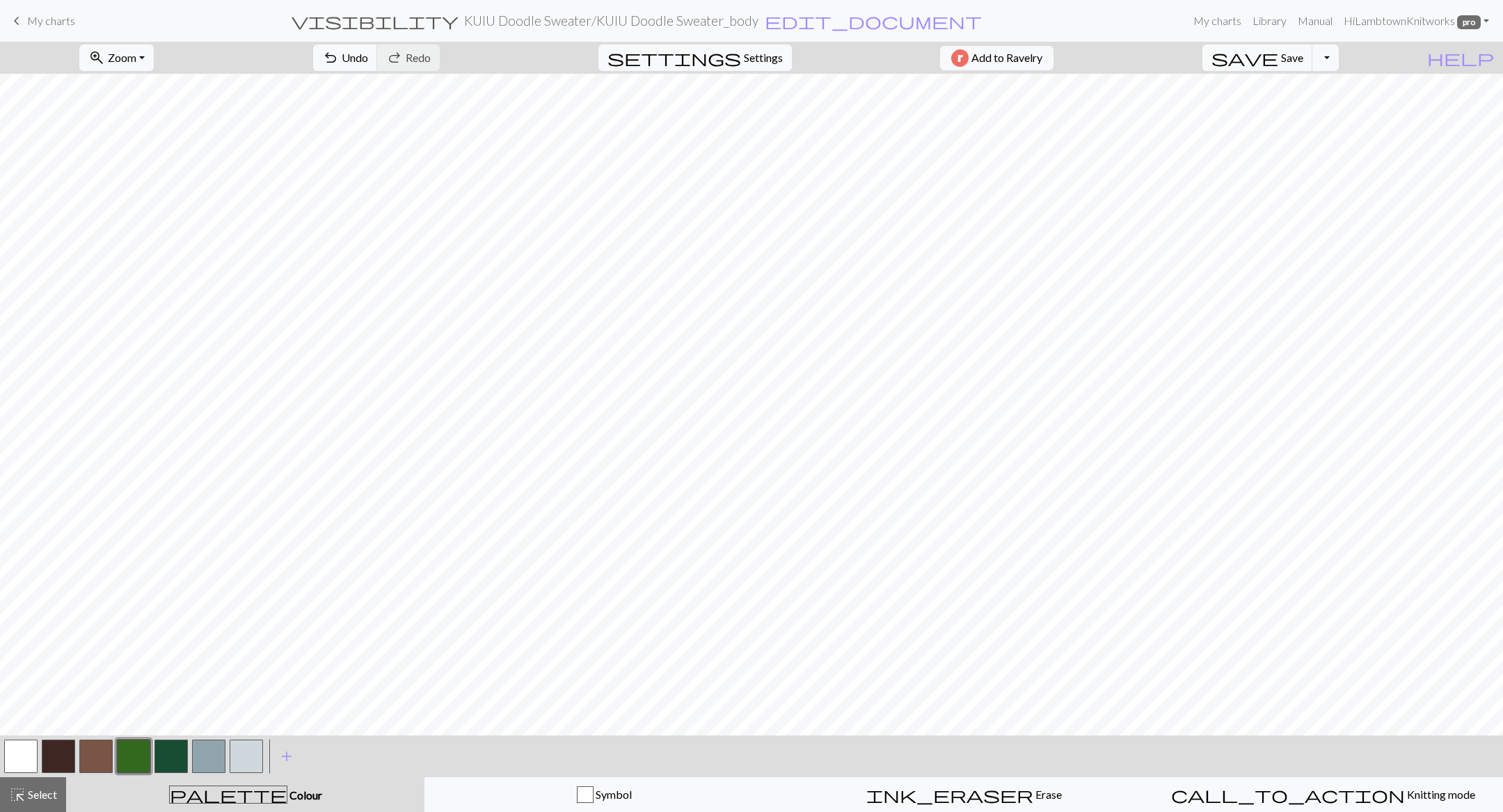
click at [29, 466] on button "button" at bounding box center [20, 756] width 33 height 33
click at [22, 466] on button "button" at bounding box center [20, 756] width 33 height 33
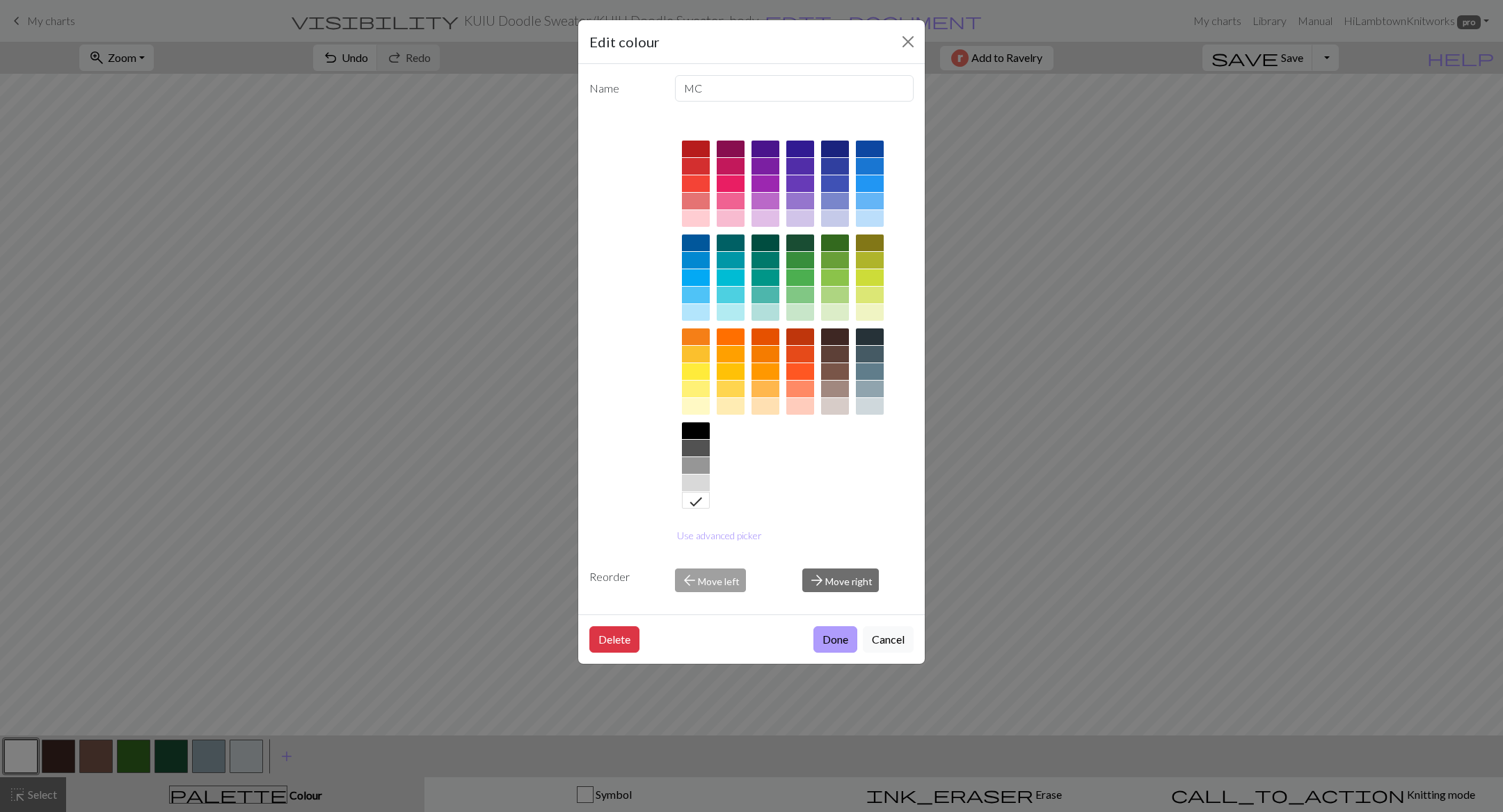
click at [830, 466] on button "Done" at bounding box center [835, 639] width 44 height 26
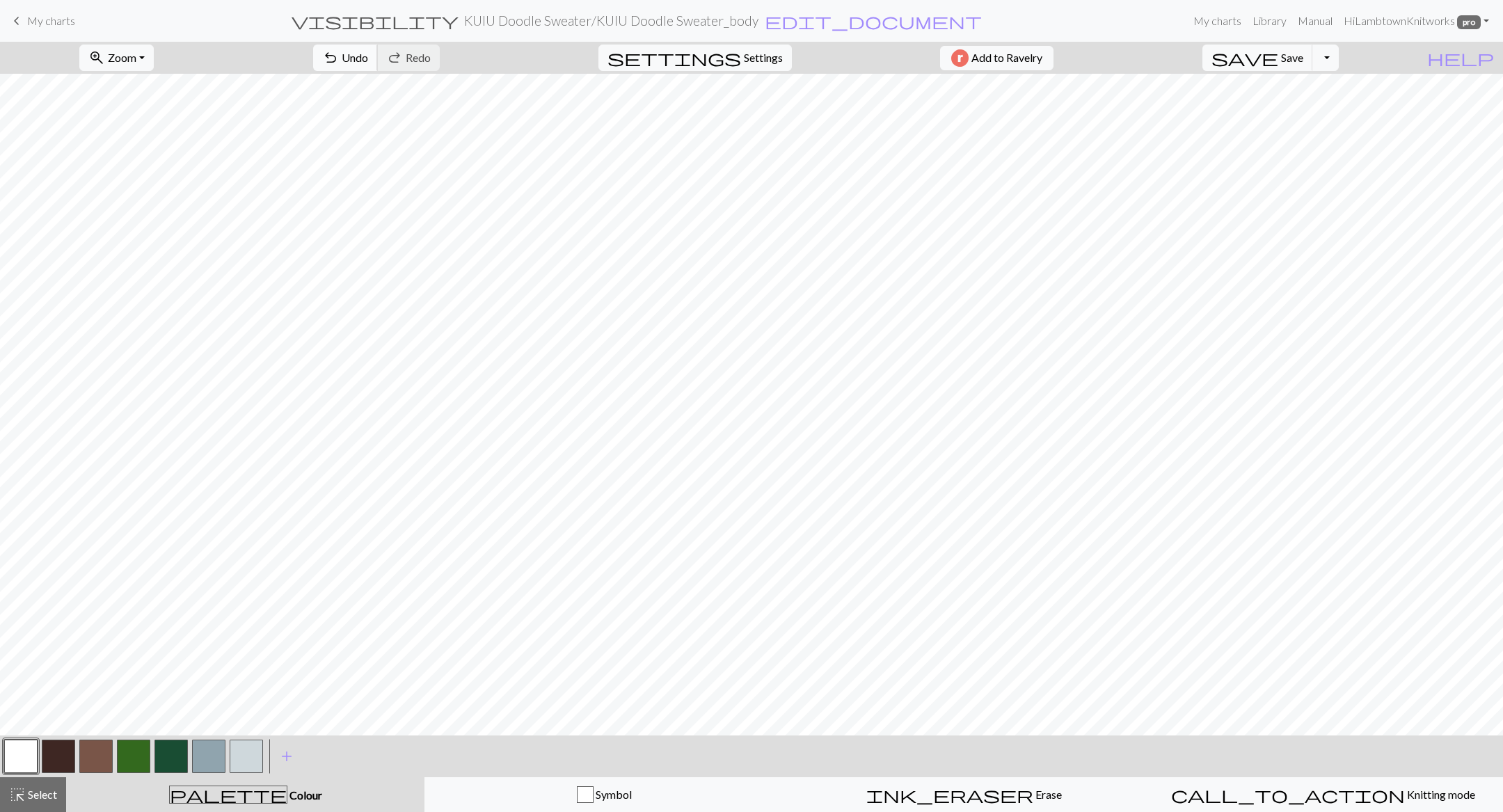
click at [368, 51] on span "Undo" at bounding box center [354, 58] width 26 height 14
click at [378, 59] on button "undo Undo Undo" at bounding box center [345, 58] width 64 height 26
click at [339, 61] on span "undo" at bounding box center [330, 58] width 17 height 20
click at [50, 466] on span "Select" at bounding box center [41, 794] width 31 height 14
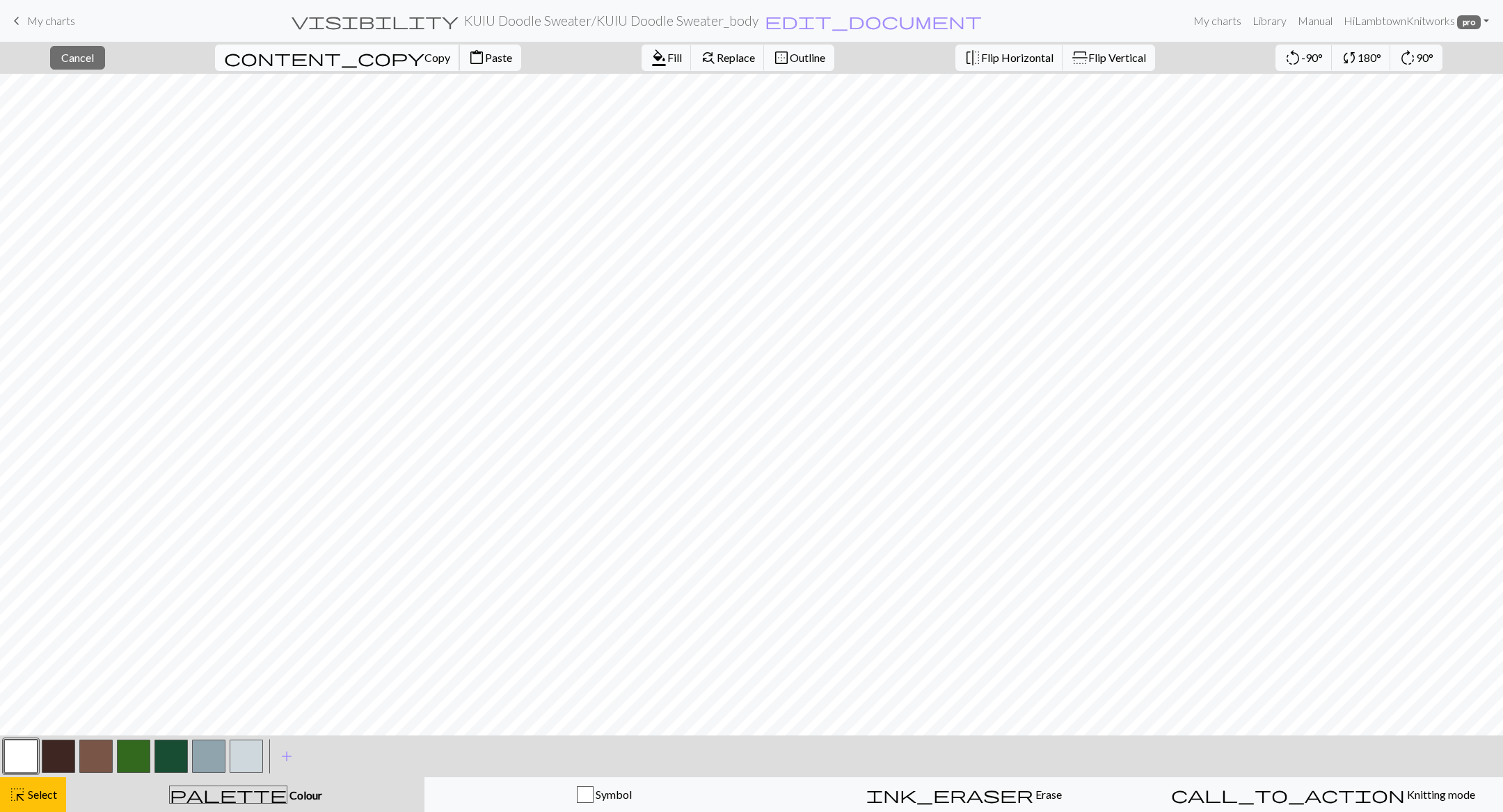
click at [294, 63] on button "content_copy Copy" at bounding box center [337, 58] width 245 height 26
click at [485, 55] on span "Paste" at bounding box center [499, 58] width 27 height 14
click at [43, 466] on span "Select" at bounding box center [41, 794] width 31 height 14
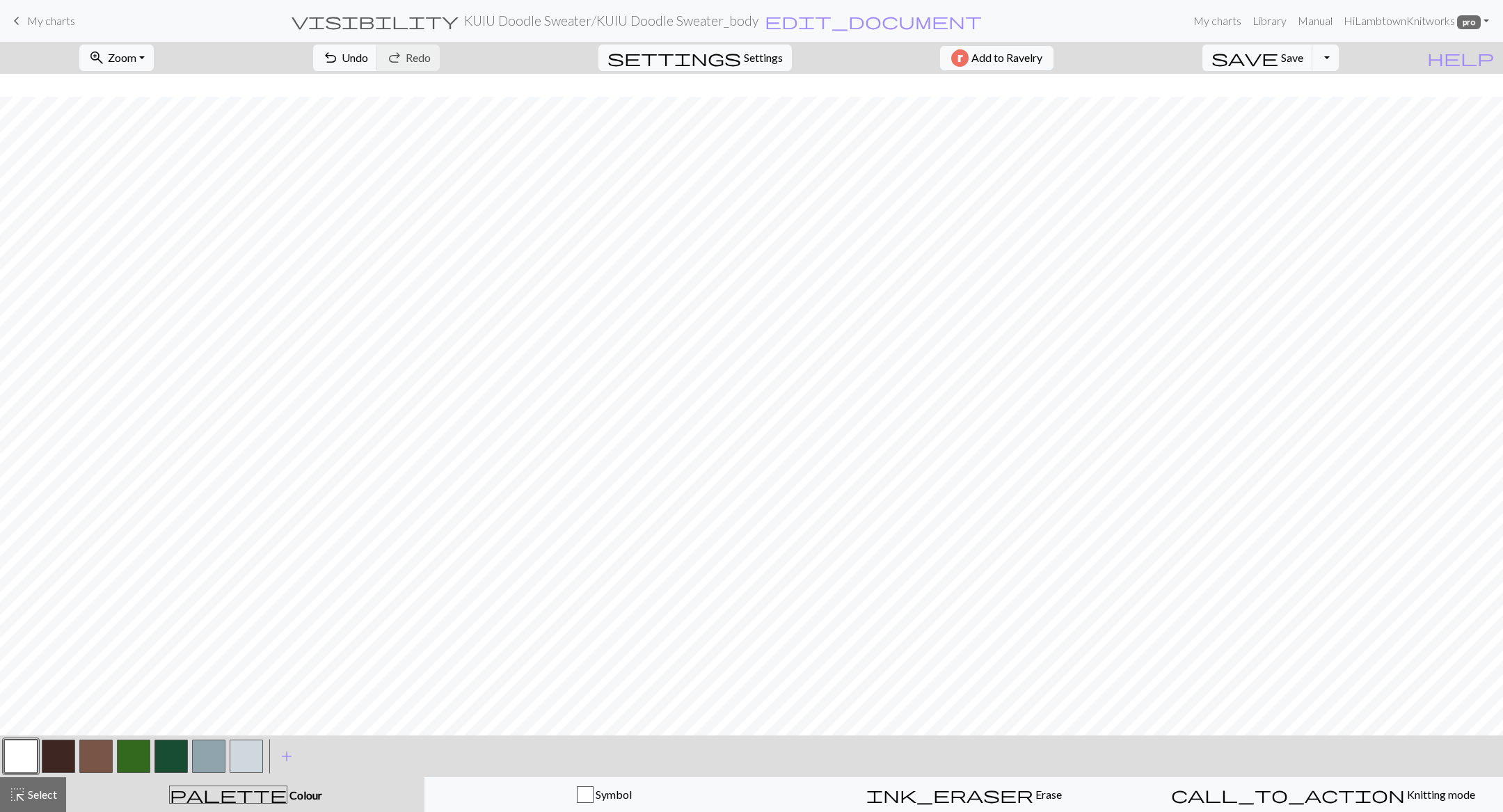
scroll to position [168, 0]
click at [237, 466] on button "button" at bounding box center [246, 756] width 33 height 33
click at [37, 466] on span "Select" at bounding box center [41, 794] width 31 height 14
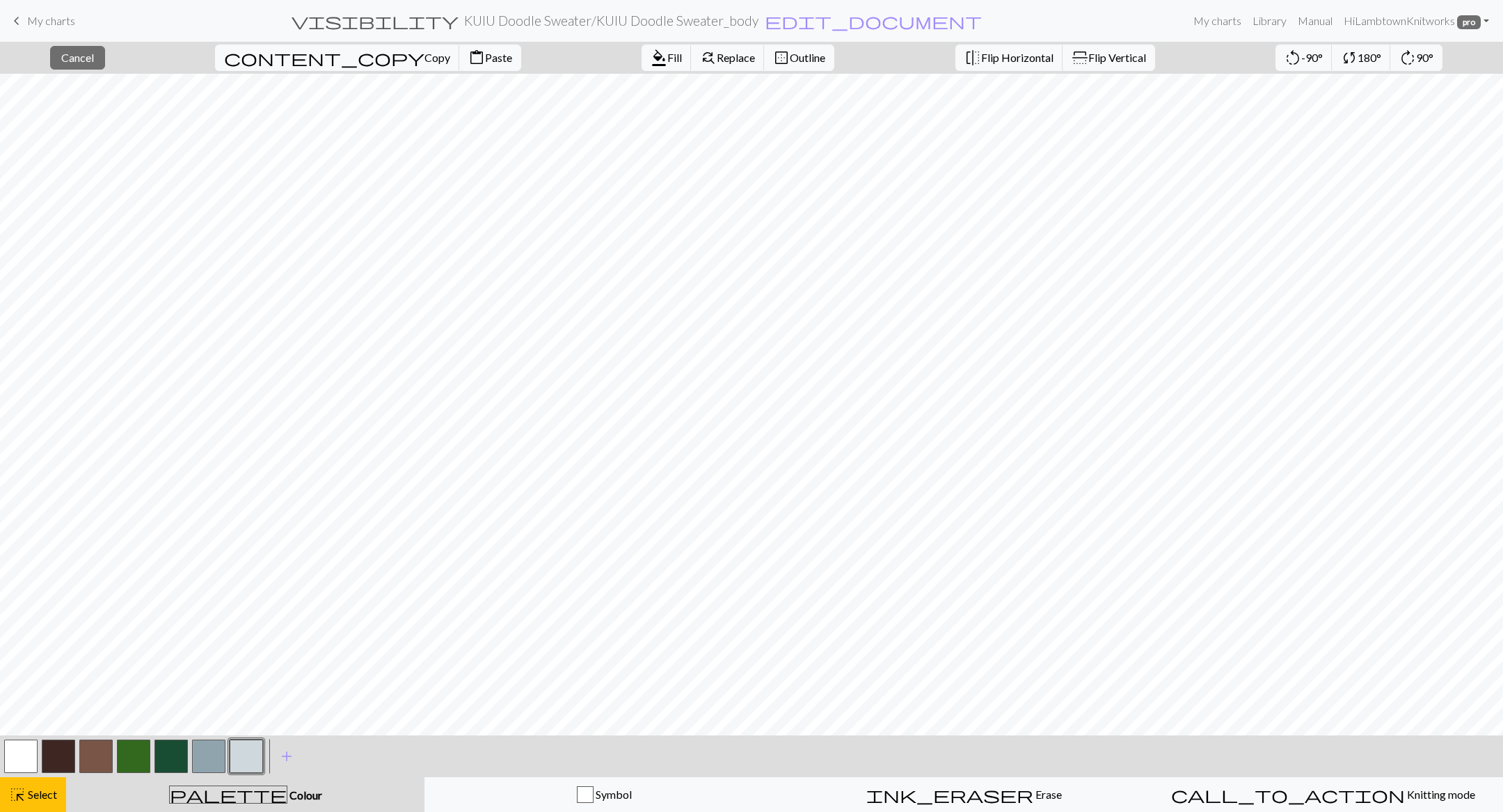
click at [243, 466] on button "button" at bounding box center [246, 756] width 33 height 33
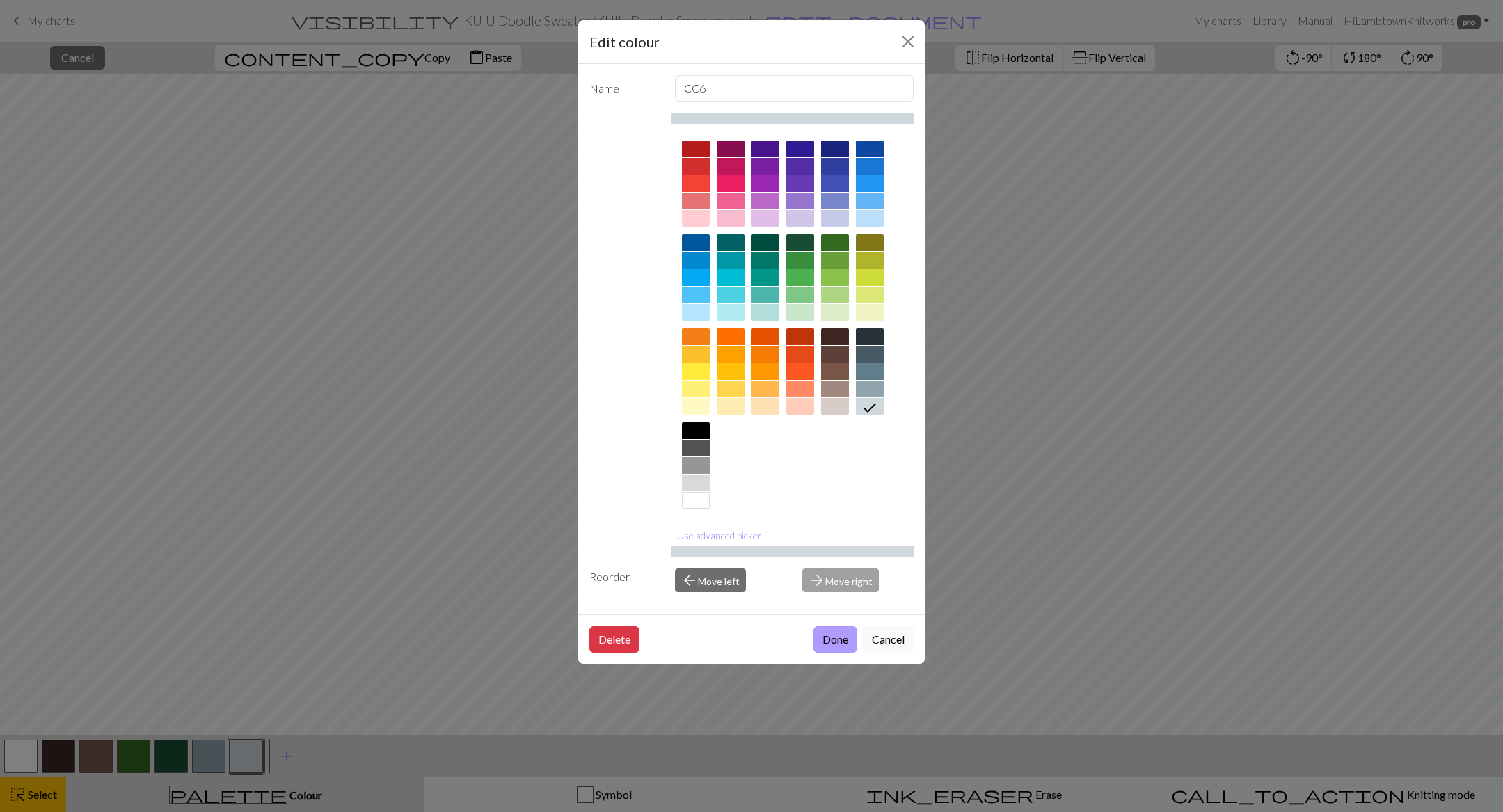
click at [839, 466] on button "Done" at bounding box center [835, 639] width 44 height 26
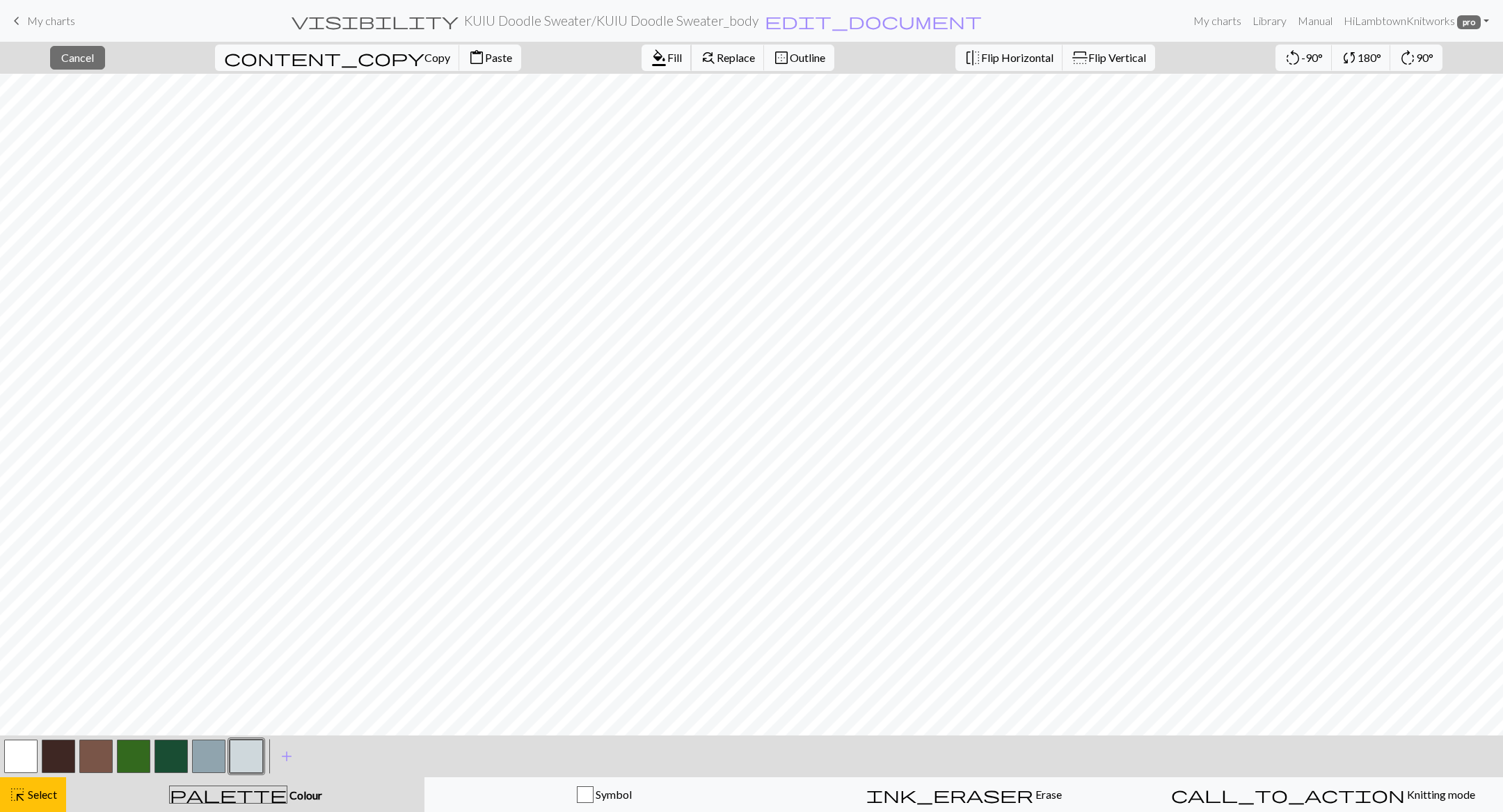
click at [668, 54] on span "Fill" at bounding box center [674, 58] width 15 height 14
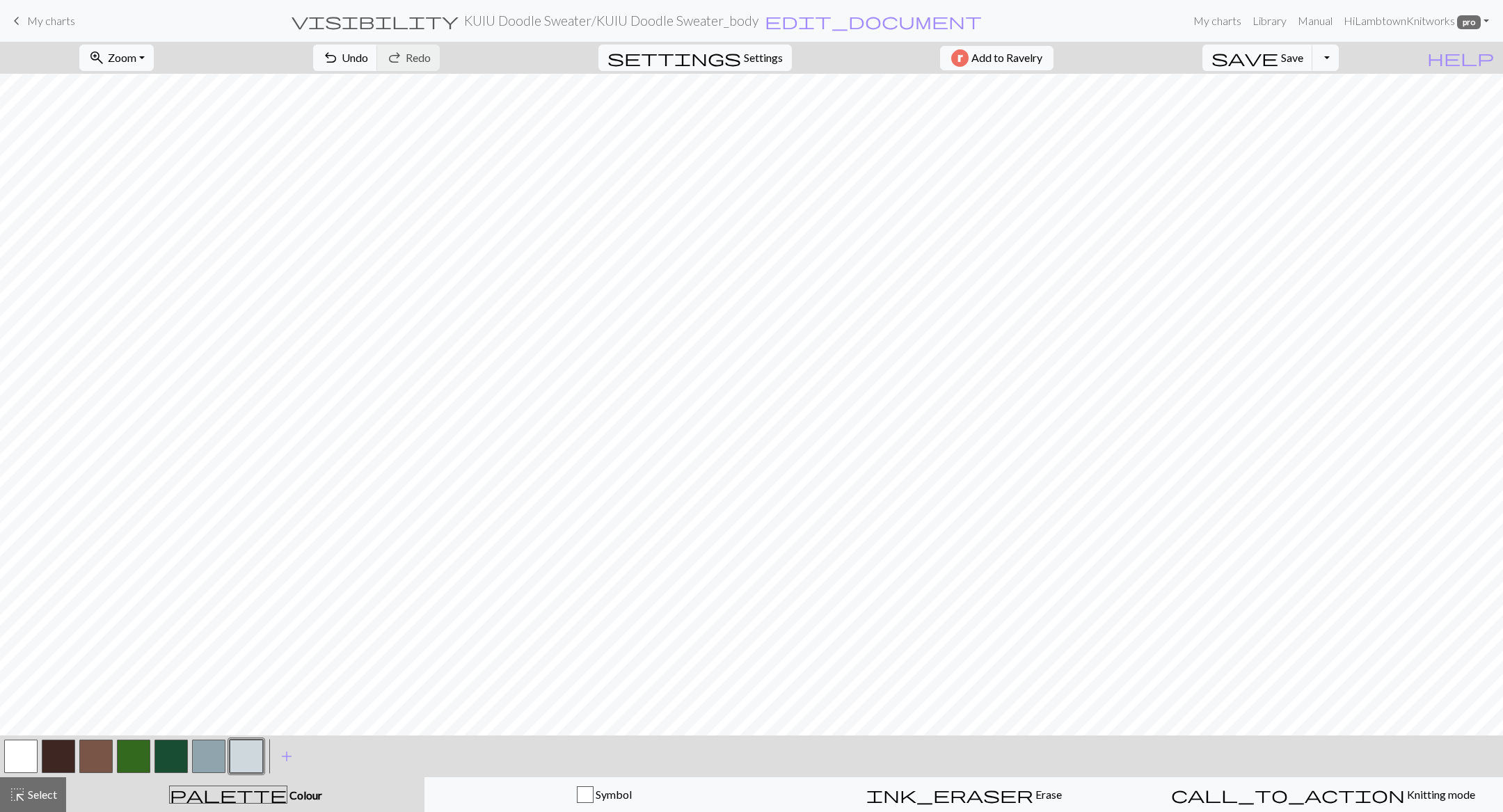
click at [171, 466] on button "button" at bounding box center [171, 756] width 33 height 33
click at [31, 466] on button "highlight_alt Select Select" at bounding box center [33, 795] width 66 height 35
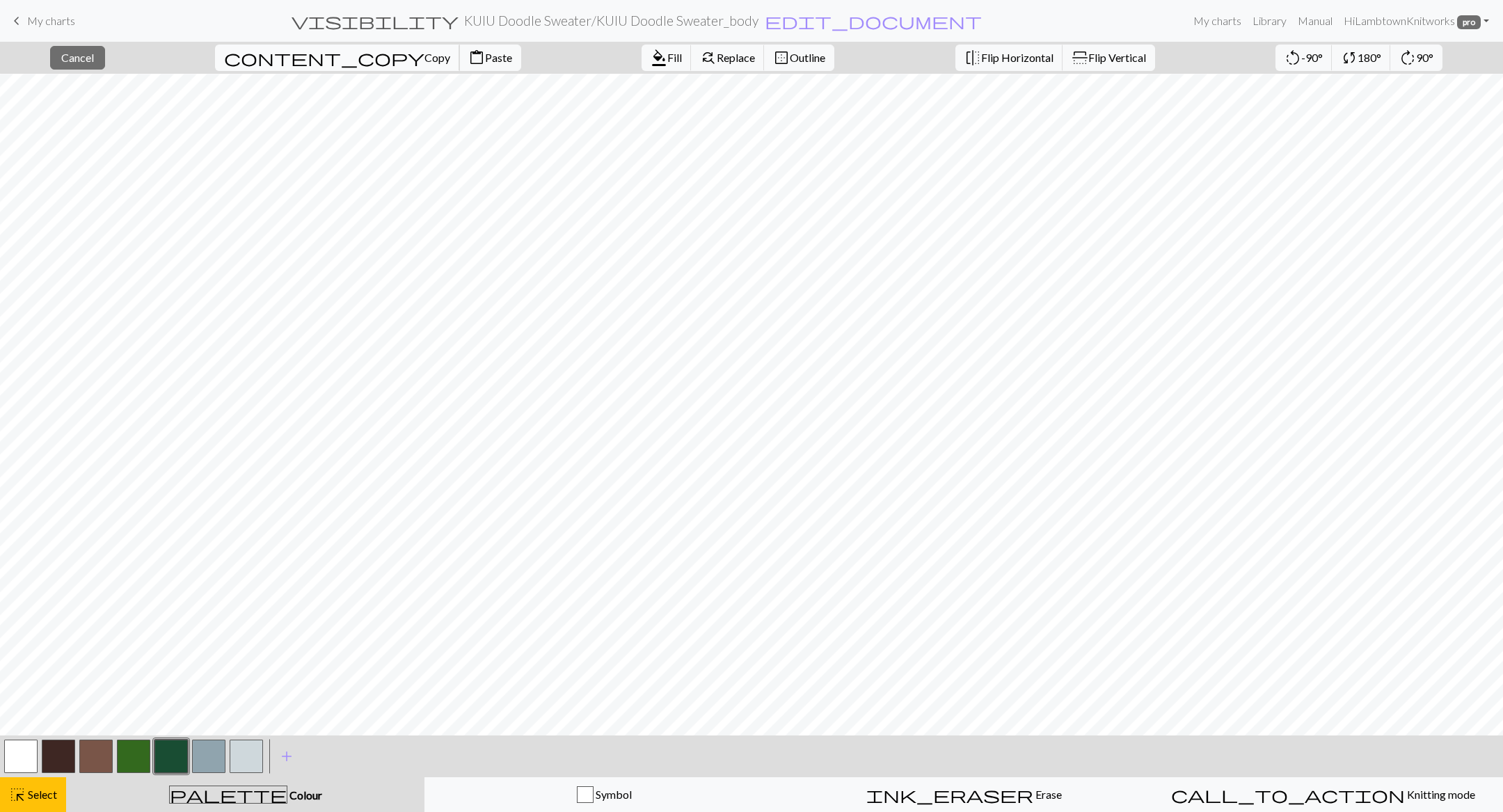
click at [425, 52] on span "Copy" at bounding box center [437, 58] width 25 height 14
click at [460, 48] on button "content_paste Paste" at bounding box center [490, 58] width 61 height 26
click at [42, 466] on span "Select" at bounding box center [41, 794] width 31 height 14
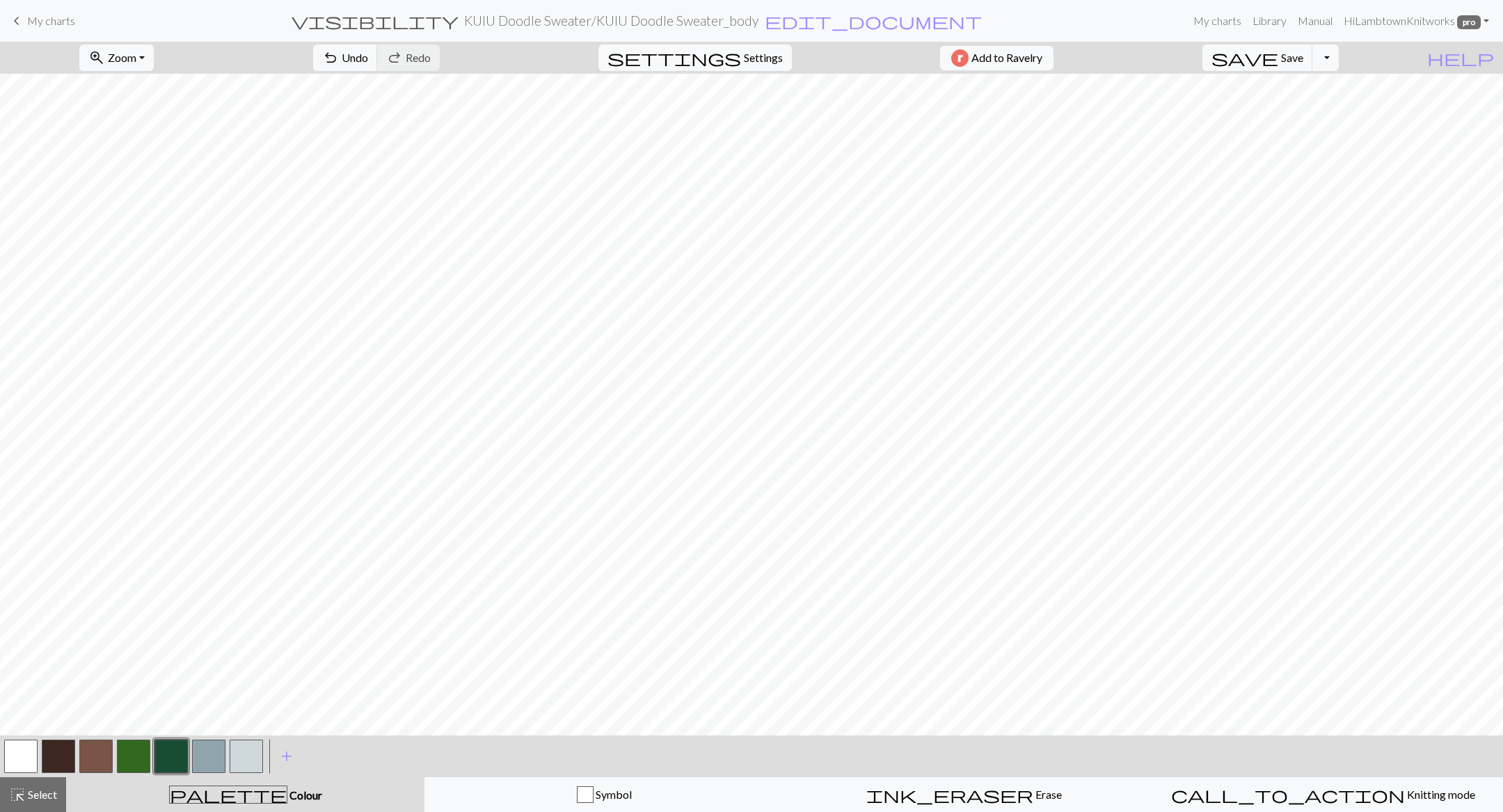
click at [210, 466] on button "button" at bounding box center [209, 756] width 33 height 33
click at [856, 51] on span "Save" at bounding box center [1292, 58] width 22 height 14
click at [169, 466] on button "button" at bounding box center [171, 756] width 33 height 33
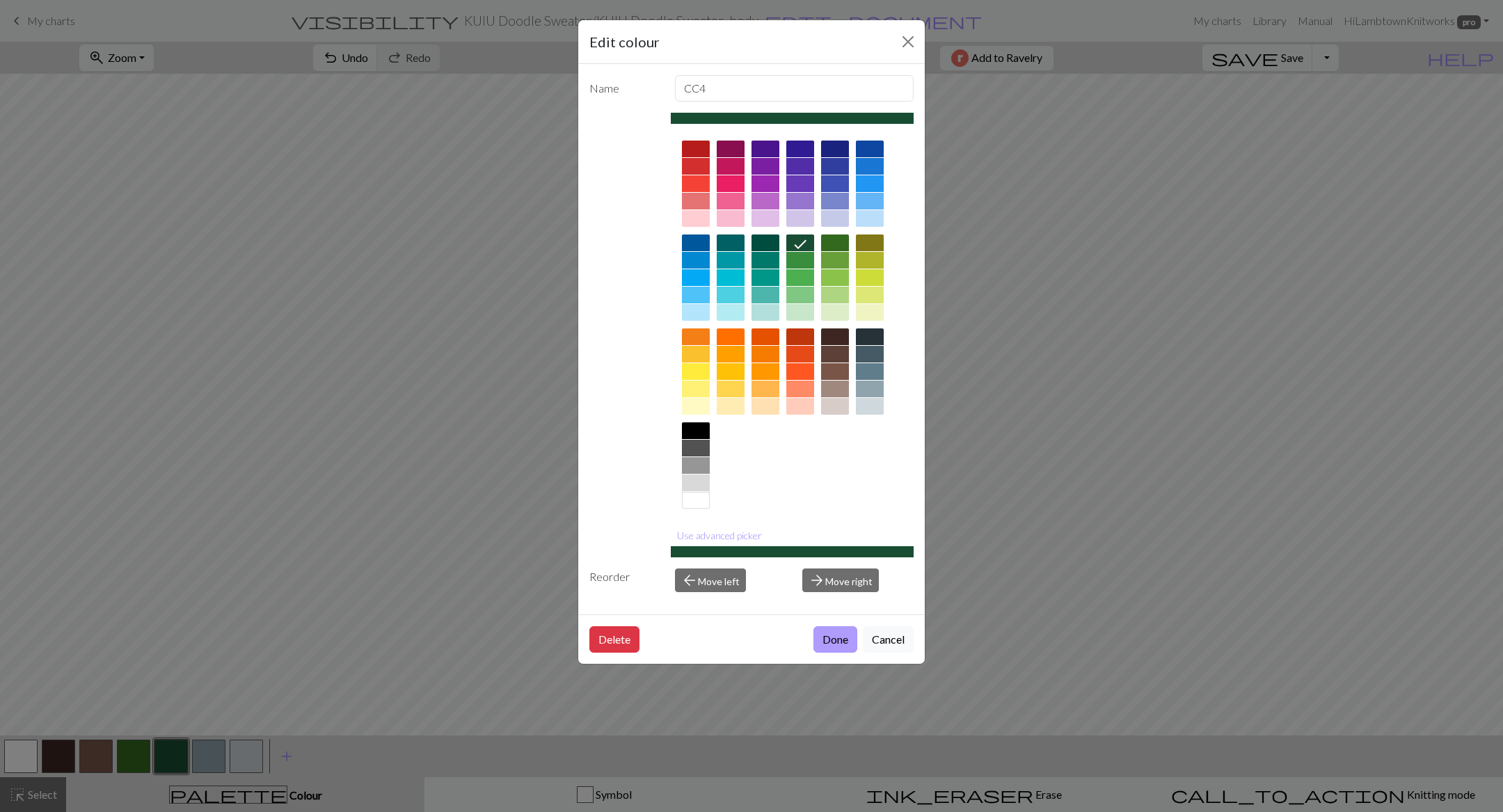
click at [833, 466] on button "Done" at bounding box center [835, 639] width 44 height 26
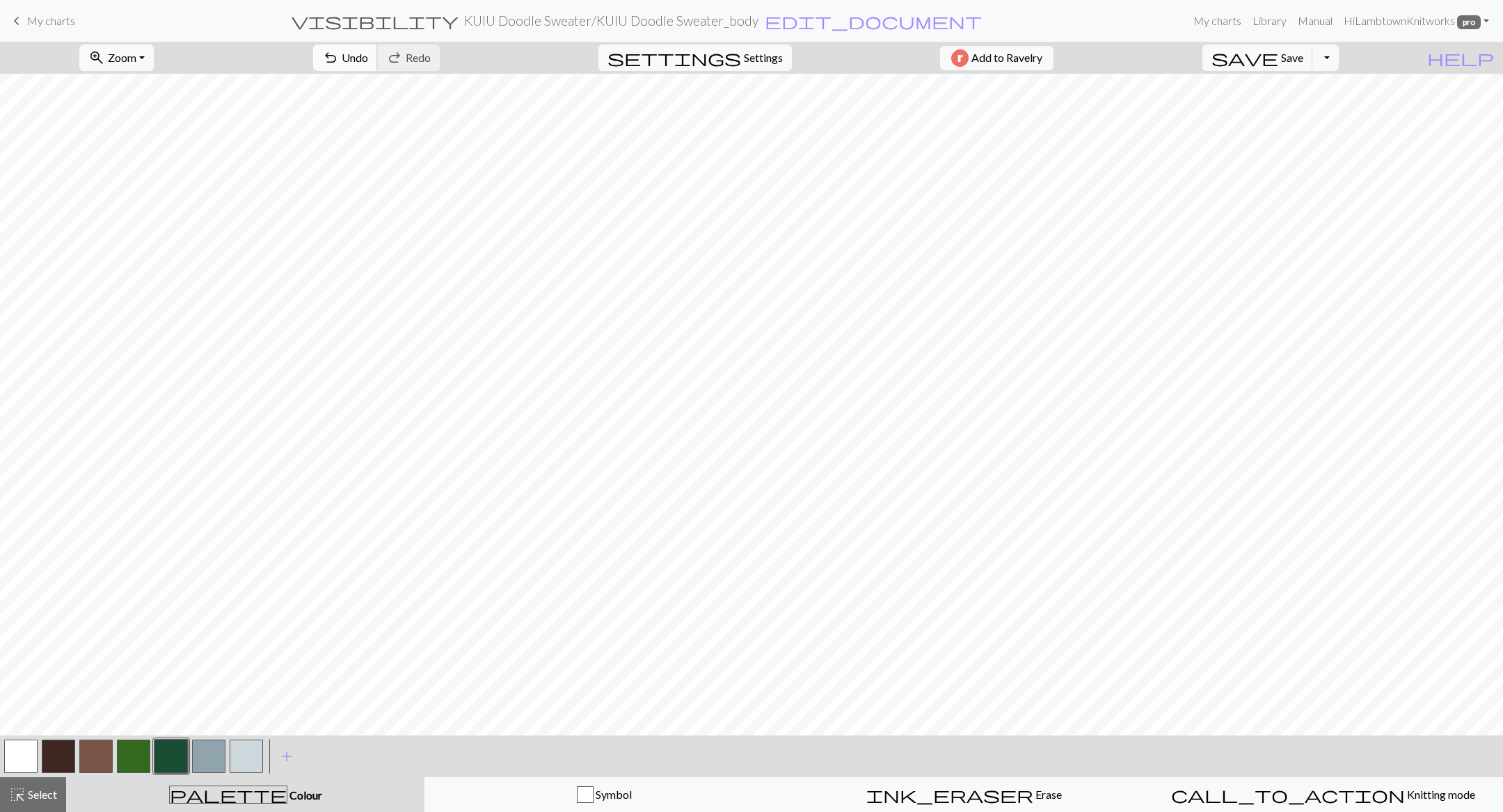
click at [339, 55] on span "undo" at bounding box center [330, 58] width 17 height 20
click at [368, 60] on span "Undo" at bounding box center [354, 58] width 26 height 14
click at [12, 466] on button "button" at bounding box center [20, 756] width 33 height 33
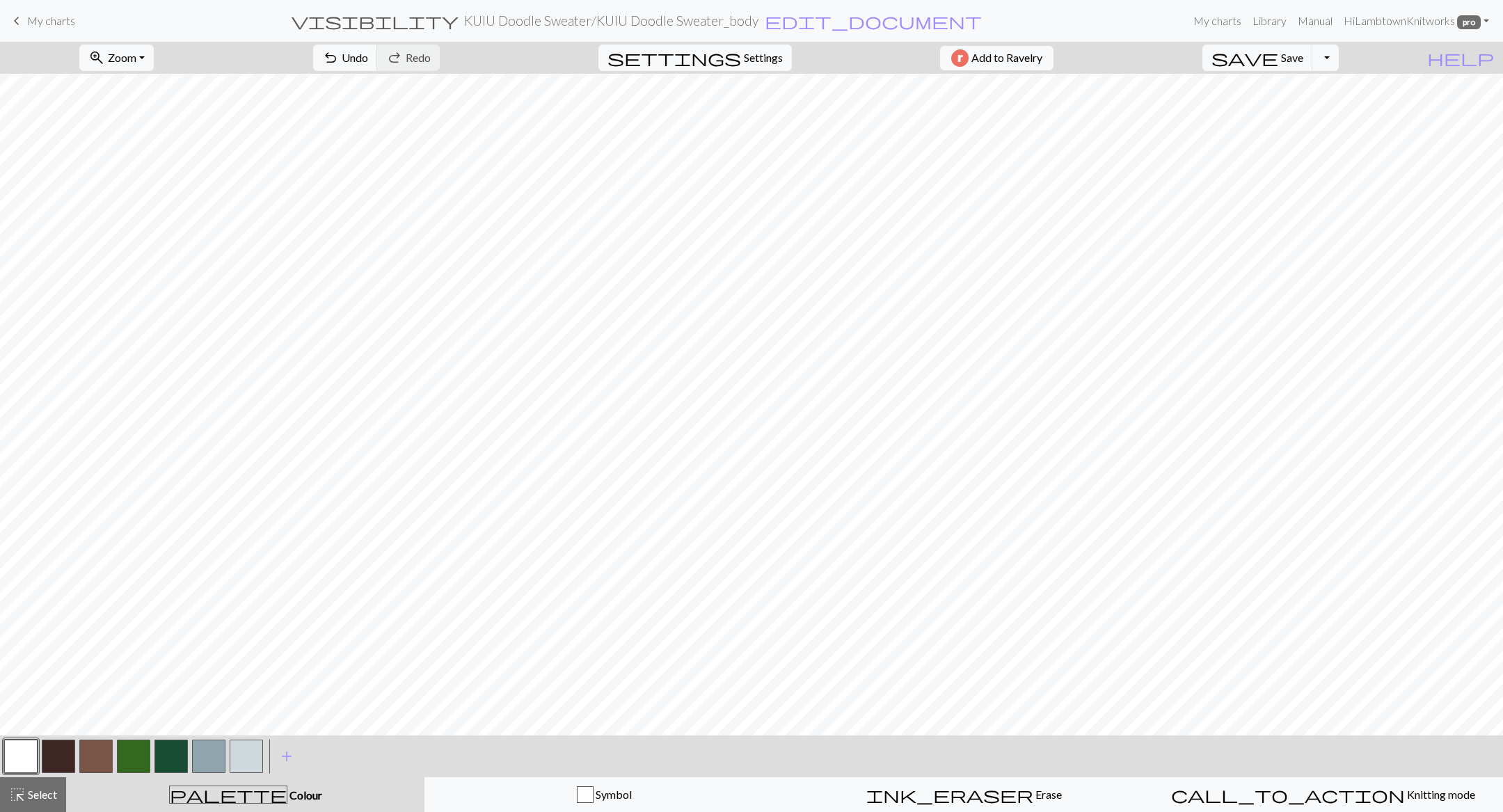
click at [125, 466] on button "button" at bounding box center [134, 756] width 33 height 33
click at [179, 466] on button "button" at bounding box center [171, 756] width 33 height 33
click at [368, 61] on span "Undo" at bounding box center [354, 58] width 26 height 14
click at [25, 466] on button "button" at bounding box center [20, 756] width 33 height 33
click at [170, 466] on button "button" at bounding box center [171, 756] width 33 height 33
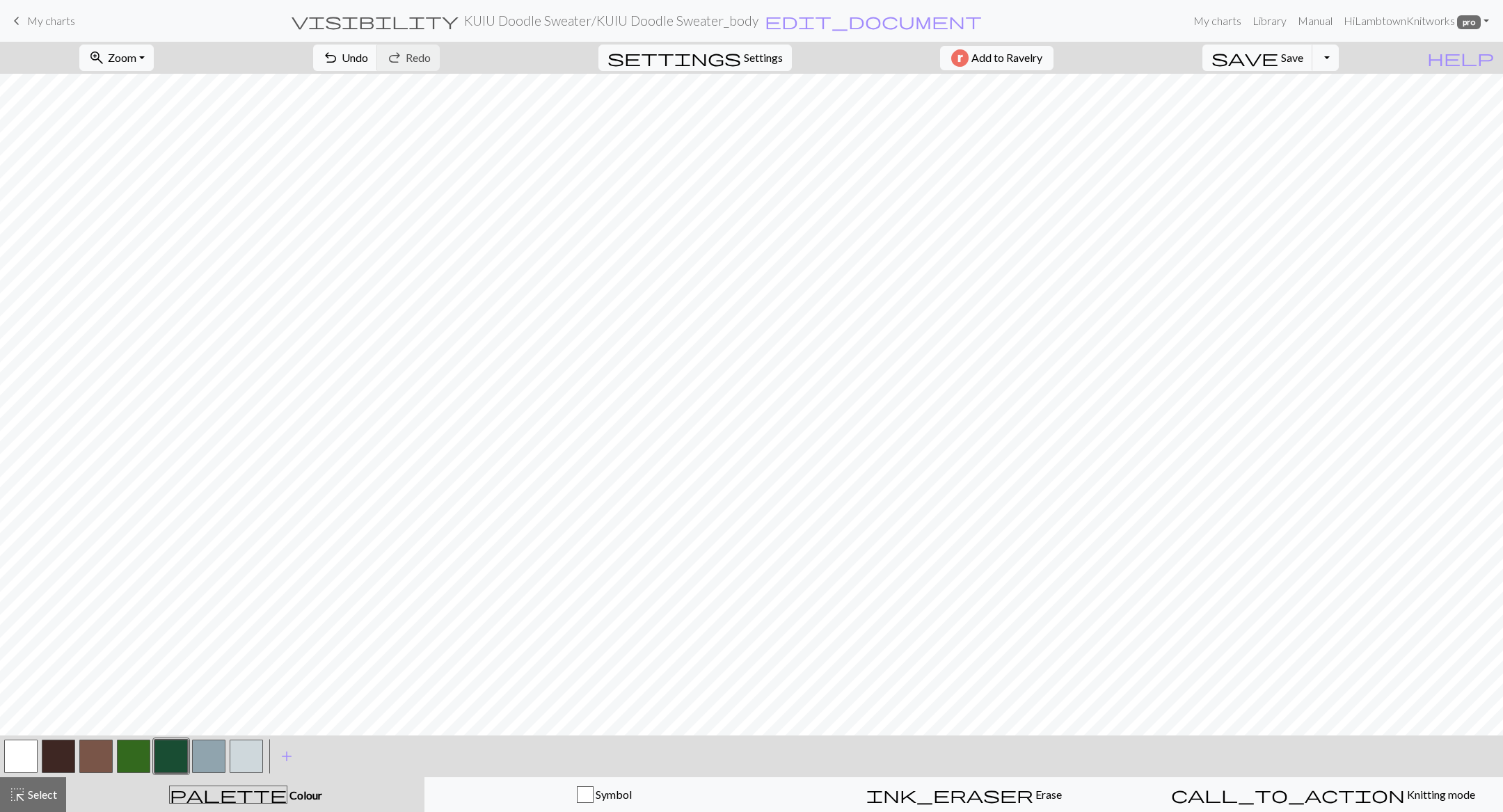
click at [144, 466] on button "button" at bounding box center [134, 756] width 33 height 33
click at [368, 58] on span "Undo" at bounding box center [354, 58] width 26 height 14
click at [856, 51] on span "Save" at bounding box center [1292, 58] width 22 height 14
click at [25, 466] on button "highlight_alt Select Select" at bounding box center [33, 795] width 66 height 35
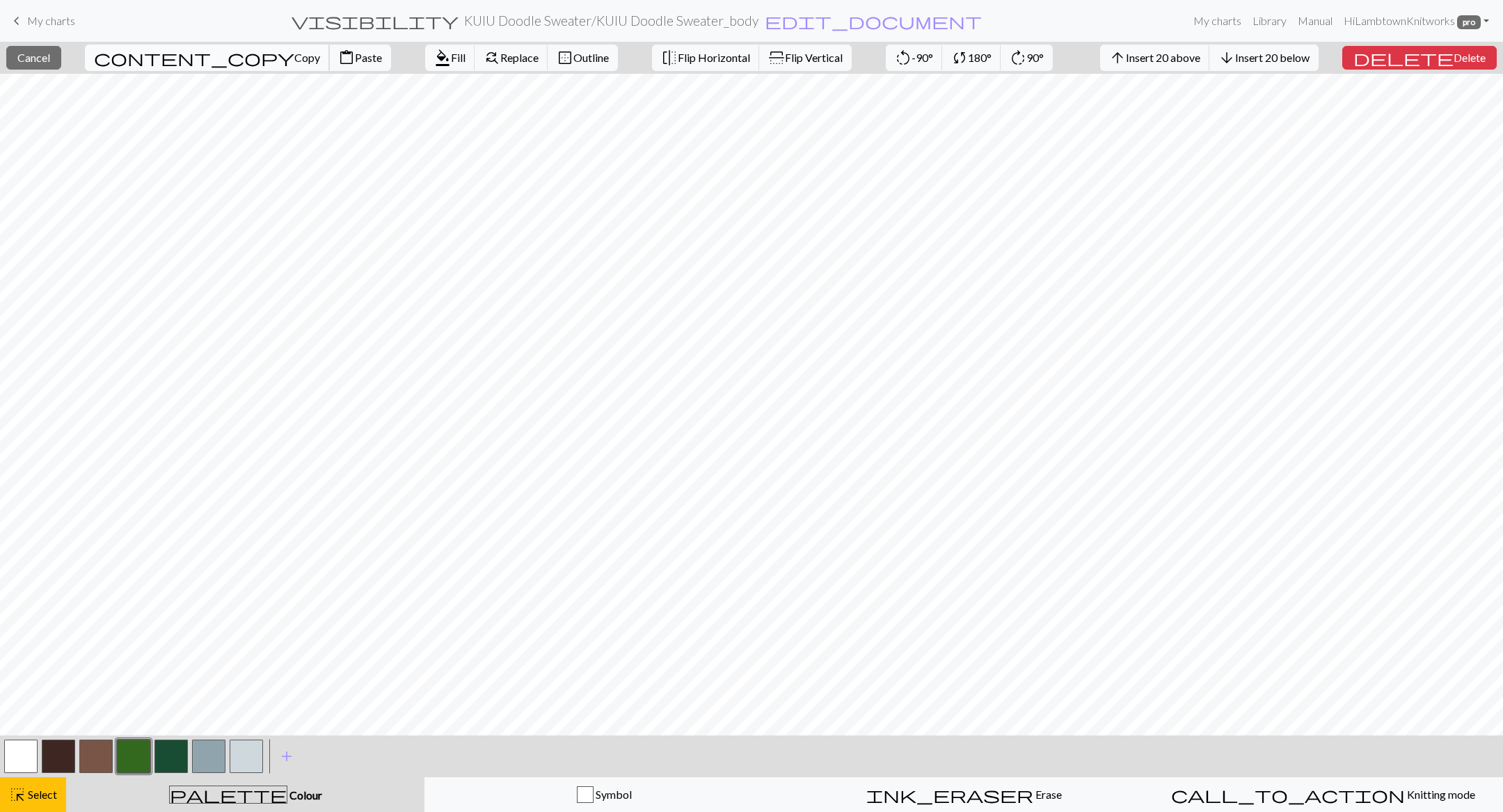
click at [295, 51] on span "Copy" at bounding box center [307, 58] width 25 height 14
click at [355, 54] on span "Paste" at bounding box center [369, 58] width 27 height 14
click at [23, 466] on button "button" at bounding box center [20, 756] width 33 height 33
click at [429, 67] on button "format_color_fill Fill" at bounding box center [454, 58] width 50 height 26
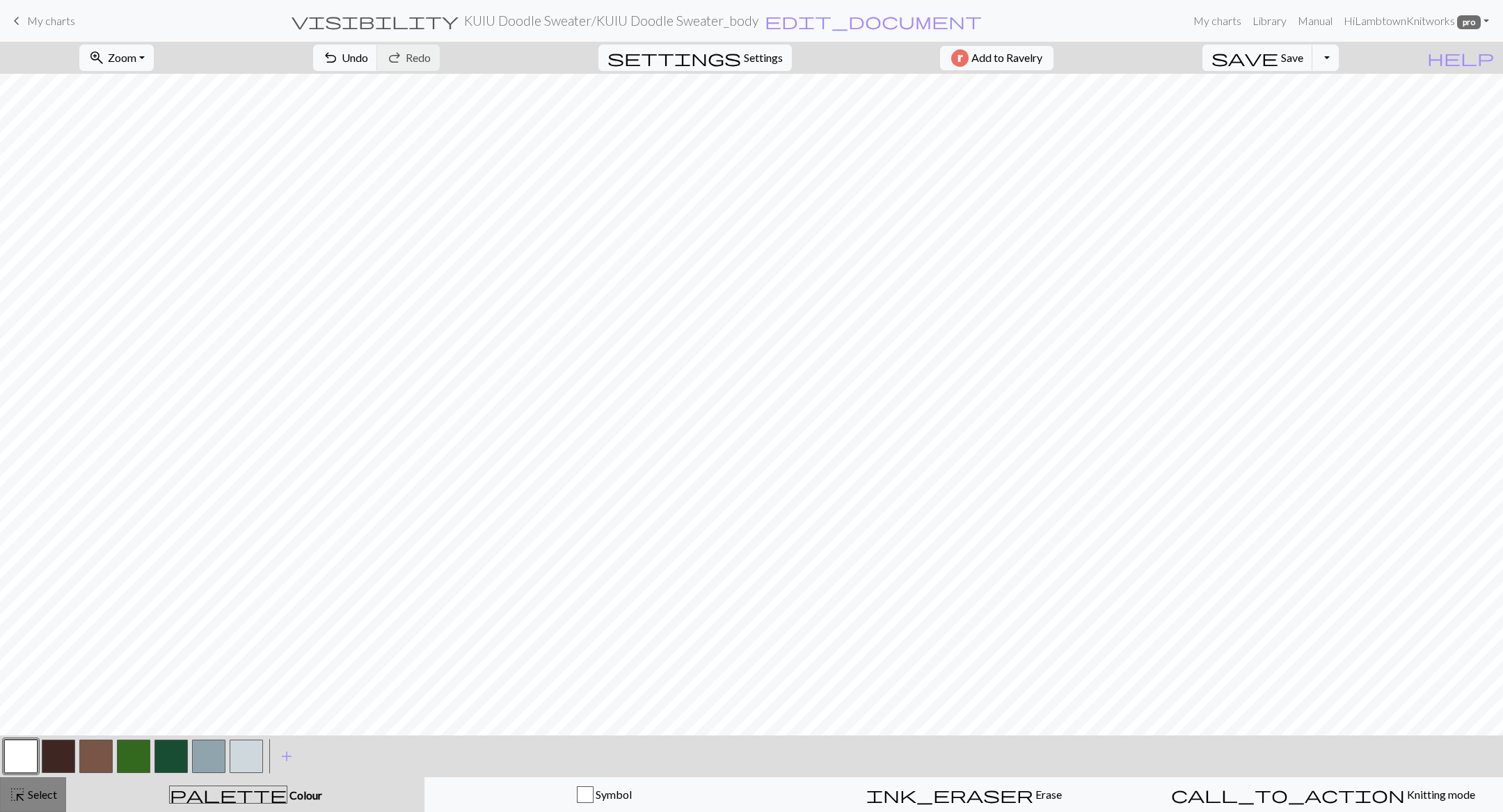
click at [36, 466] on span "Select" at bounding box center [41, 794] width 31 height 14
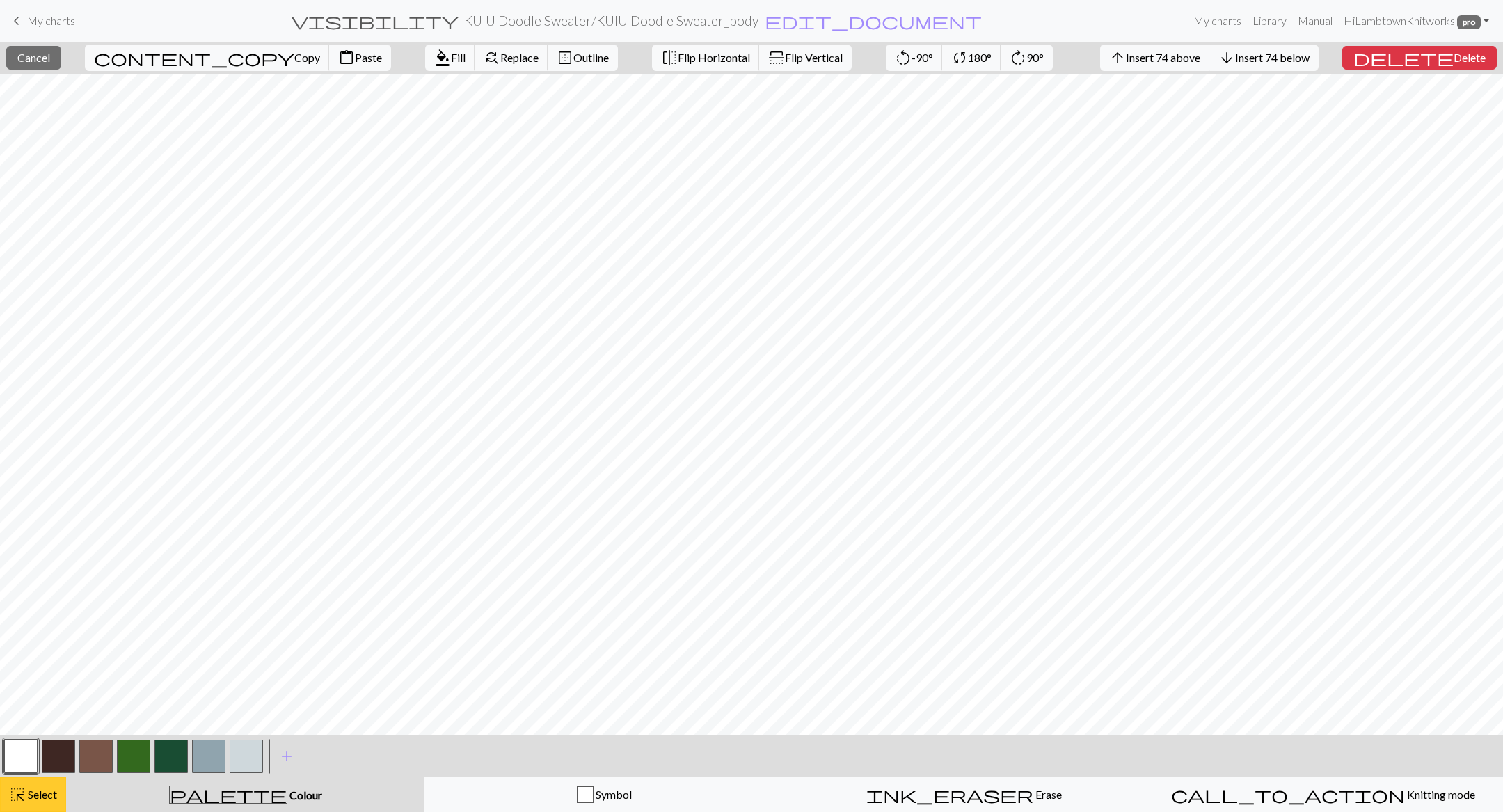
click at [33, 466] on div "highlight_alt Select Select" at bounding box center [32, 794] width 48 height 17
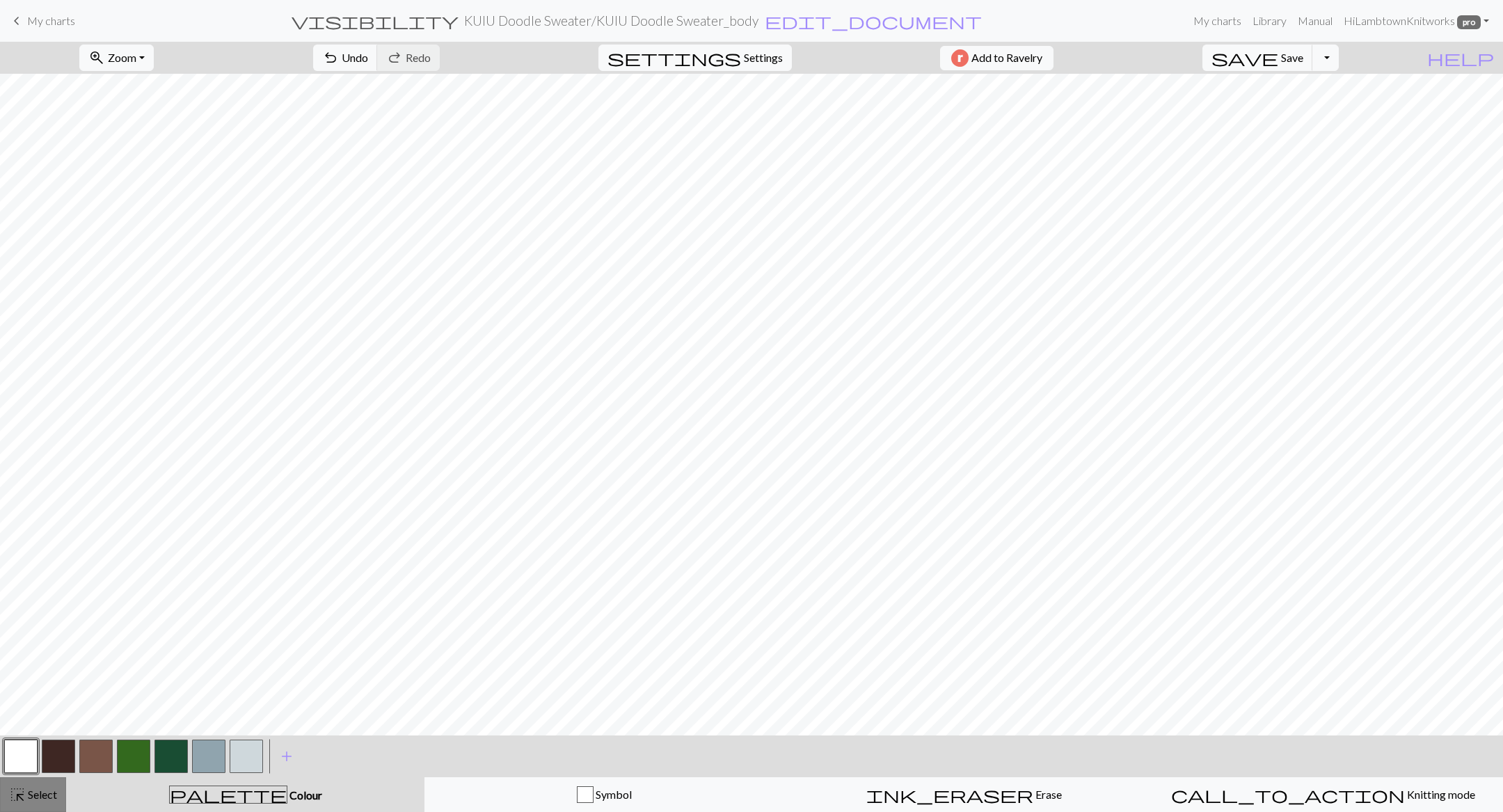
click at [33, 466] on div "highlight_alt Select Select" at bounding box center [32, 794] width 48 height 17
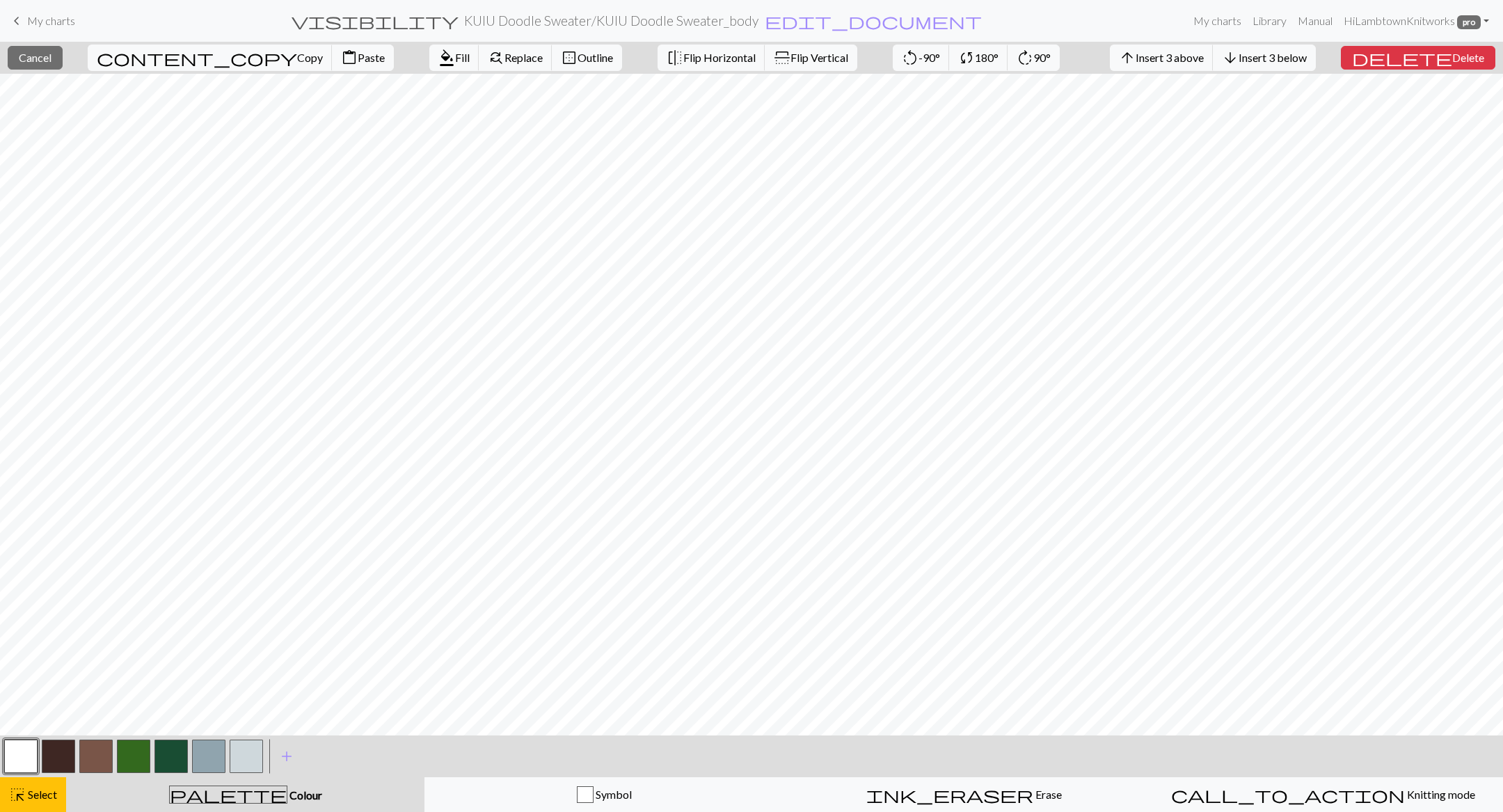
click at [216, 466] on button "button" at bounding box center [209, 756] width 33 height 33
click at [438, 60] on span "format_color_fill" at bounding box center [446, 58] width 17 height 20
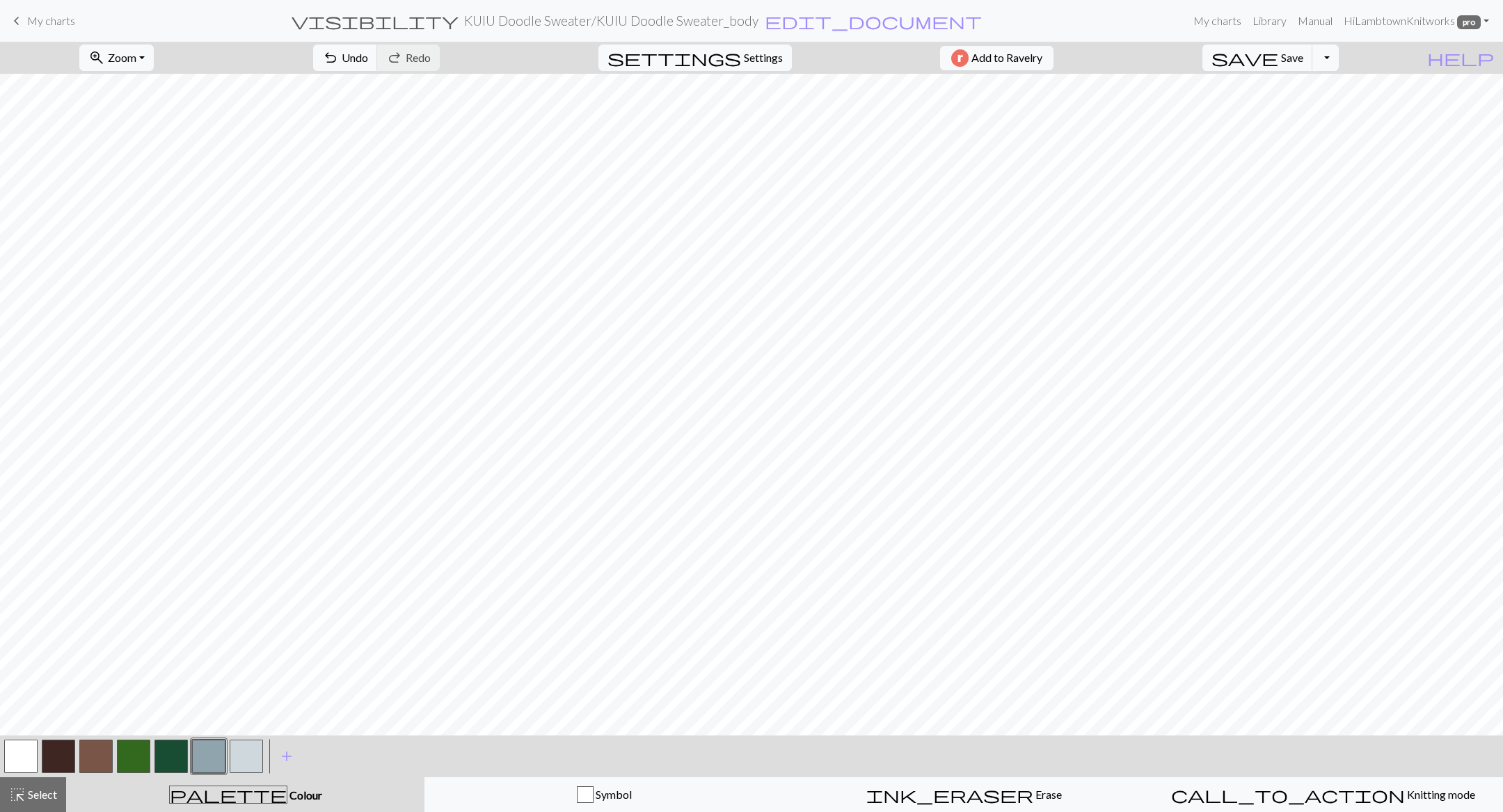
click at [174, 466] on button "button" at bounding box center [171, 756] width 33 height 33
click at [368, 61] on span "Undo" at bounding box center [354, 58] width 26 height 14
click at [35, 466] on span "Select" at bounding box center [41, 794] width 31 height 14
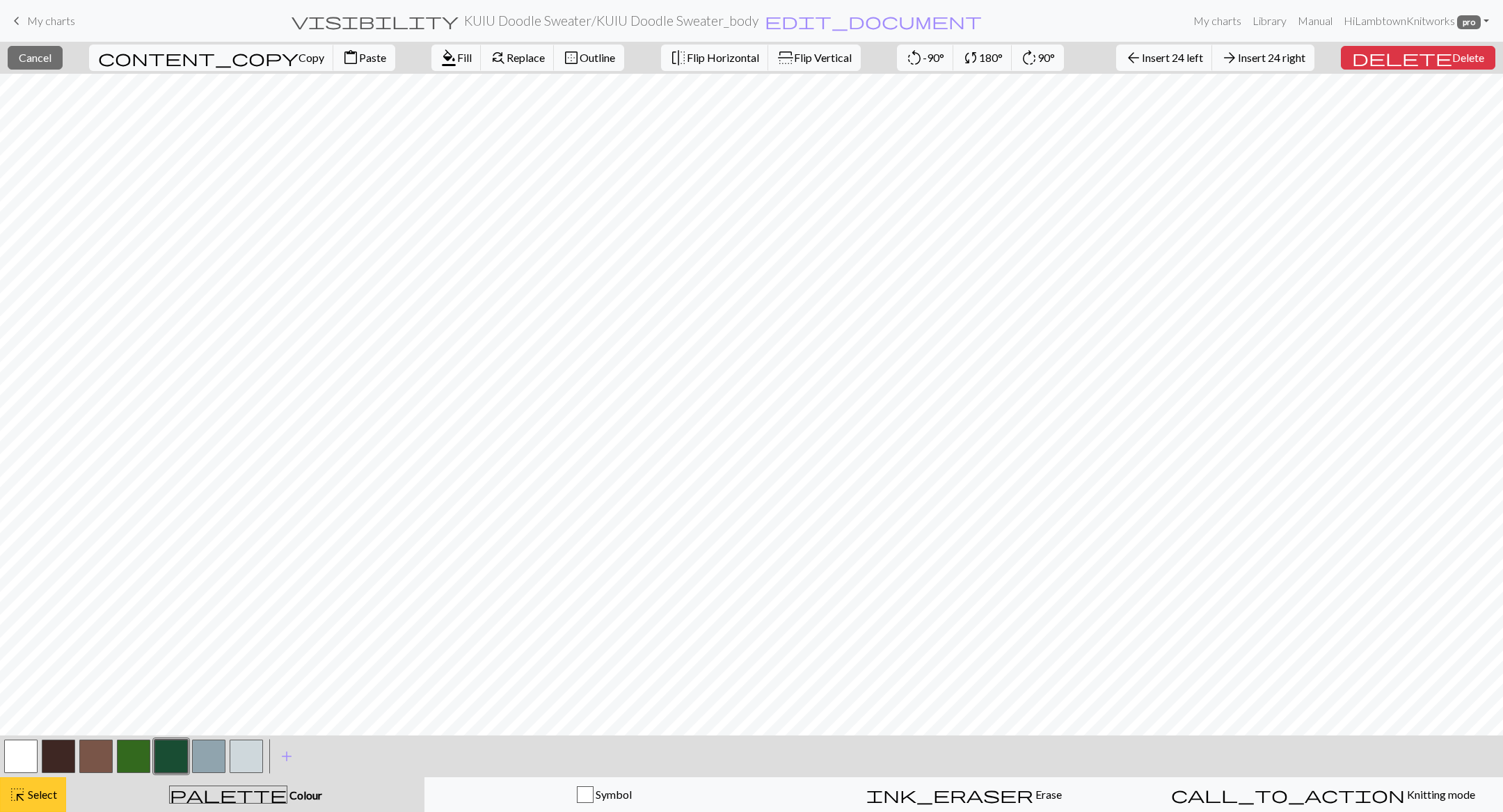
click at [25, 466] on button "highlight_alt Select Select" at bounding box center [33, 795] width 66 height 35
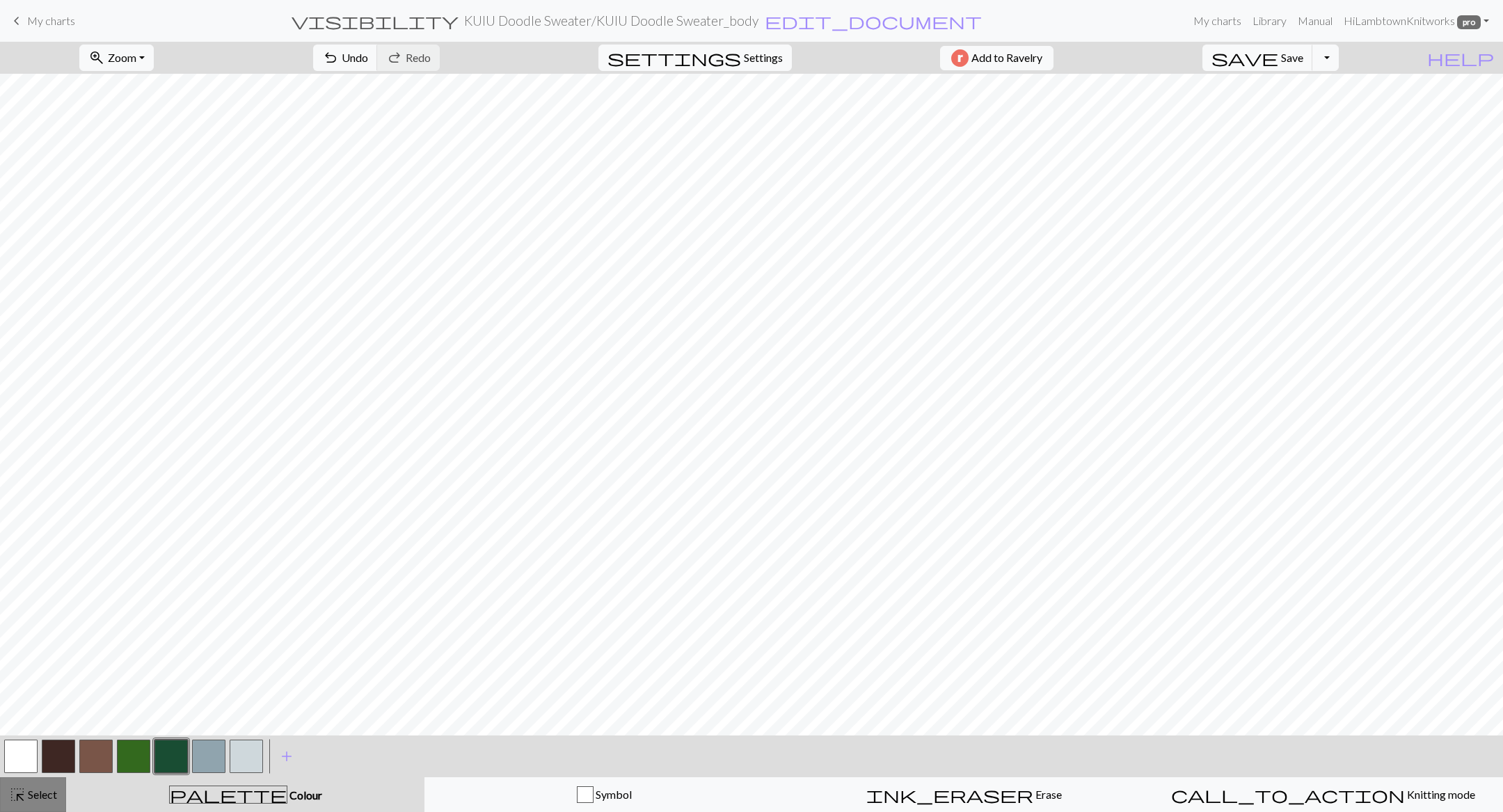
click at [13, 466] on span "highlight_alt" at bounding box center [17, 794] width 17 height 20
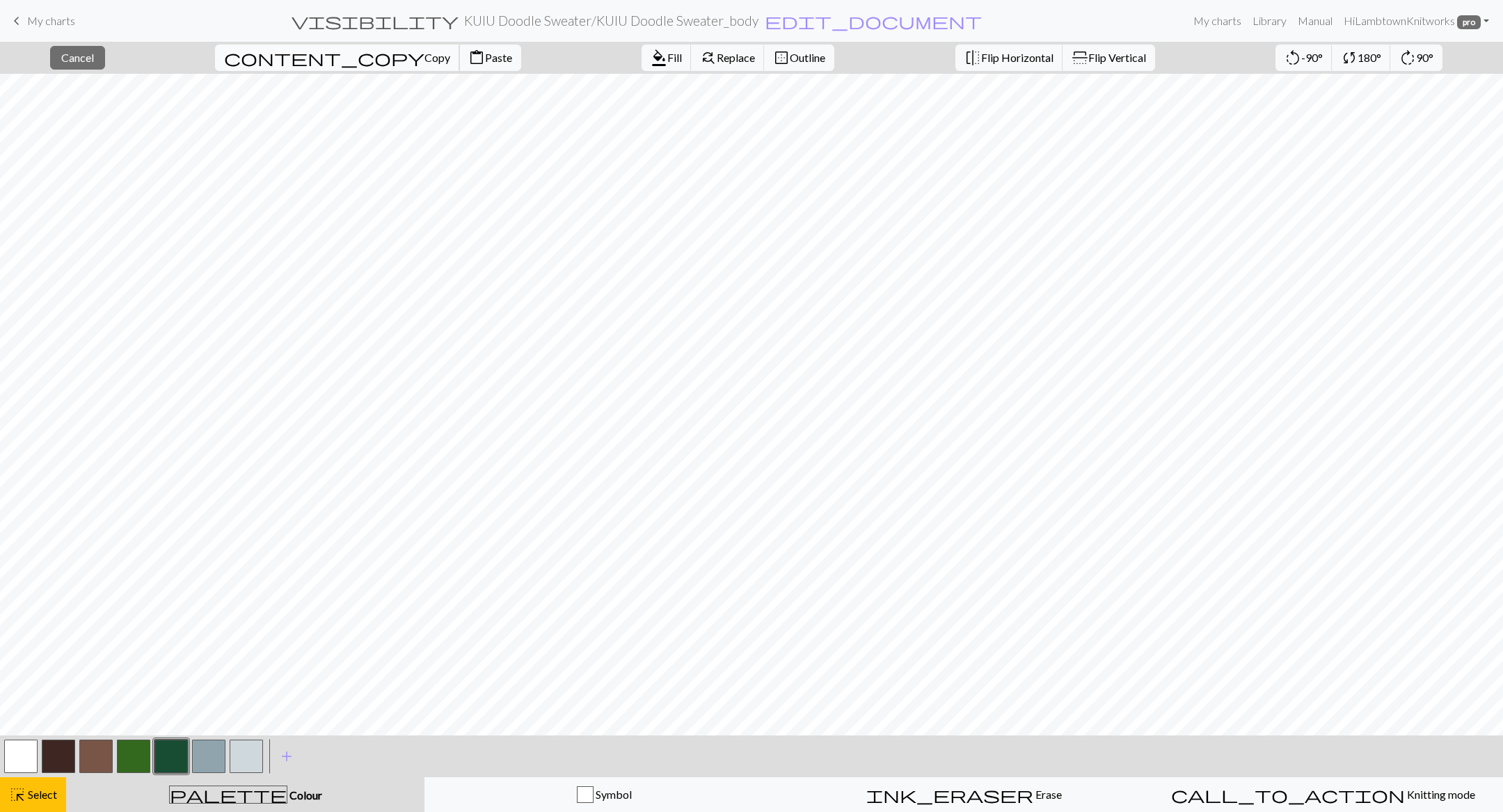
click at [301, 64] on button "content_copy Copy" at bounding box center [337, 58] width 245 height 26
click at [460, 69] on button "content_paste Paste" at bounding box center [490, 58] width 61 height 26
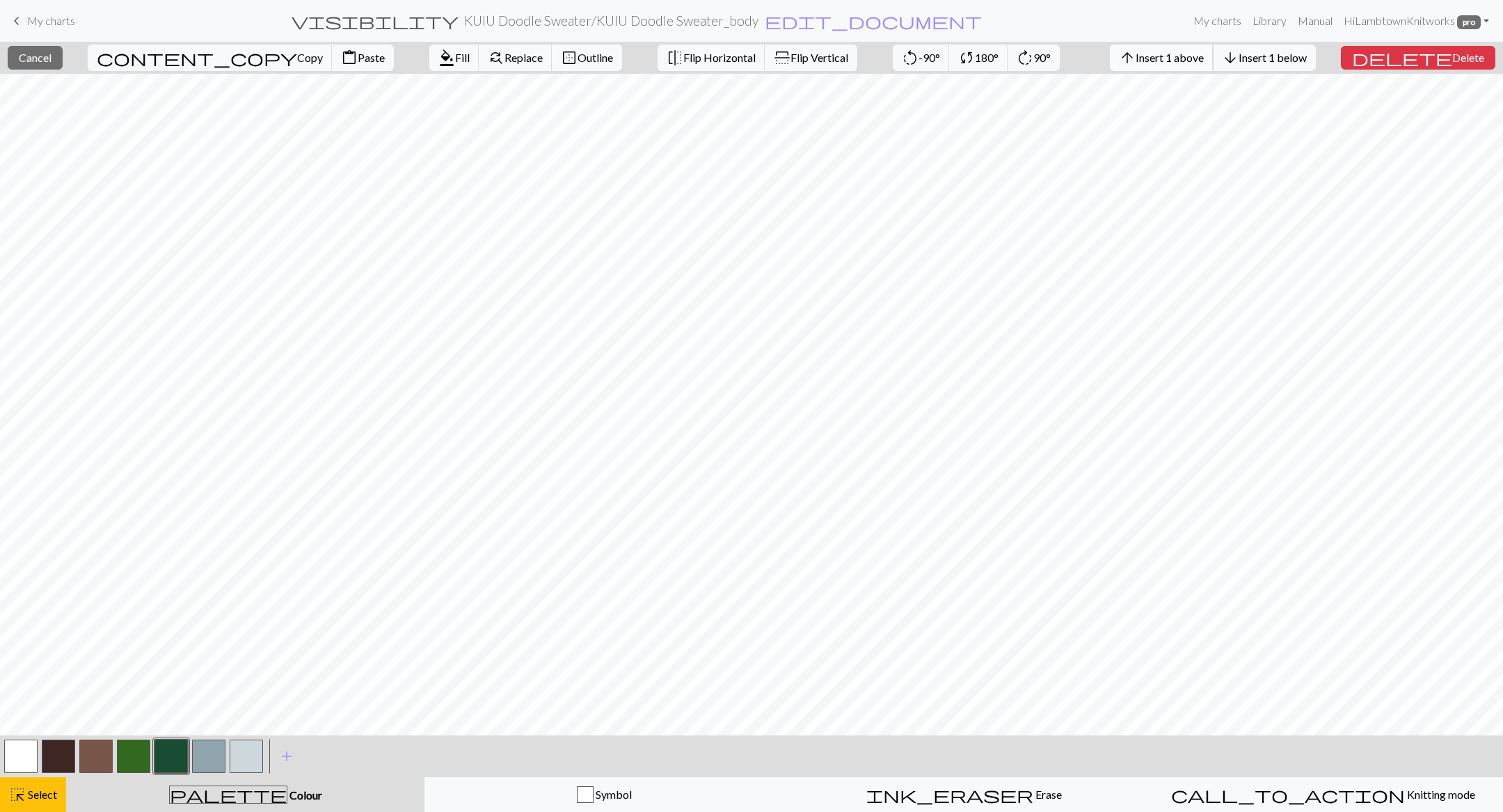
click at [856, 53] on span "Insert 1 above" at bounding box center [1170, 58] width 68 height 14
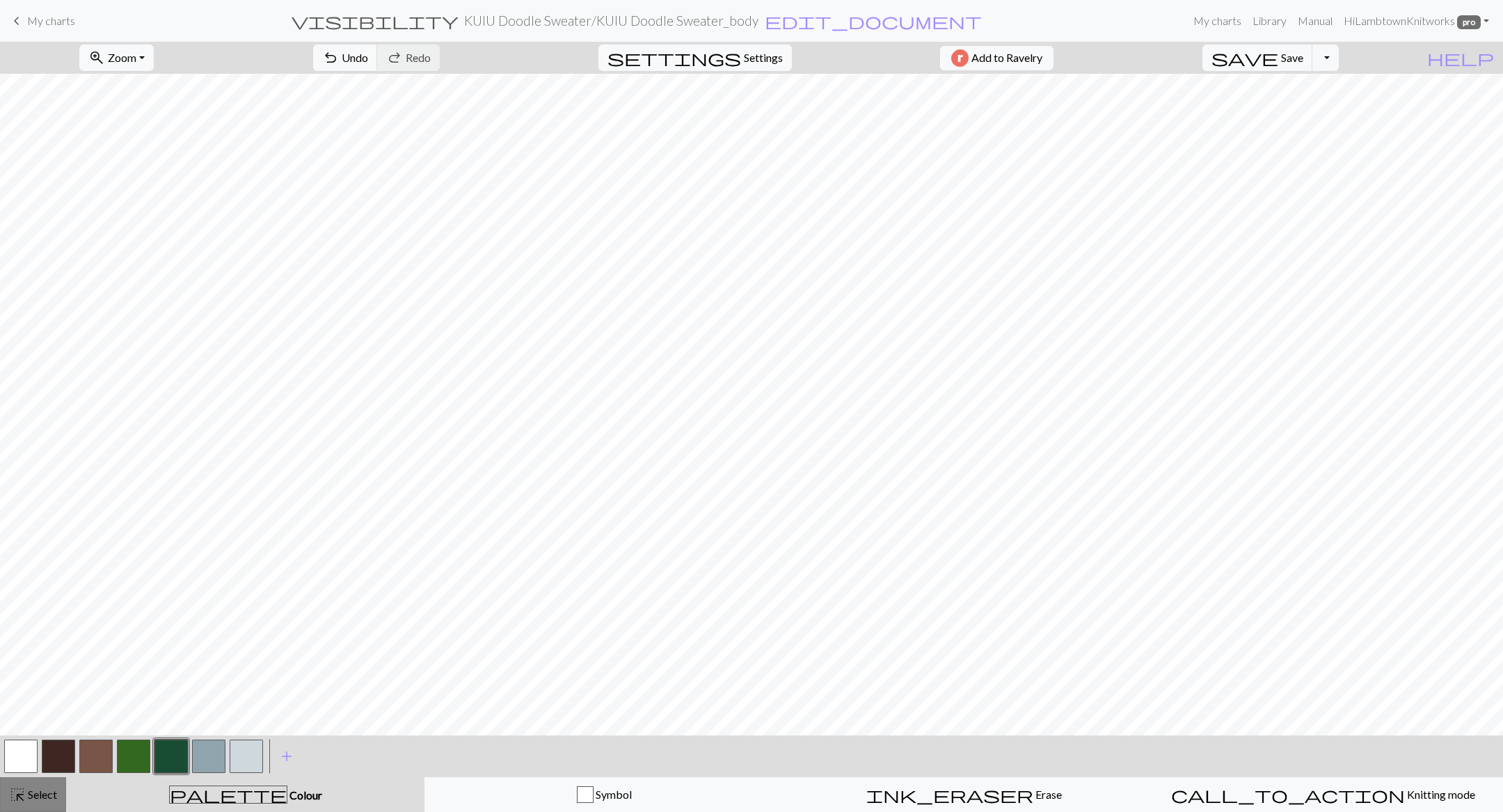
click at [42, 466] on span "Select" at bounding box center [41, 794] width 31 height 14
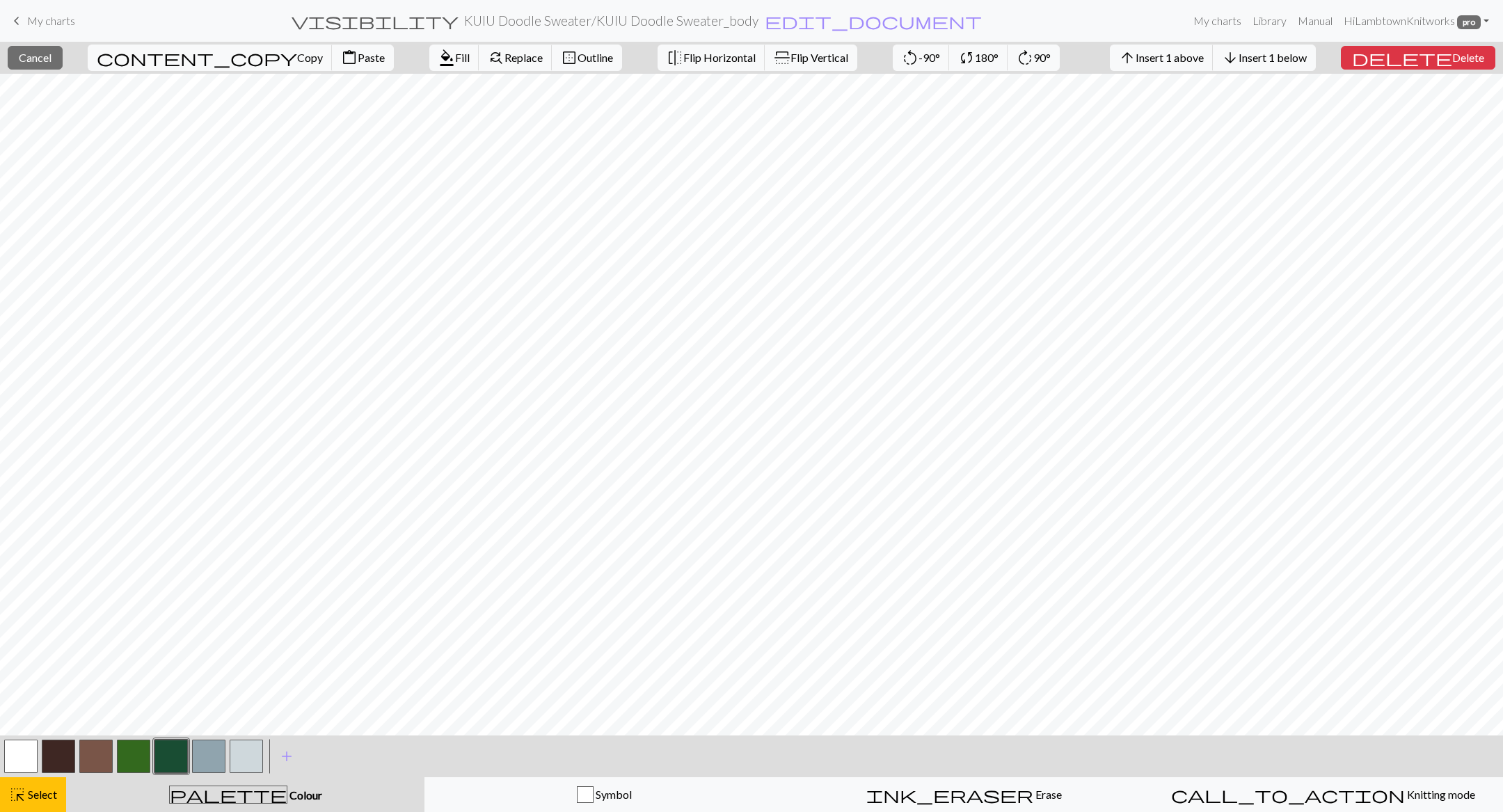
click at [132, 466] on button "button" at bounding box center [134, 756] width 33 height 33
click at [137, 466] on button "button" at bounding box center [134, 756] width 33 height 33
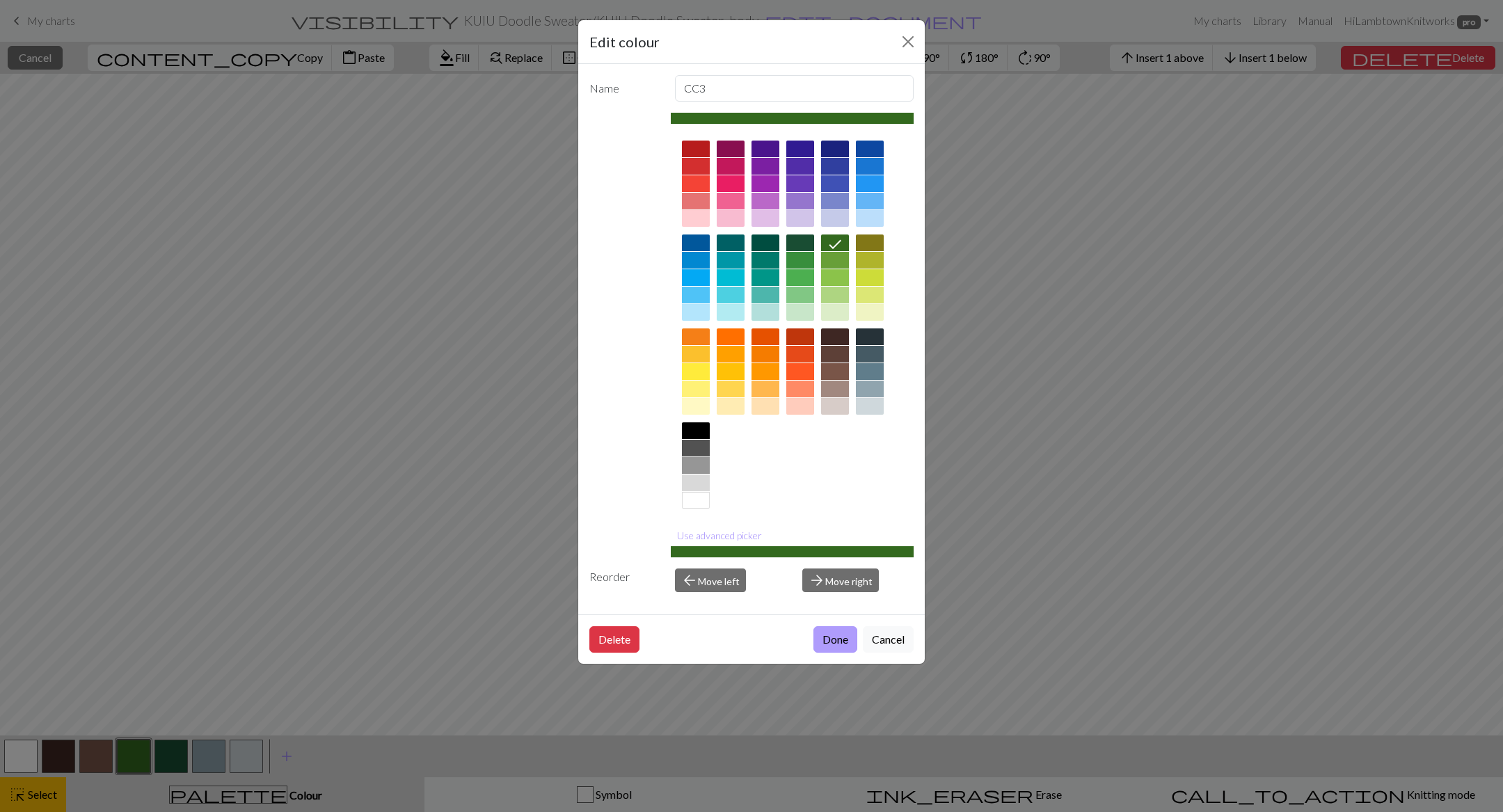
click at [831, 466] on button "Done" at bounding box center [835, 639] width 44 height 26
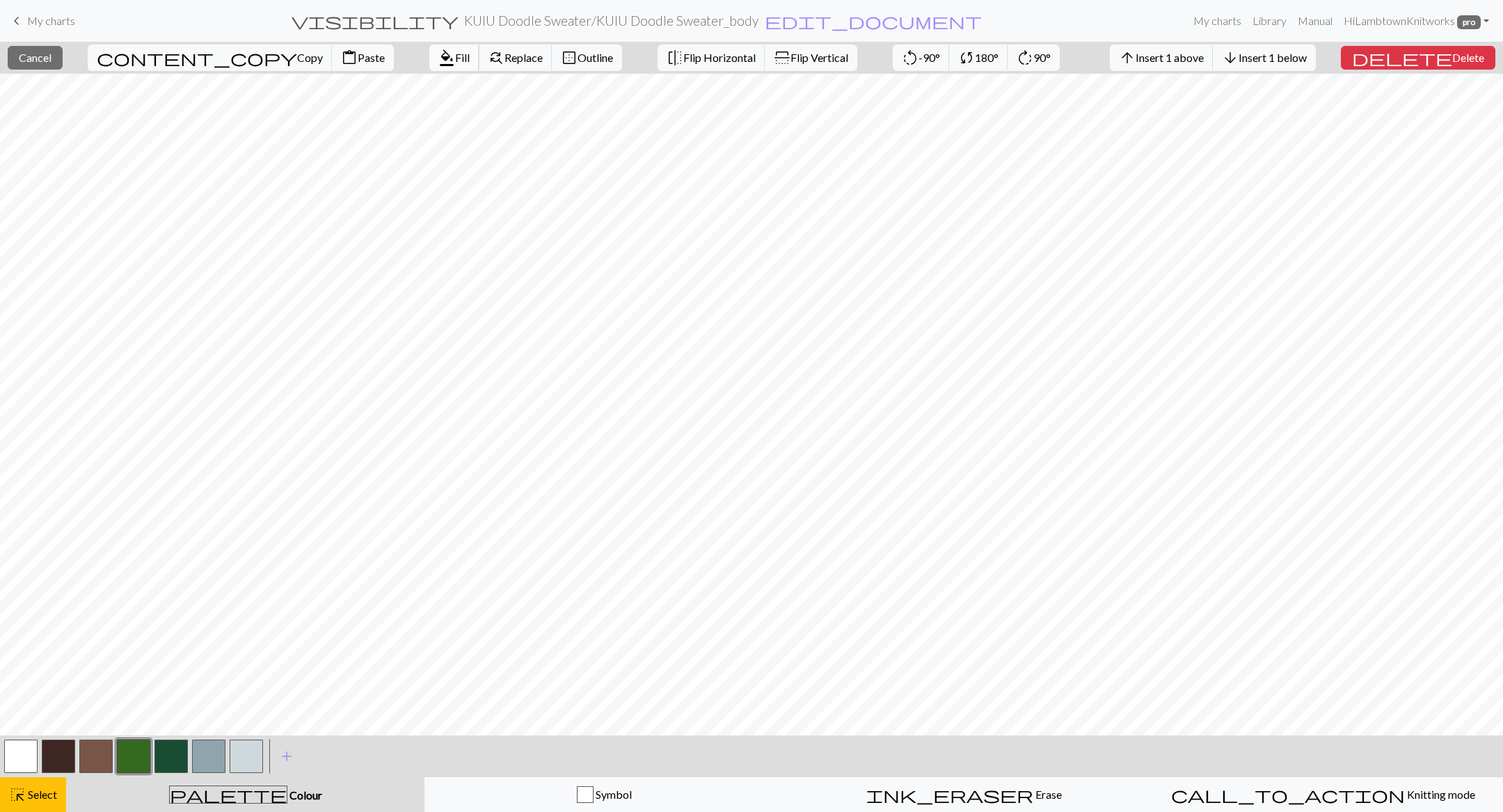
click at [438, 57] on span "format_color_fill" at bounding box center [446, 58] width 17 height 20
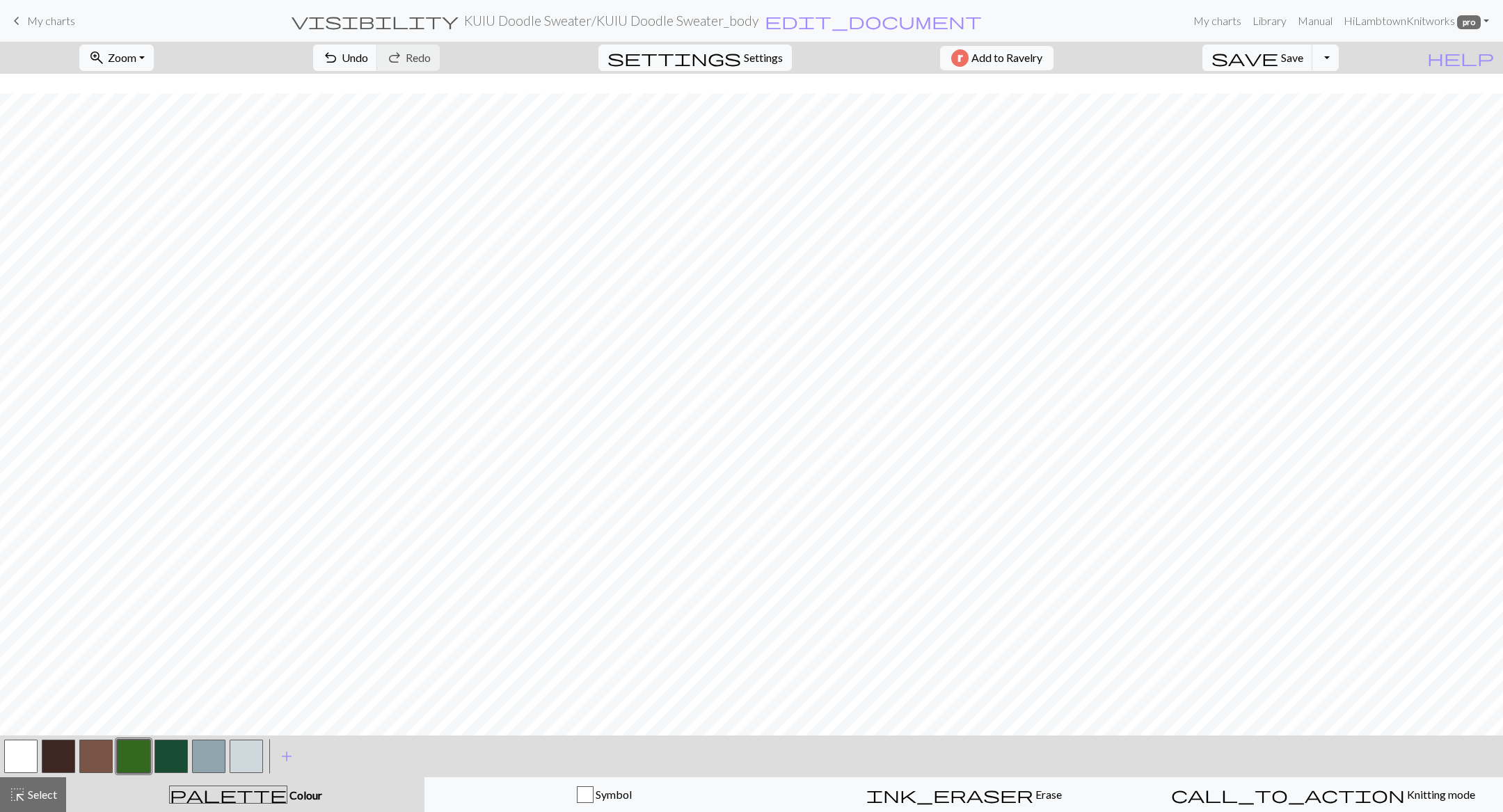
scroll to position [78, 0]
click at [31, 466] on button "button" at bounding box center [20, 756] width 33 height 33
click at [102, 466] on button "button" at bounding box center [96, 756] width 33 height 33
click at [856, 60] on button "save Save Save" at bounding box center [1257, 58] width 110 height 26
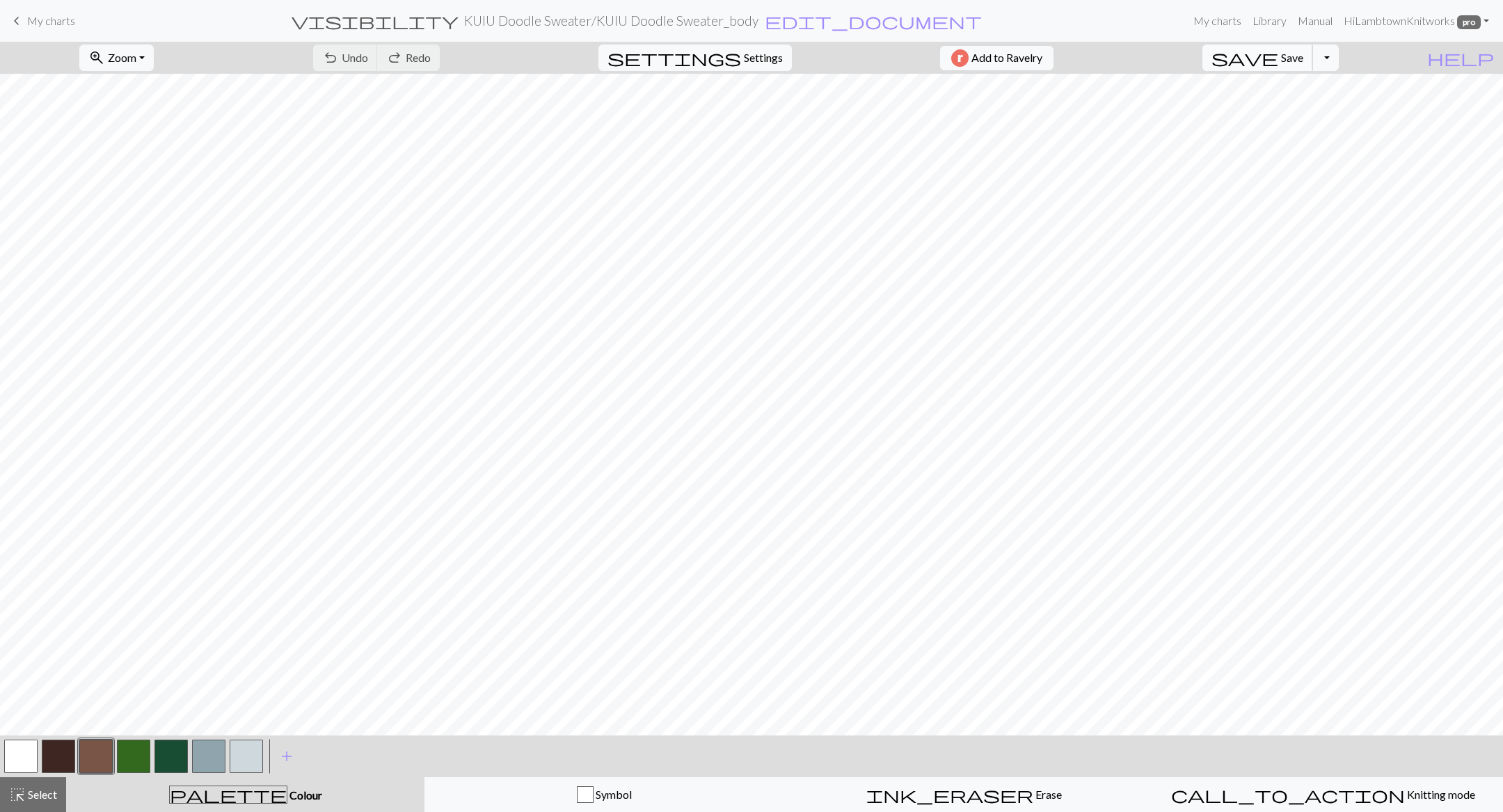
click at [856, 61] on button "save Save Save" at bounding box center [1257, 58] width 110 height 26
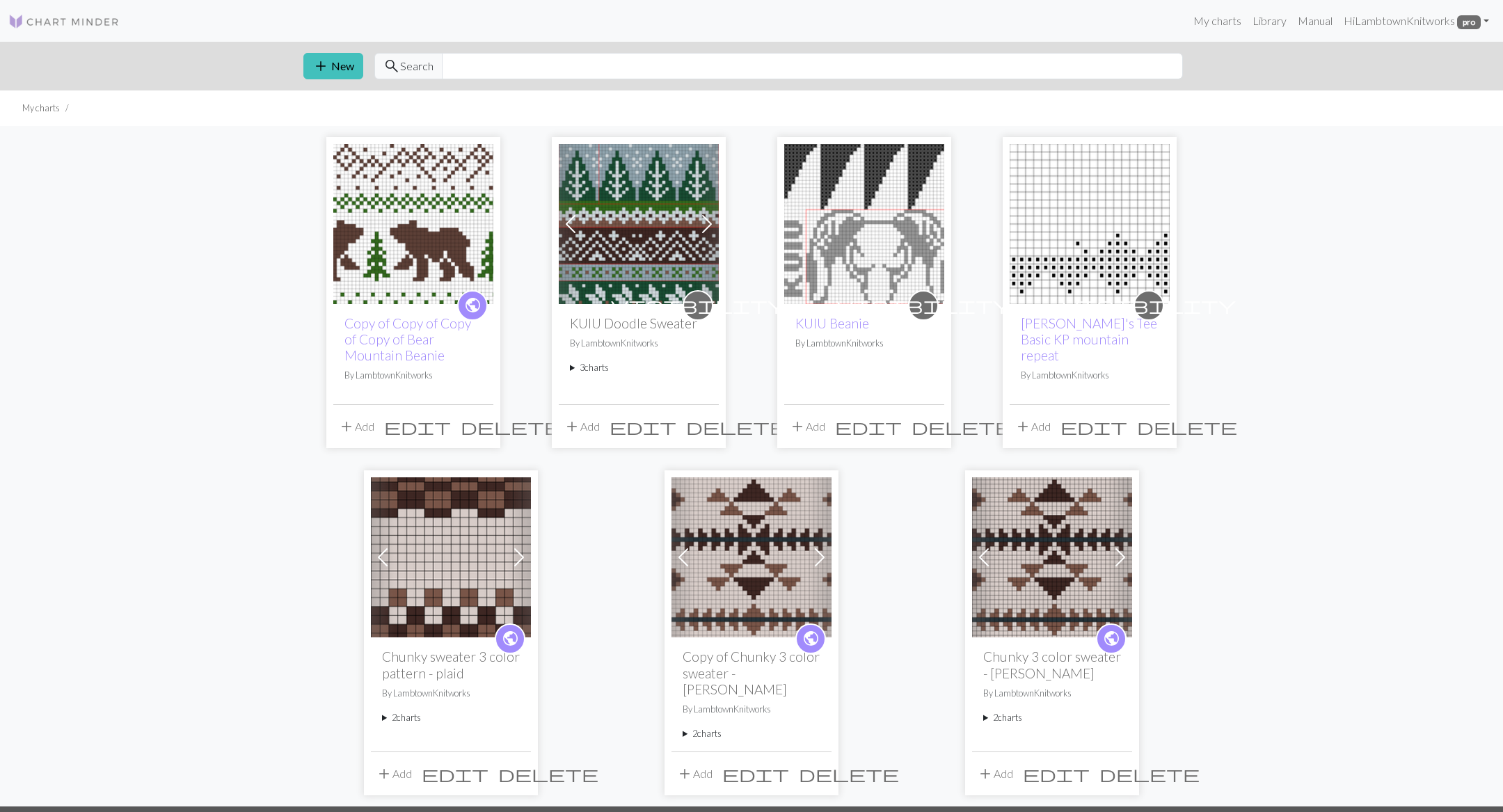
click at [663, 256] on img at bounding box center [639, 224] width 160 height 160
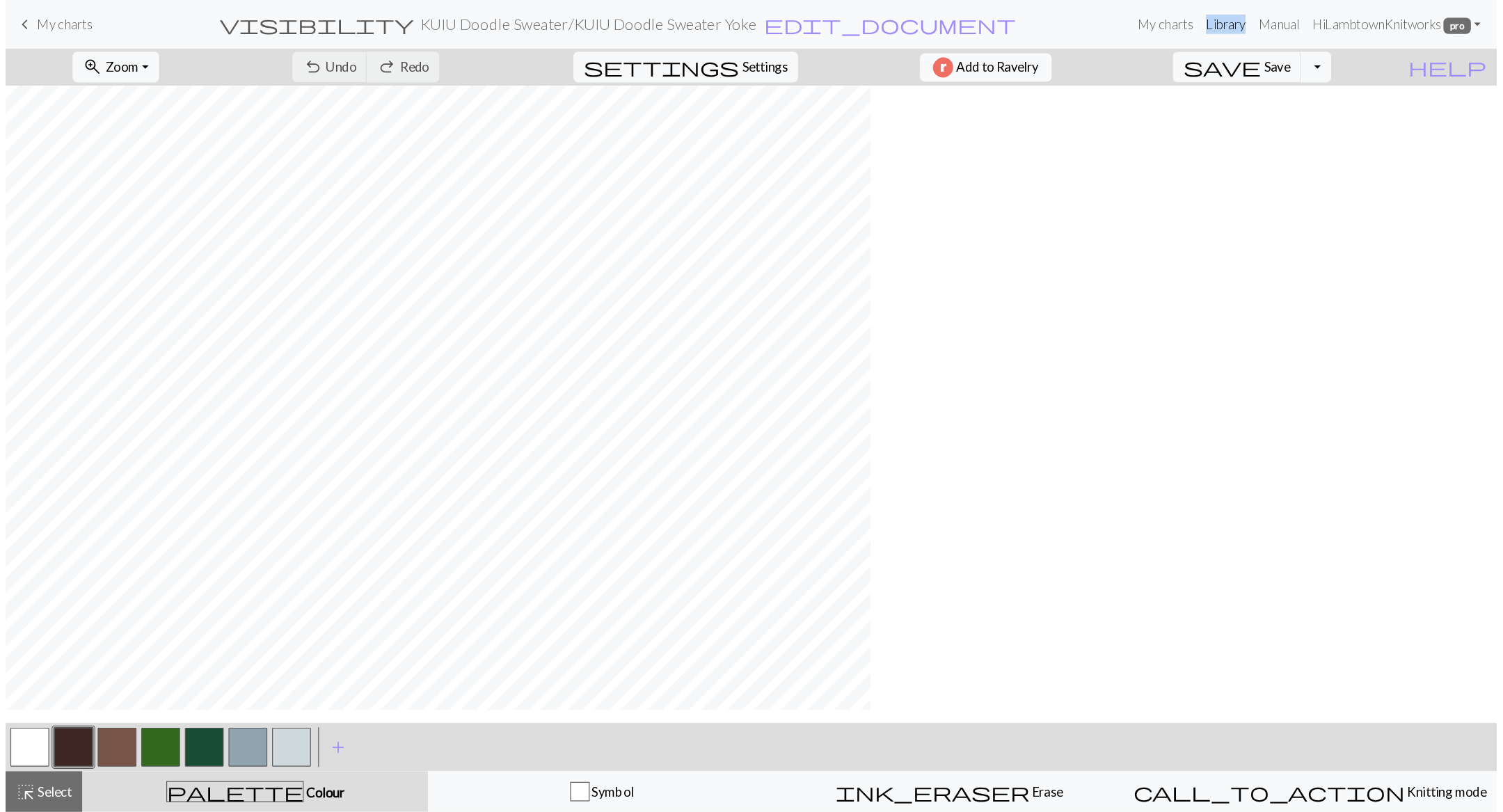
scroll to position [108, 0]
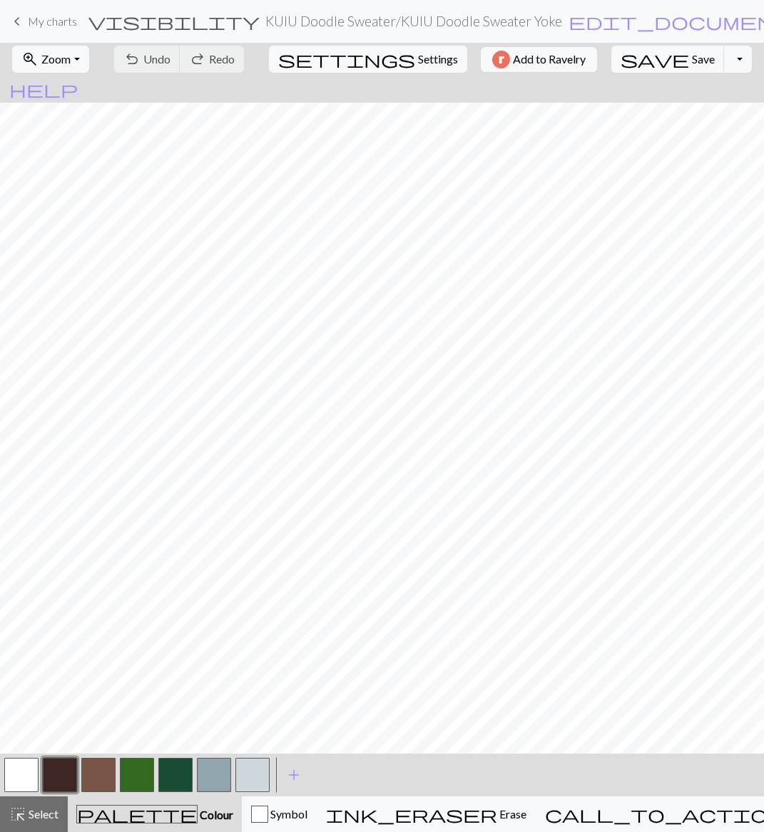
click at [265, 19] on h2 "KUIU Doodle Sweater / KUIU Doodle Sweater Yoke" at bounding box center [413, 21] width 297 height 16
select select "68aa7eb300f973f523be7a51"
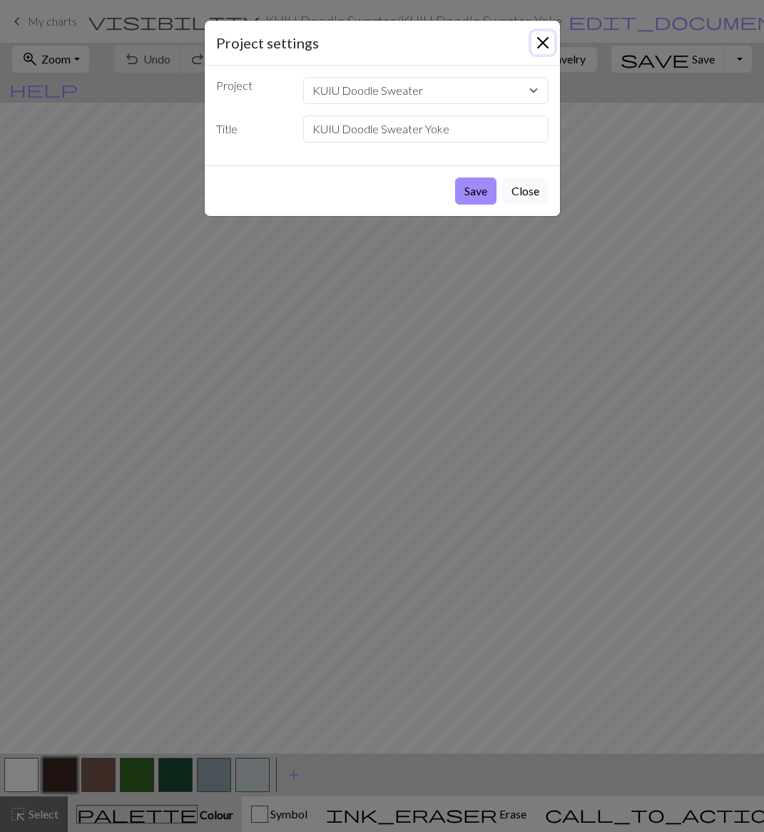
click at [539, 38] on button "Close" at bounding box center [542, 42] width 23 height 23
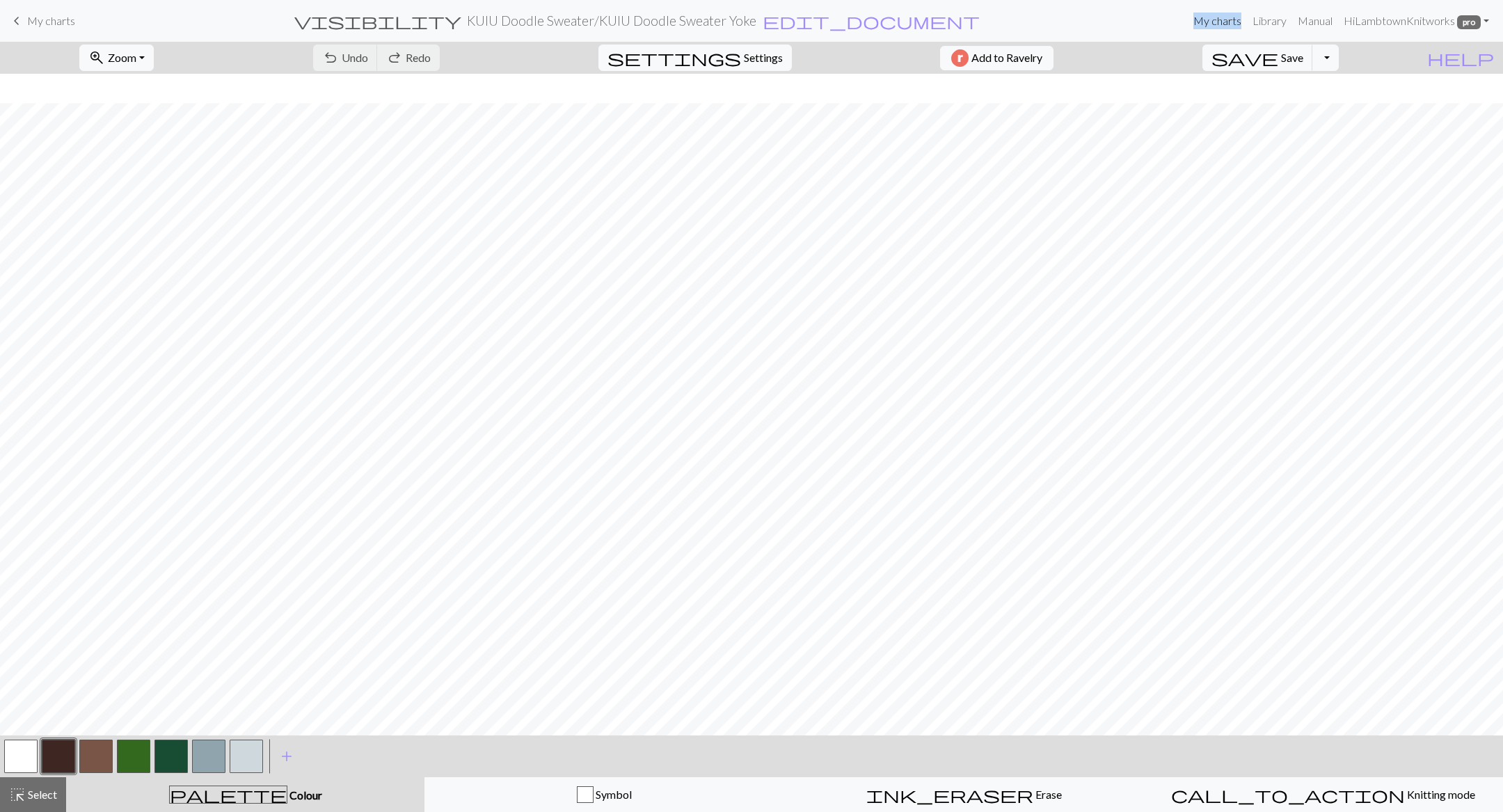
scroll to position [48, 0]
click at [45, 801] on div "highlight_alt Select Select" at bounding box center [32, 794] width 48 height 17
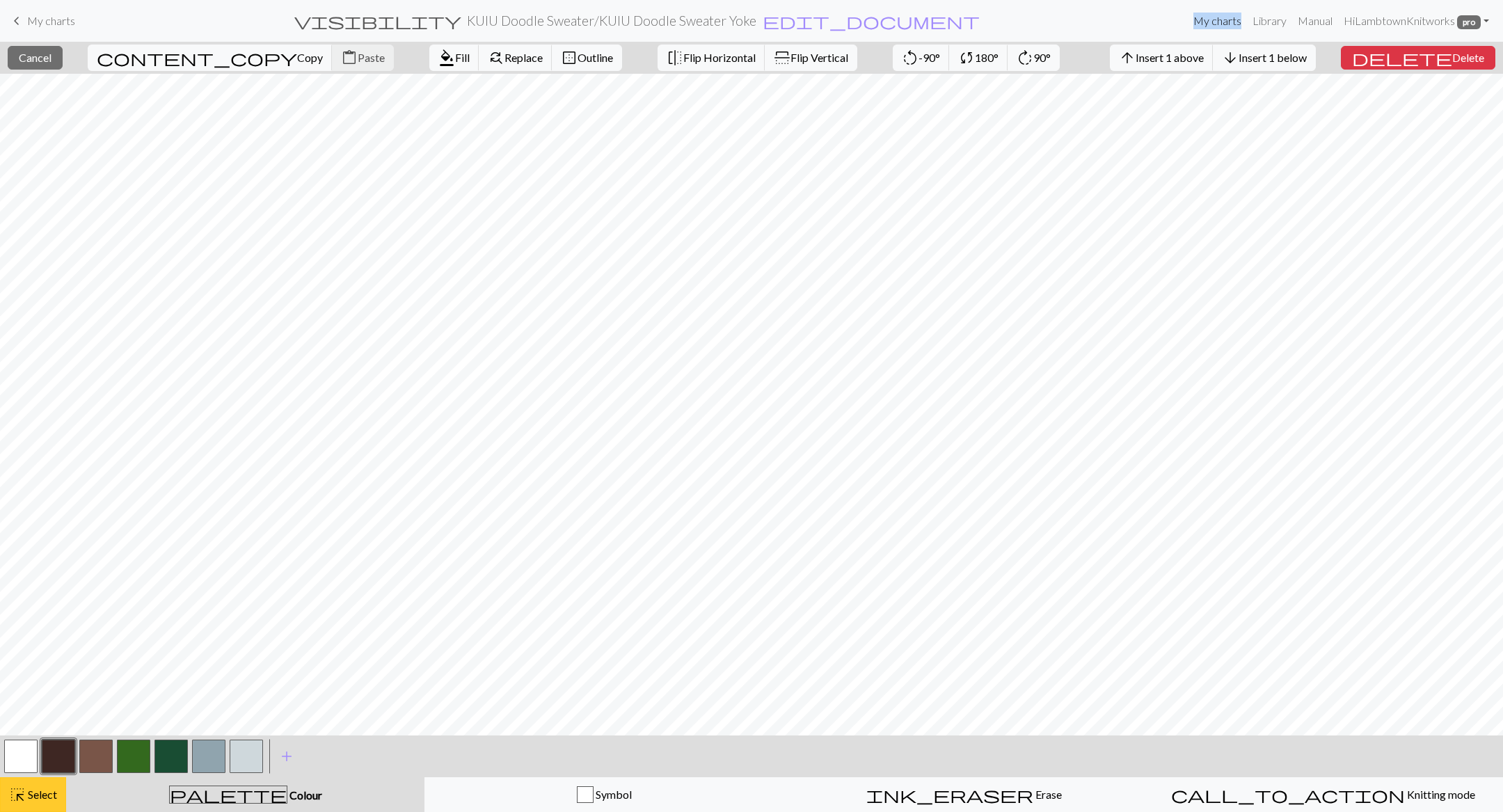
click at [40, 806] on button "highlight_alt Select Select" at bounding box center [33, 795] width 66 height 35
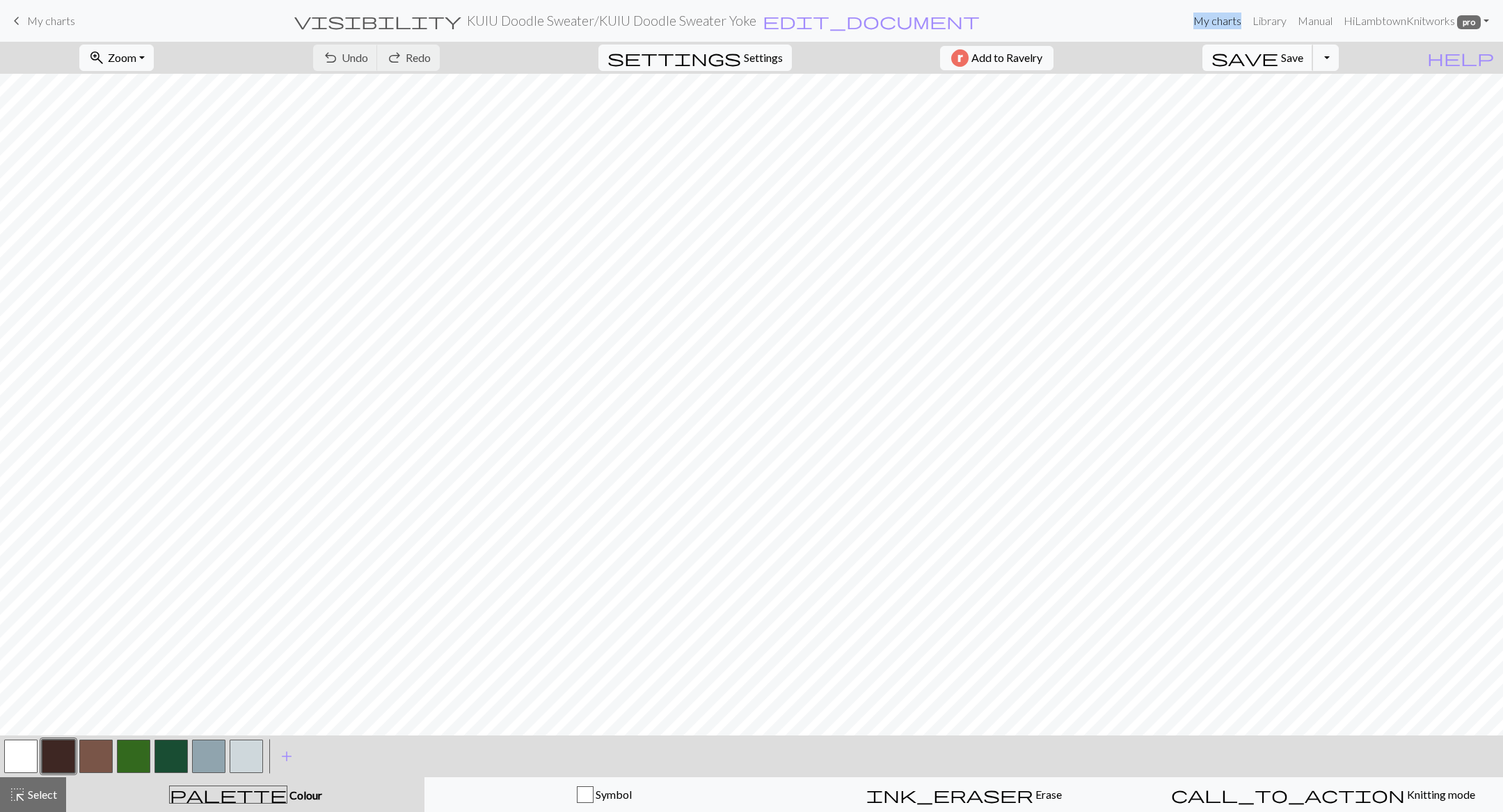
click at [1304, 57] on span "Save" at bounding box center [1292, 58] width 22 height 14
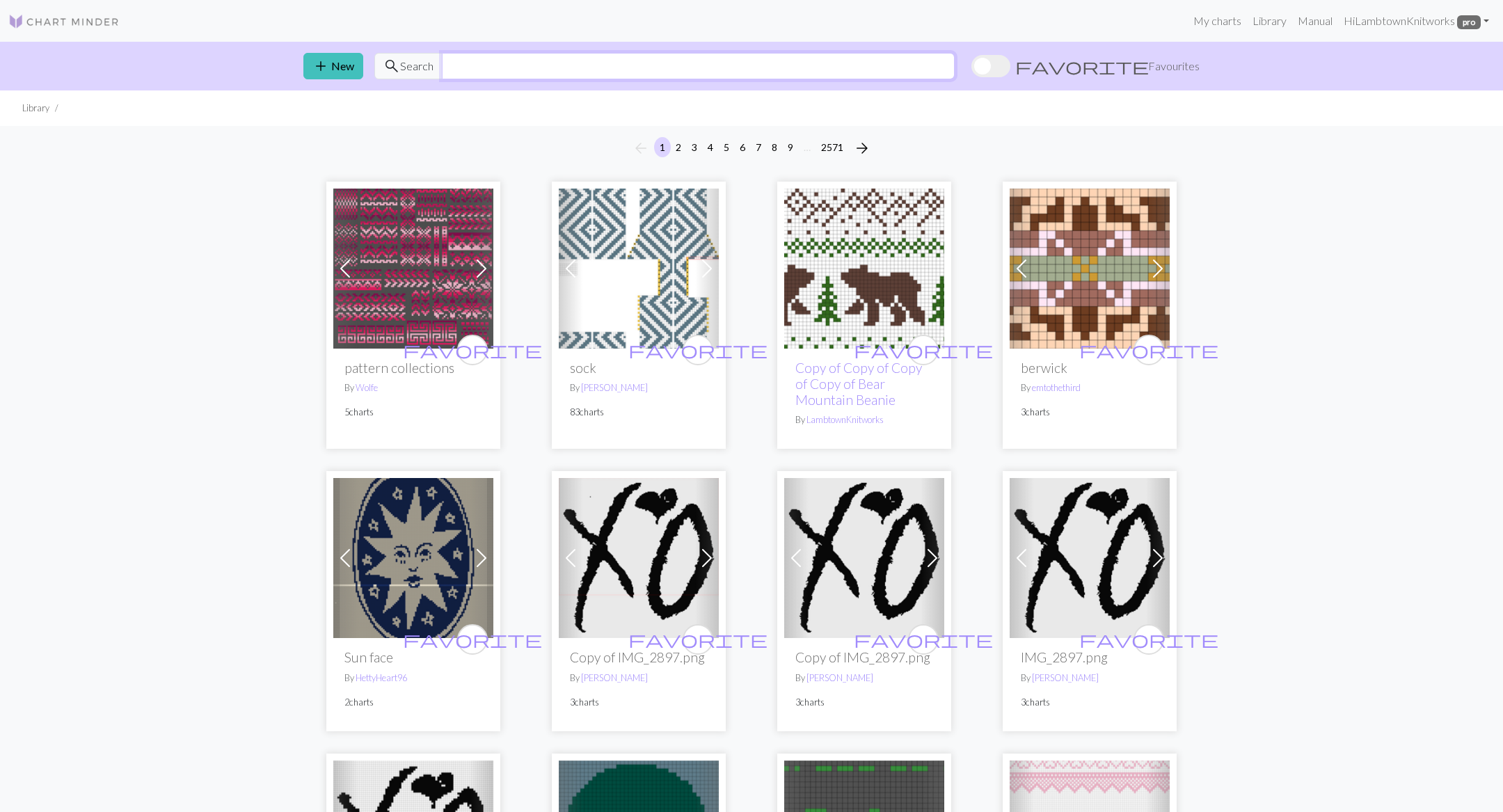
click at [912, 72] on input "text" at bounding box center [699, 65] width 513 height 26
type input "moose"
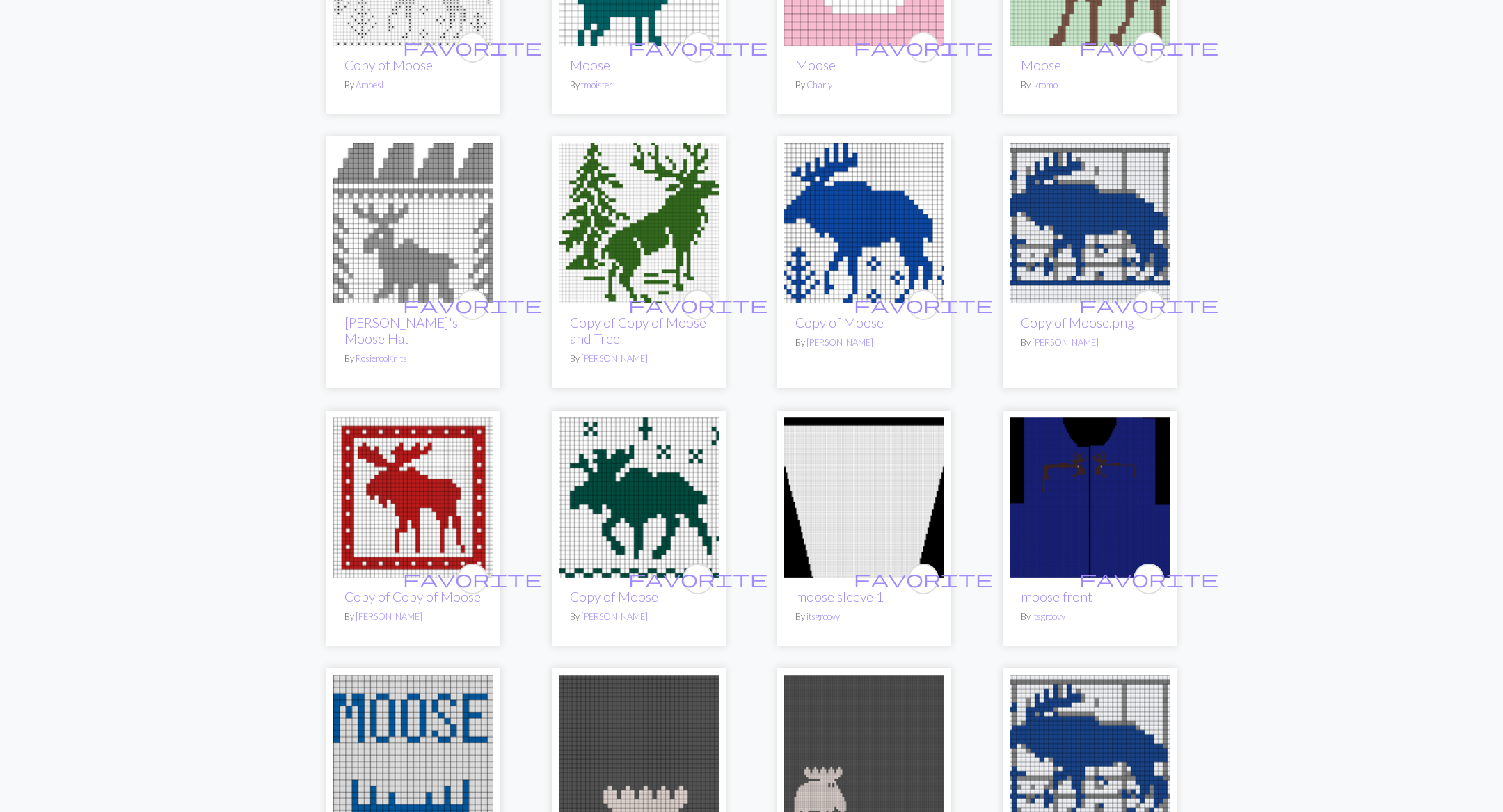
scroll to position [304, 0]
click at [639, 499] on img at bounding box center [639, 497] width 160 height 160
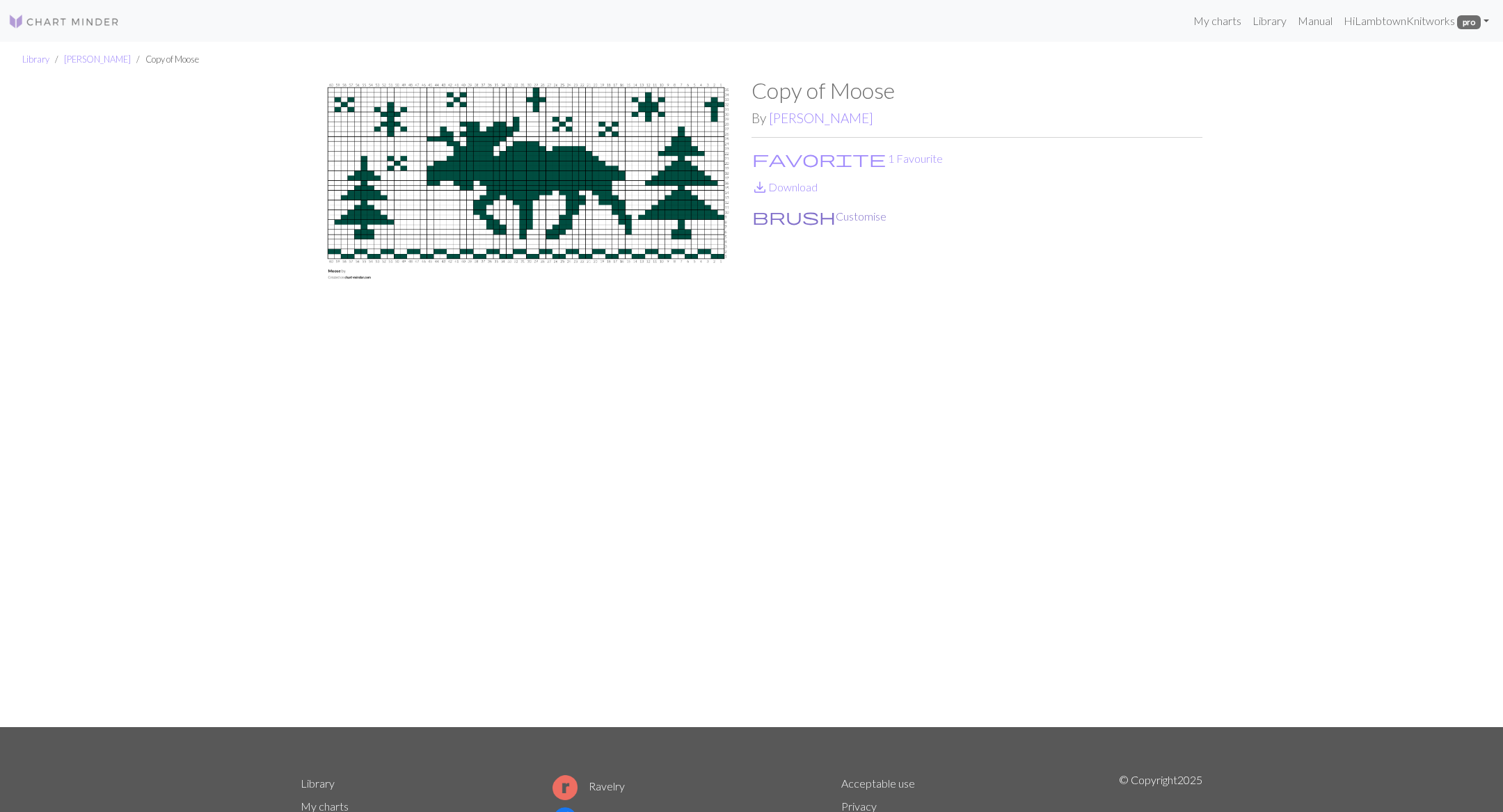
click at [802, 218] on button "brush Customise" at bounding box center [819, 217] width 136 height 19
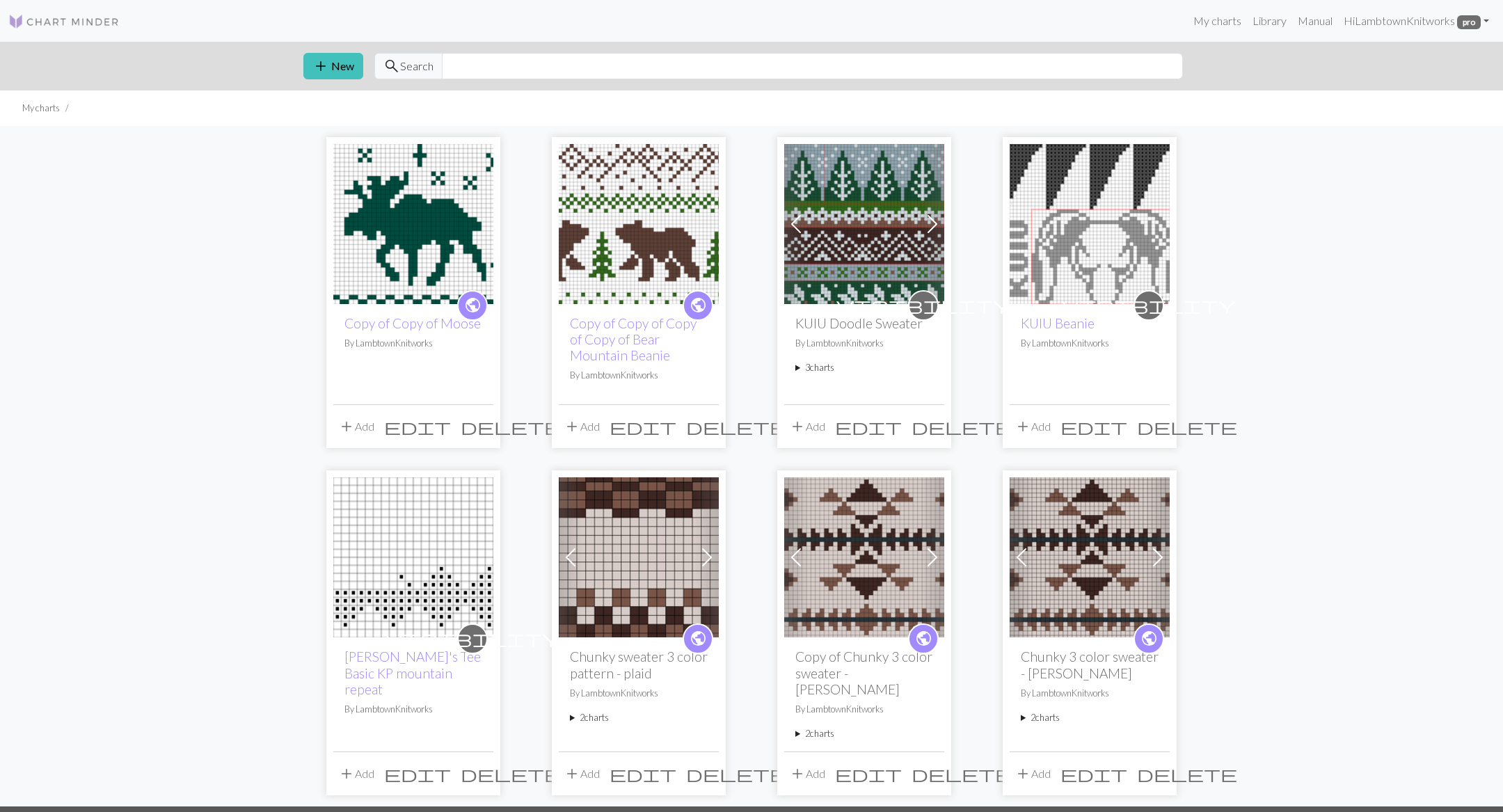
click at [896, 259] on img at bounding box center [865, 224] width 160 height 160
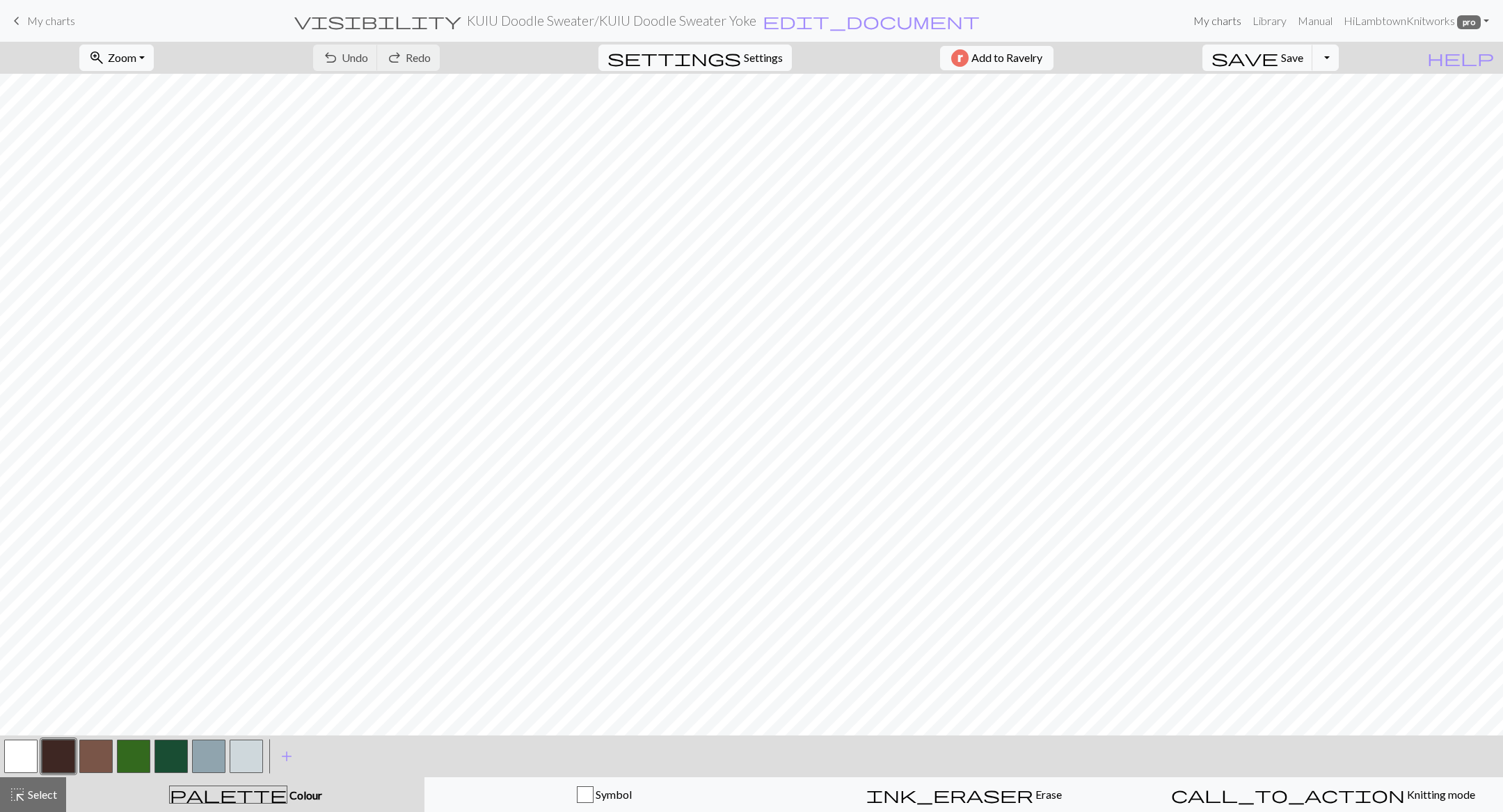
click at [1209, 25] on link "My charts" at bounding box center [1217, 20] width 60 height 28
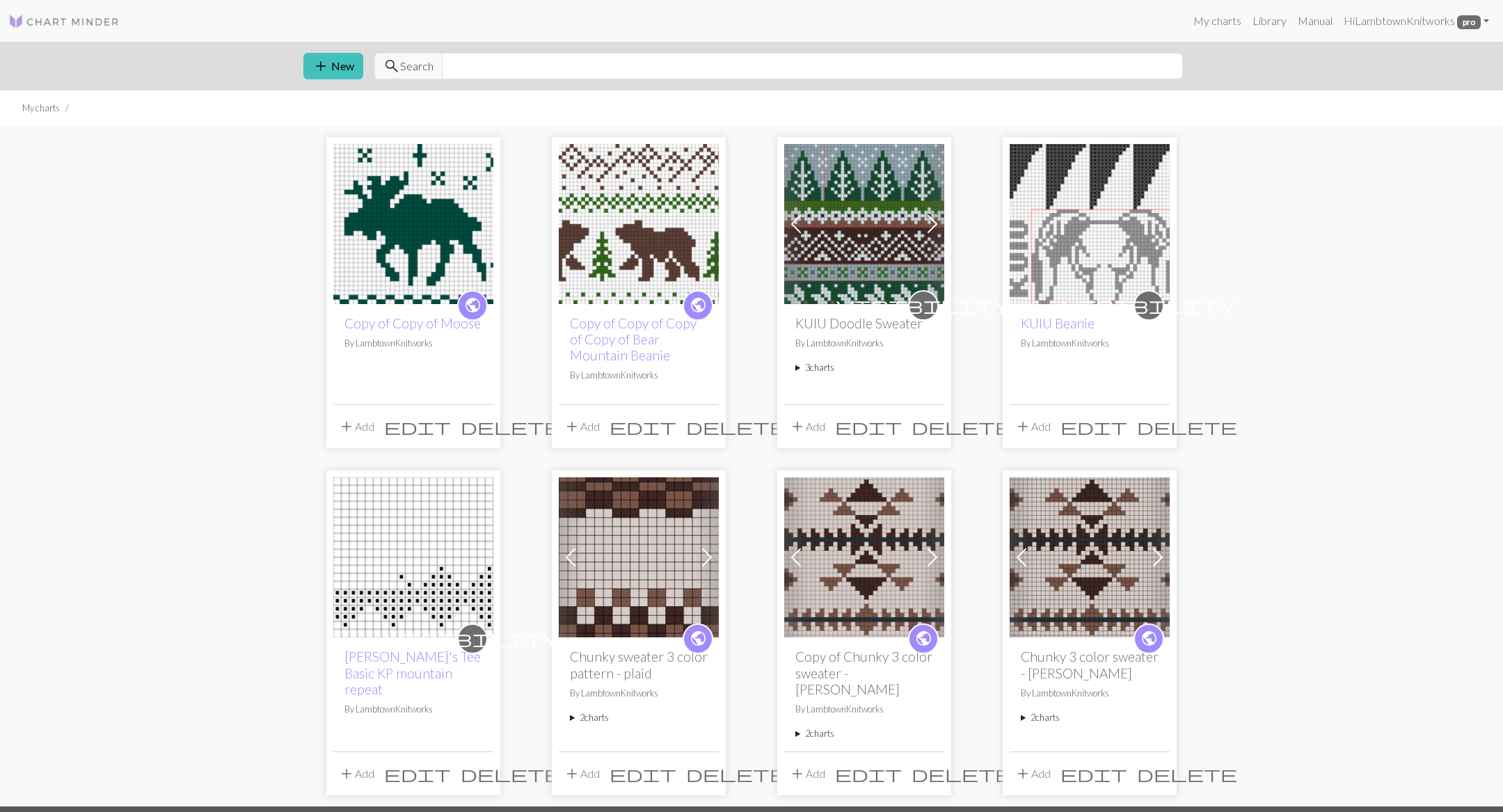
click at [804, 371] on summary "3 charts" at bounding box center [864, 368] width 138 height 14
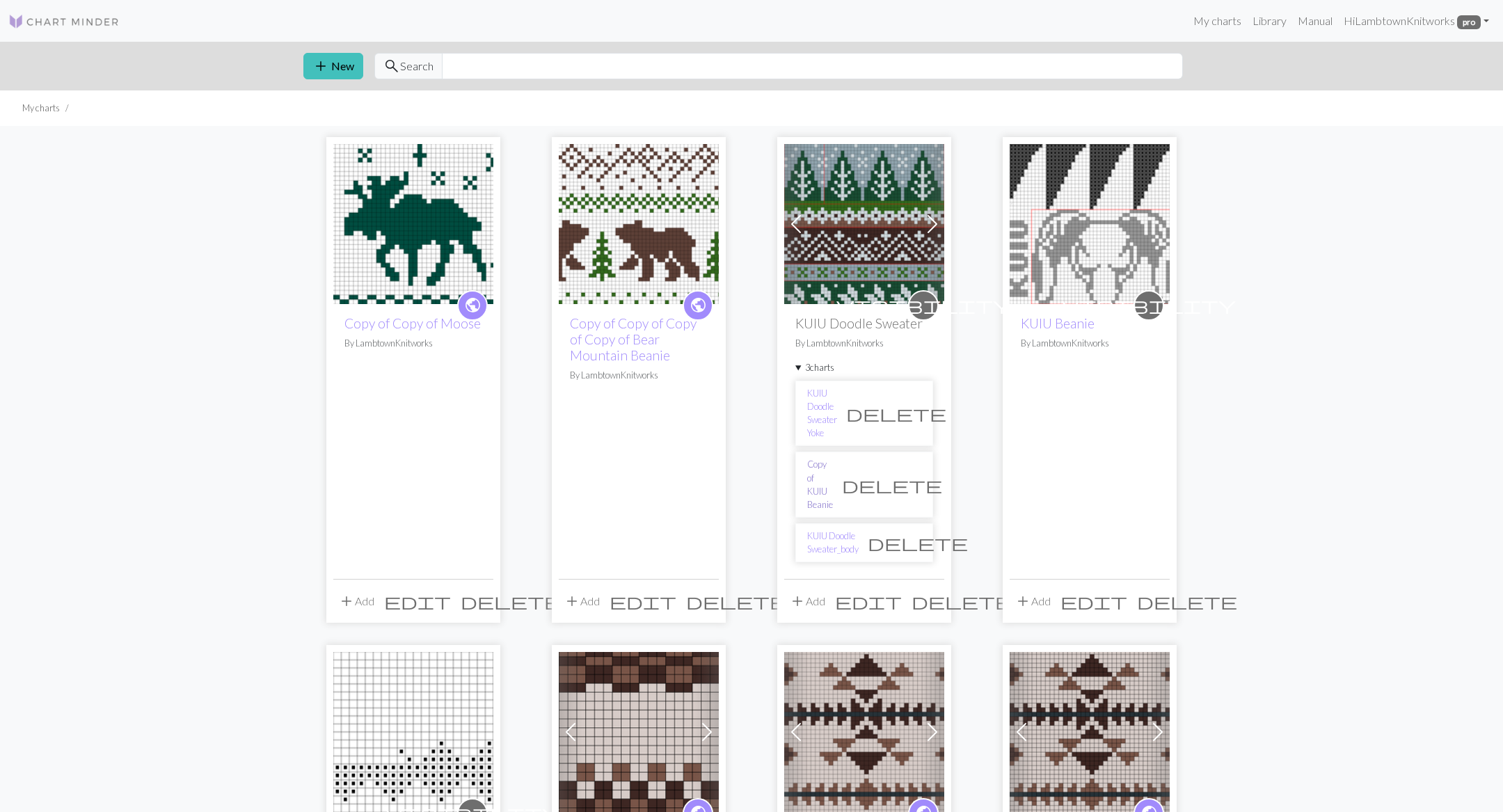
click at [833, 458] on link "Copy of KUIU Beanie" at bounding box center [820, 484] width 25 height 54
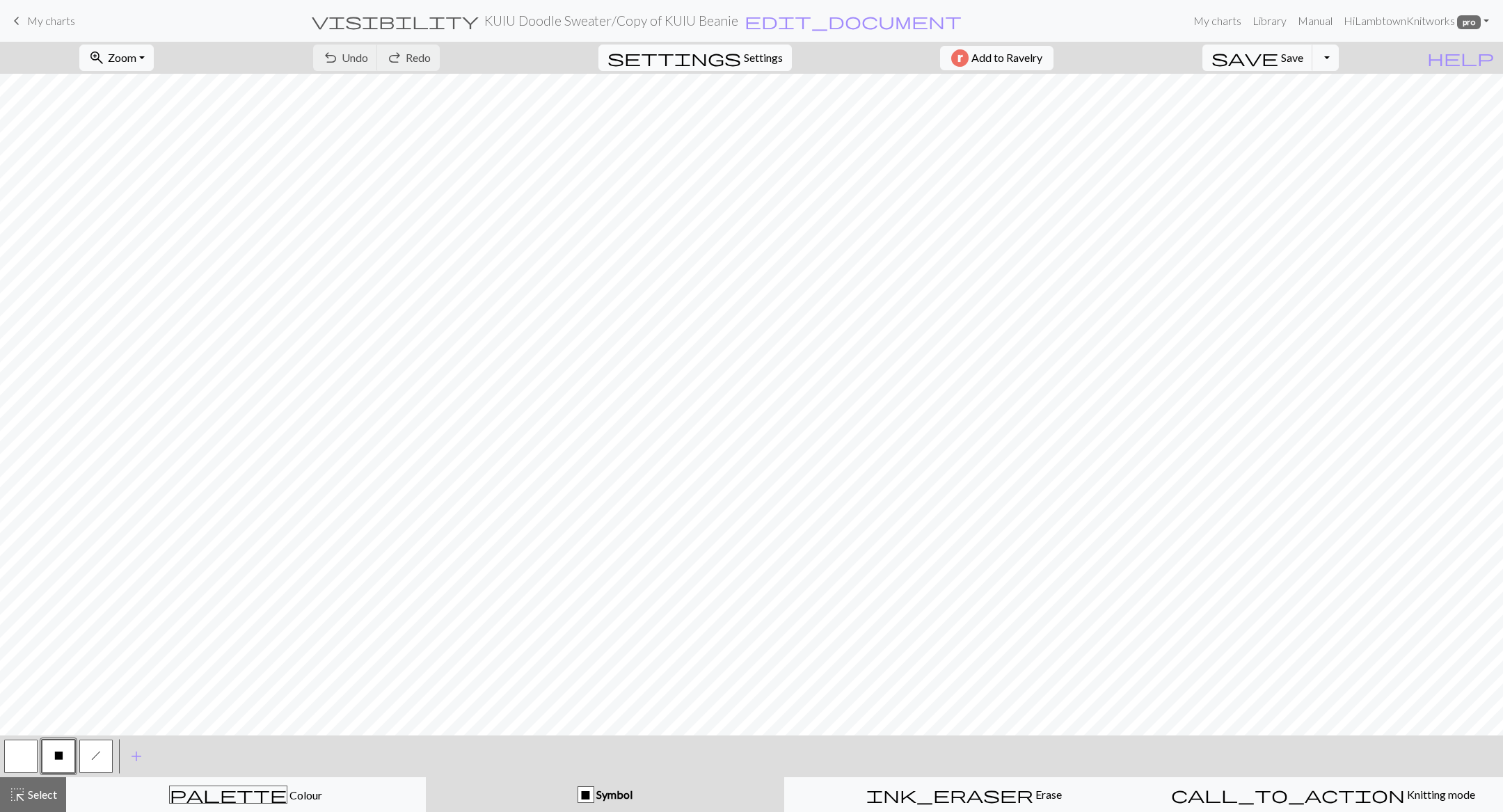
click at [751, 53] on span "Settings" at bounding box center [763, 58] width 39 height 17
select select "aran"
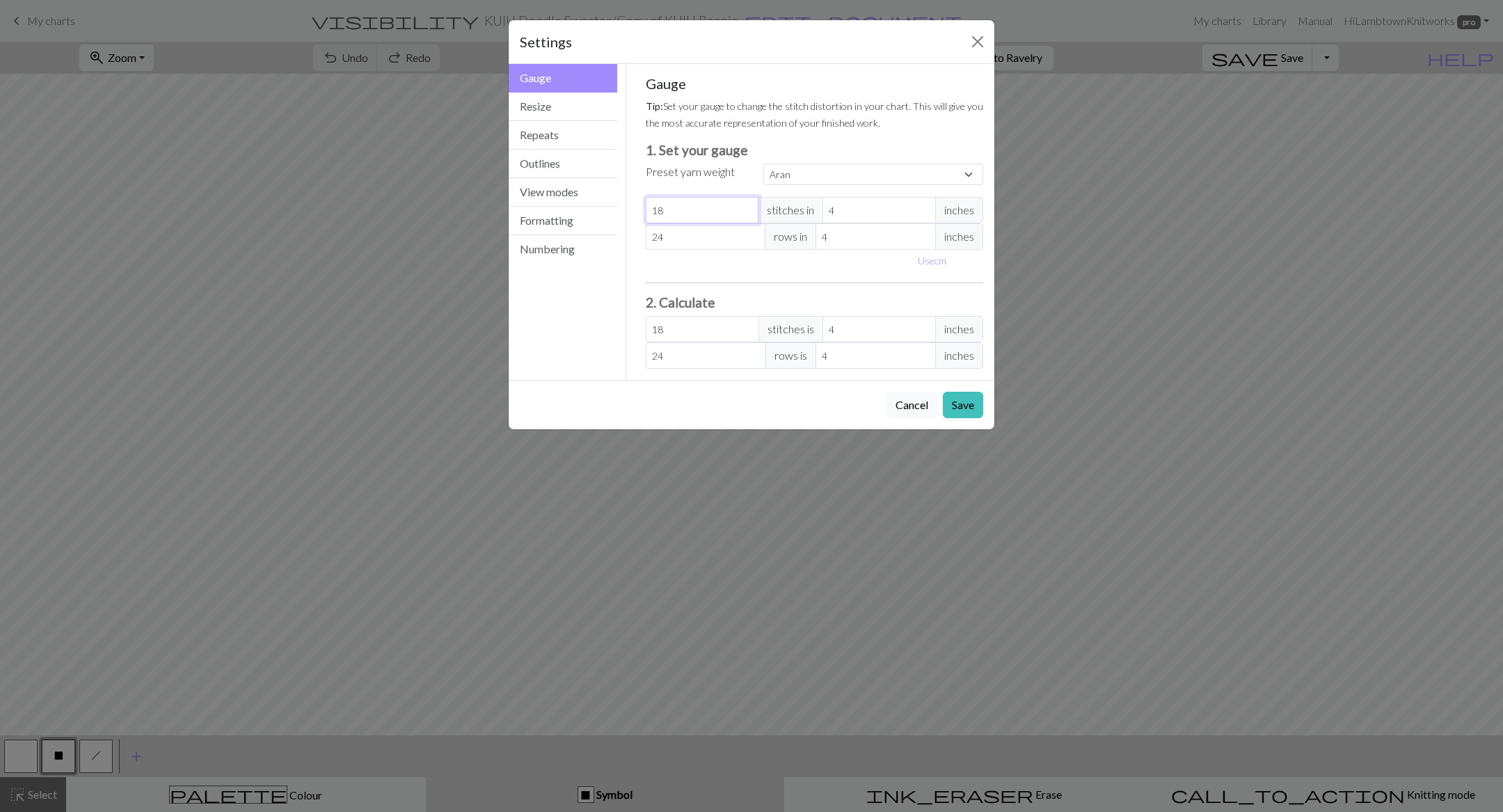
type input "19"
click at [748, 205] on input "19" at bounding box center [703, 210] width 113 height 26
type input "20"
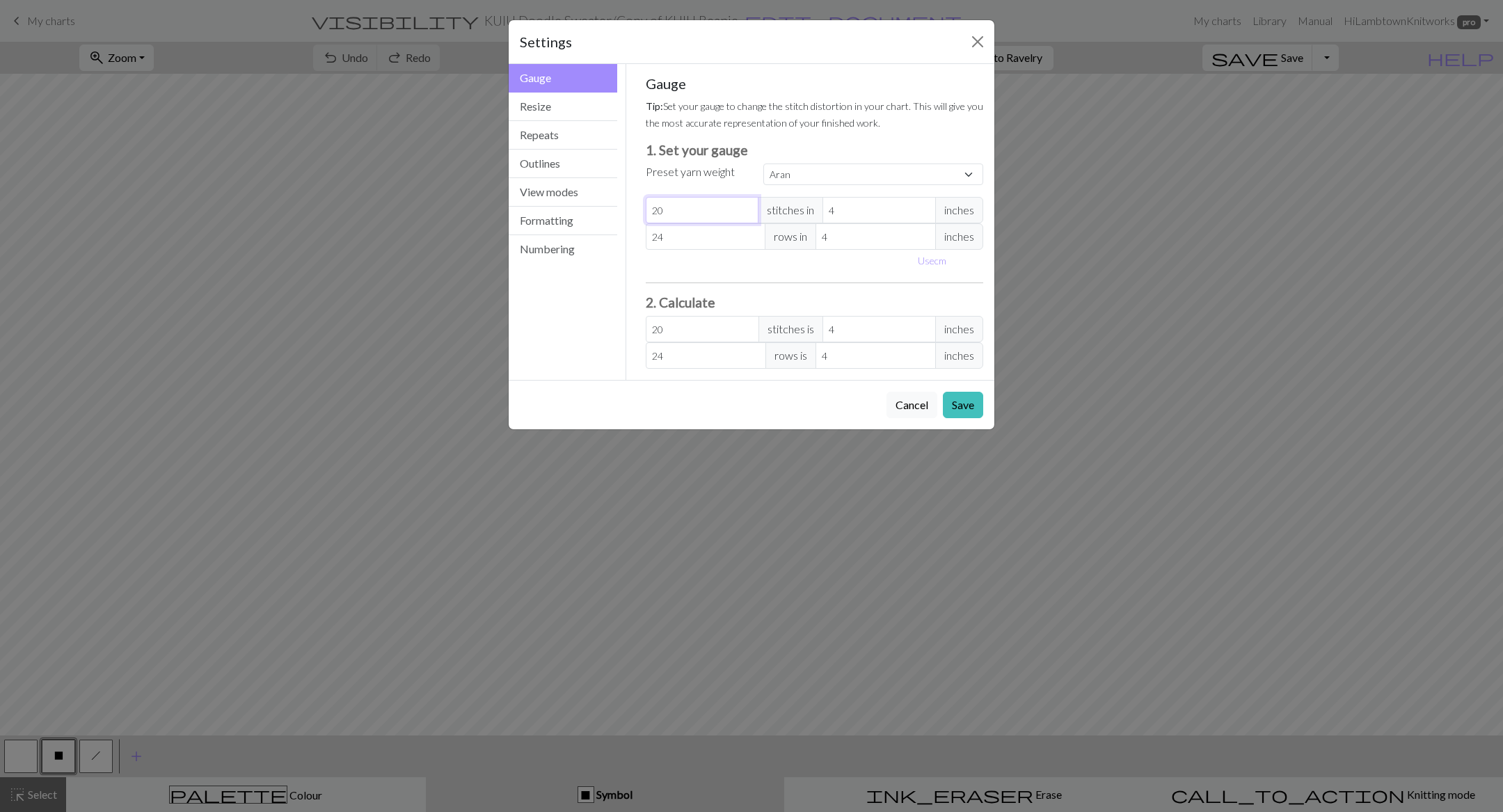
click at [748, 205] on input "20" at bounding box center [703, 210] width 113 height 26
type input "21"
click at [748, 205] on input "21" at bounding box center [703, 210] width 113 height 26
type input "22"
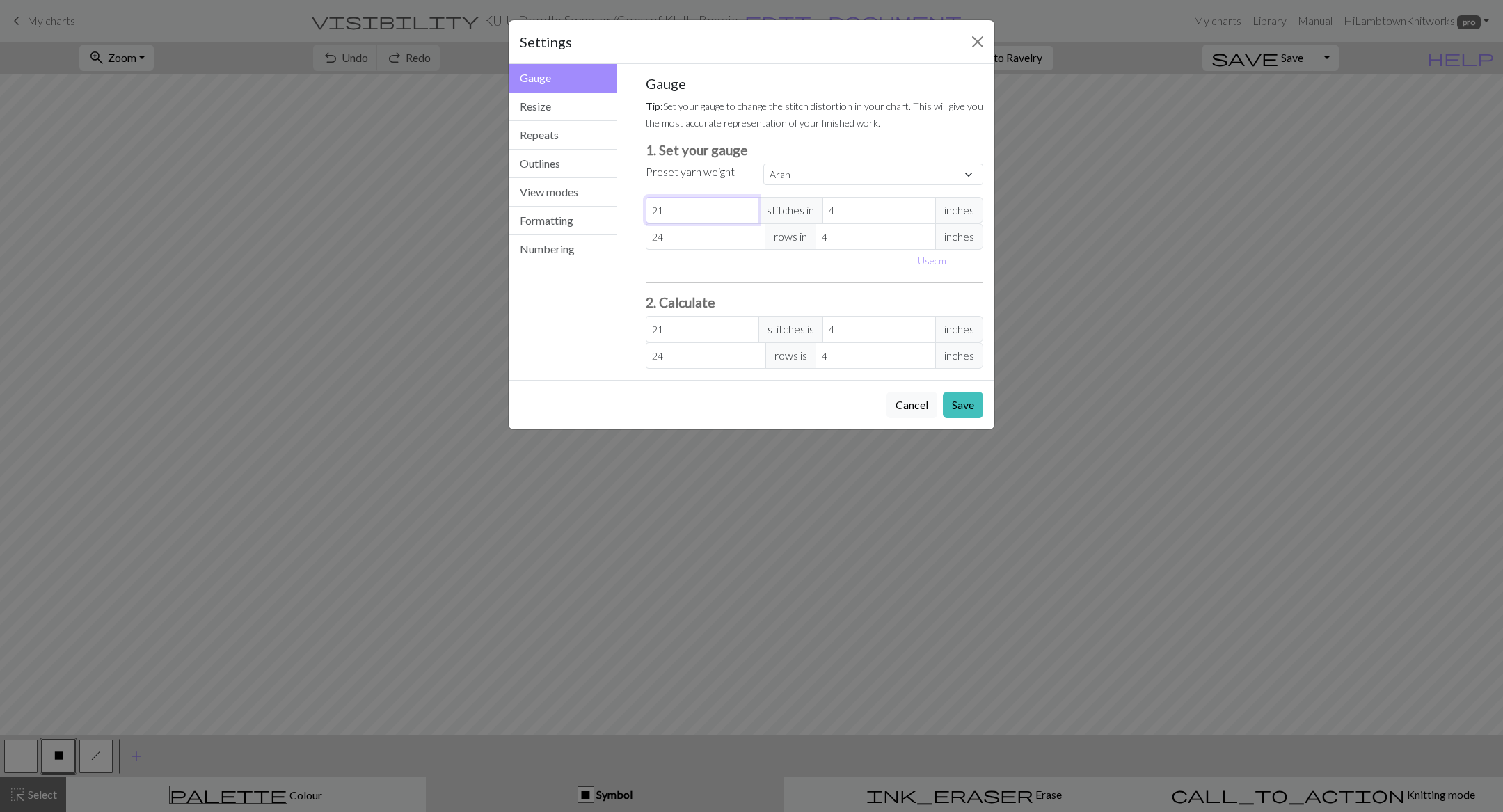
type input "22"
click at [748, 205] on input "22" at bounding box center [703, 210] width 113 height 26
type input "23"
click at [748, 205] on input "23" at bounding box center [703, 210] width 113 height 26
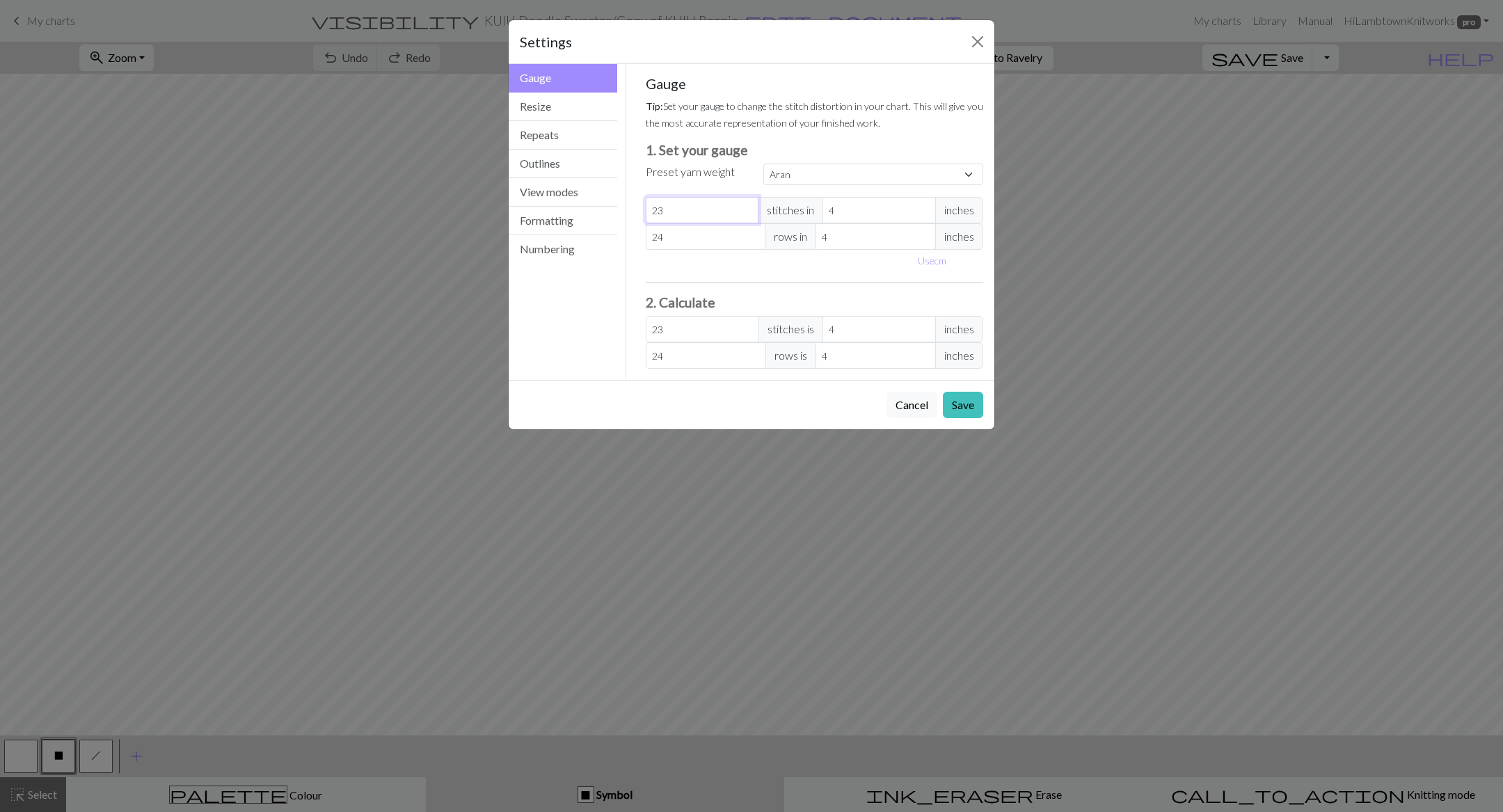
type input "24"
click at [748, 205] on input "24" at bounding box center [703, 210] width 113 height 26
type input "24"
click at [957, 401] on button "Save" at bounding box center [962, 405] width 40 height 26
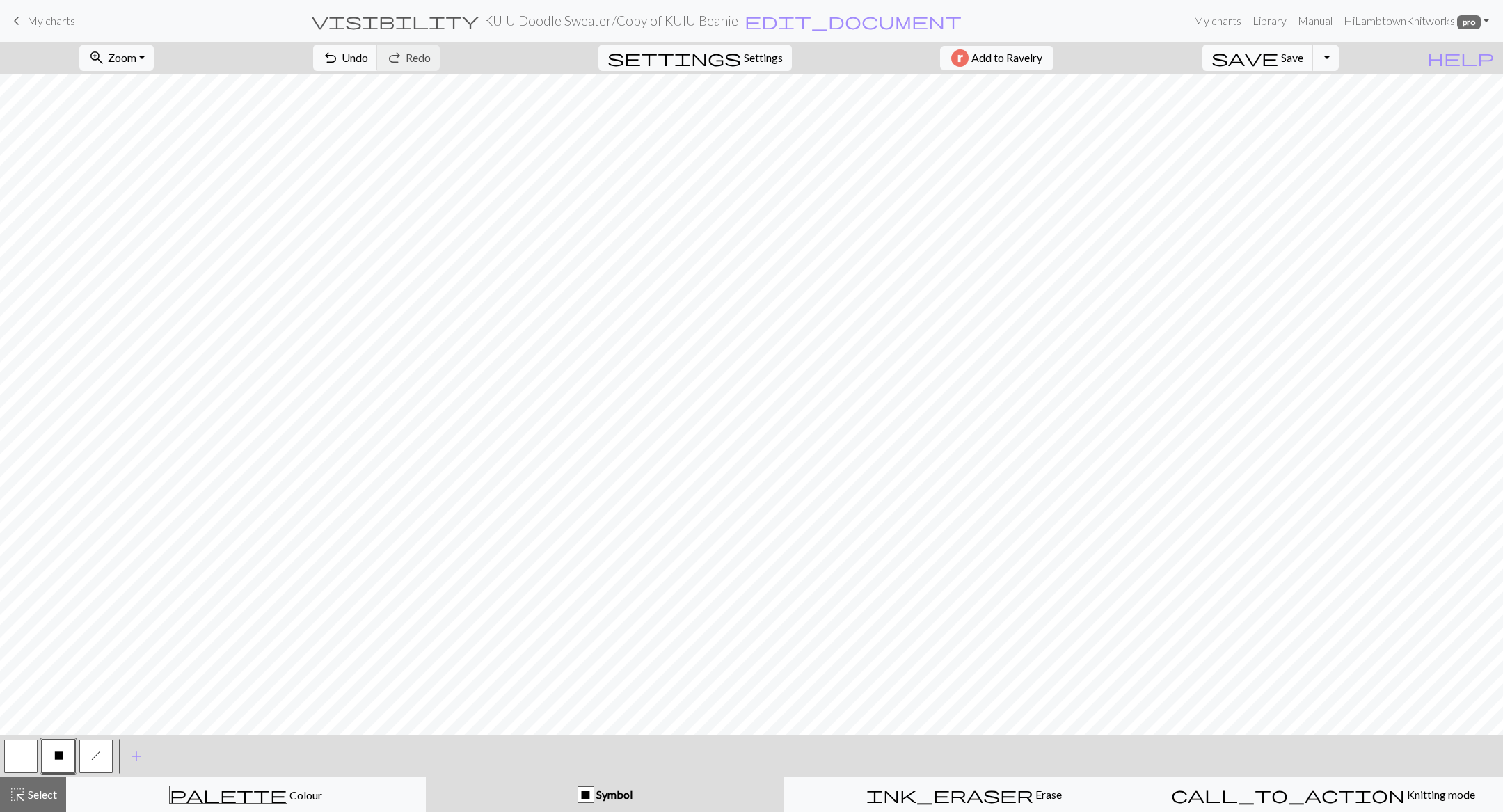
click at [1304, 61] on span "Save" at bounding box center [1292, 58] width 22 height 14
